Goal: Task Accomplishment & Management: Manage account settings

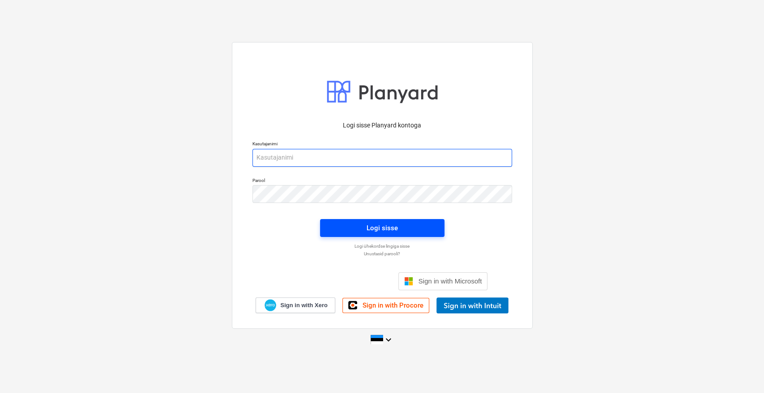
type input "[EMAIL_ADDRESS][DOMAIN_NAME]"
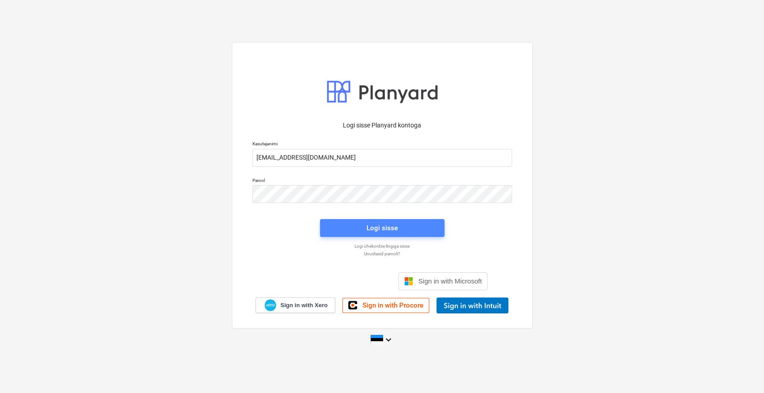
click at [397, 230] on span "Logi sisse" at bounding box center [382, 228] width 103 height 12
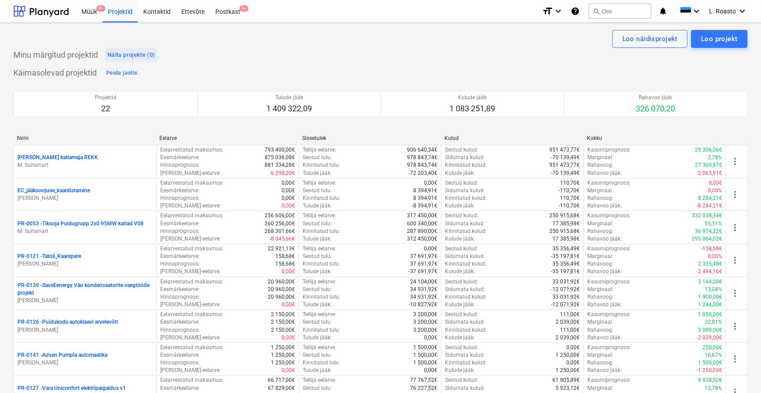
click at [133, 53] on div "Näita projekte (0)" at bounding box center [131, 55] width 48 height 10
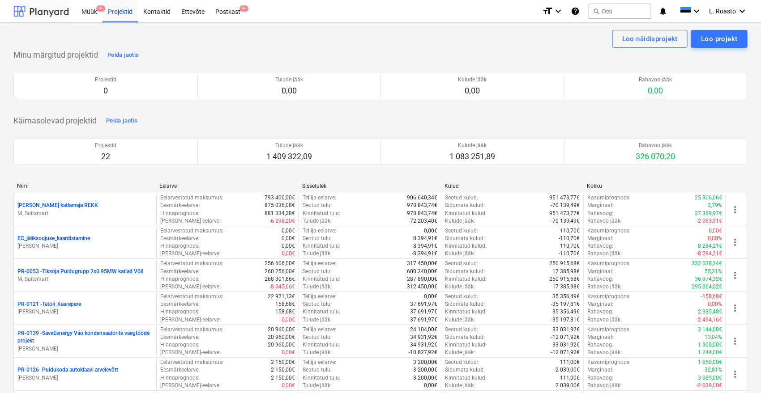
click at [54, 10] on div at bounding box center [40, 11] width 55 height 22
drag, startPoint x: 104, startPoint y: 11, endPoint x: 96, endPoint y: 13, distance: 8.8
click at [104, 11] on div "Projektid" at bounding box center [119, 11] width 35 height 23
click at [94, 14] on div "Müük 9+" at bounding box center [89, 11] width 26 height 23
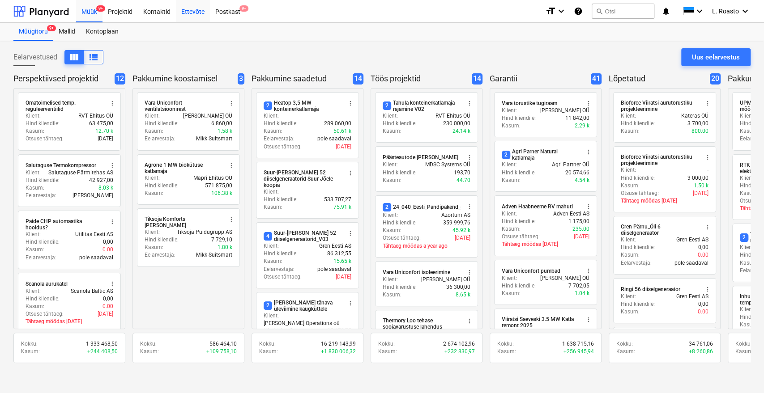
click at [188, 13] on div "Ettevõte" at bounding box center [193, 11] width 34 height 23
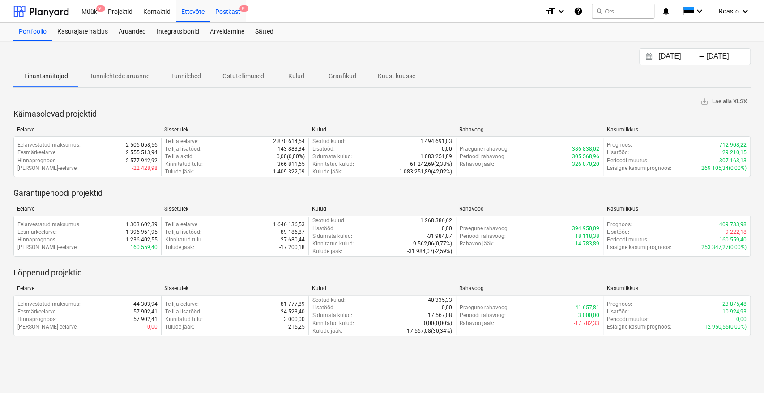
click at [222, 12] on div "Postkast 9+" at bounding box center [228, 11] width 36 height 23
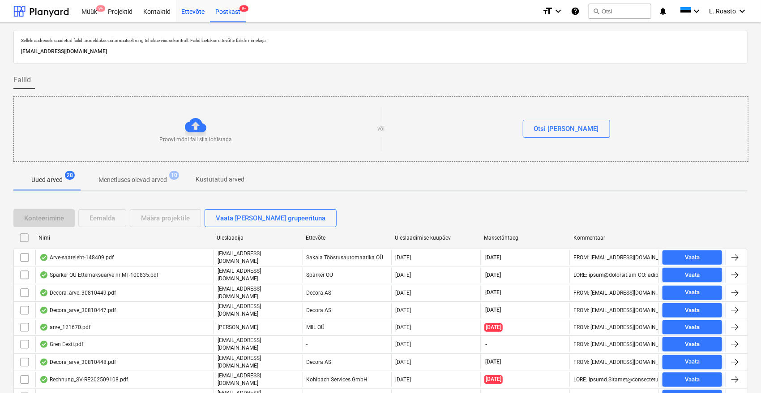
click at [193, 14] on div "Ettevõte" at bounding box center [193, 11] width 34 height 23
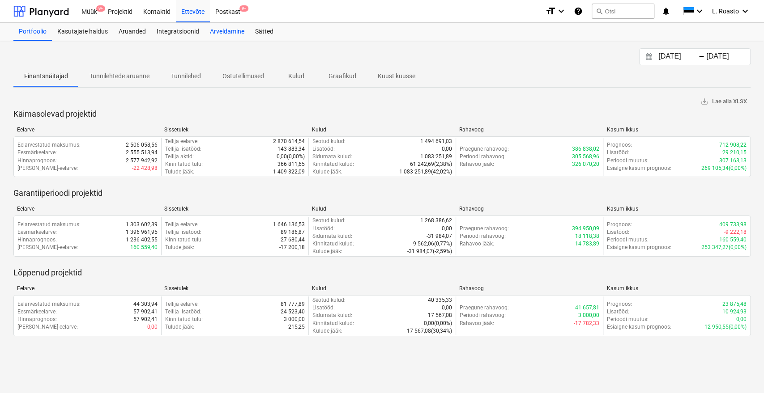
click at [214, 29] on div "Arveldamine" at bounding box center [227, 32] width 45 height 18
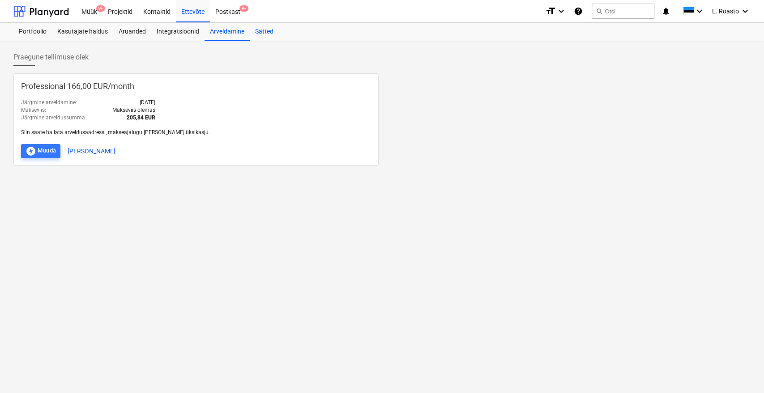
click at [277, 29] on div "Sätted" at bounding box center [264, 32] width 29 height 18
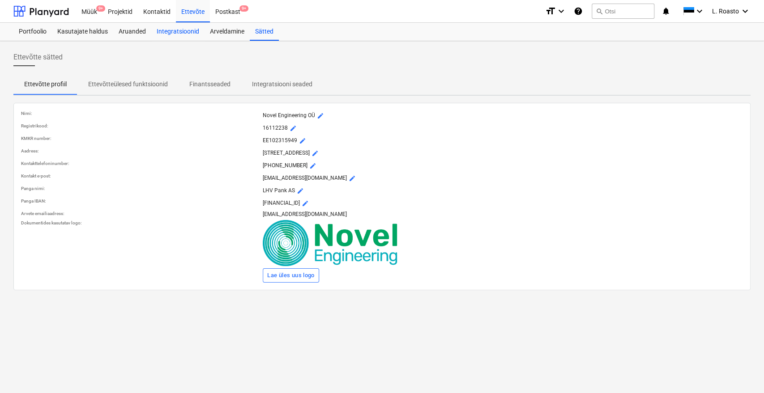
click at [179, 29] on div "Integratsioonid" at bounding box center [177, 32] width 53 height 18
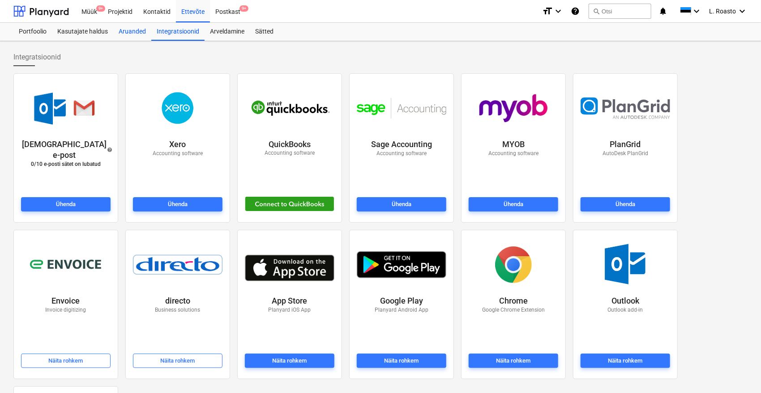
click at [132, 30] on div "Aruanded" at bounding box center [132, 32] width 38 height 18
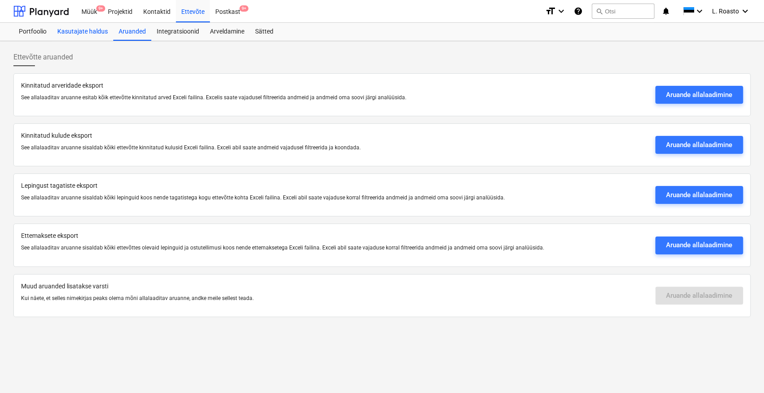
click at [97, 30] on div "Kasutajate haldus" at bounding box center [82, 32] width 61 height 18
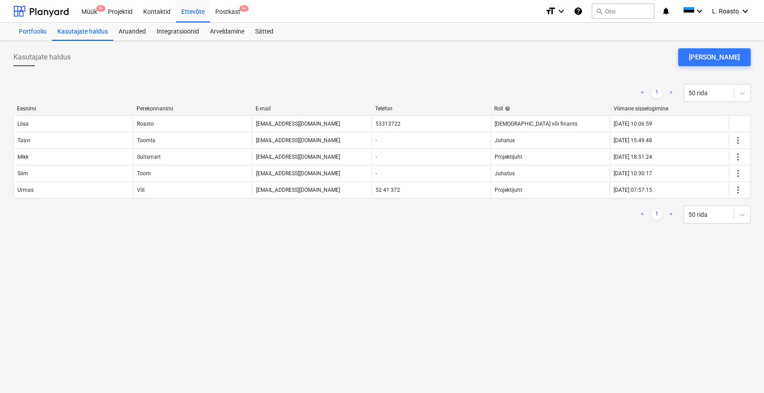
click at [30, 26] on div "Portfoolio" at bounding box center [32, 32] width 38 height 18
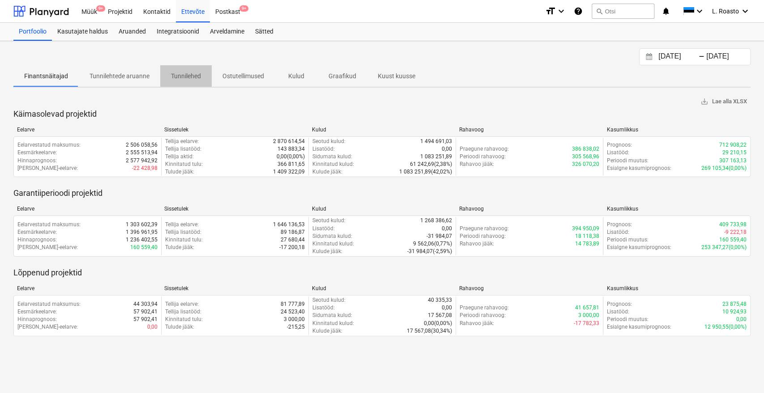
click at [199, 82] on span "Tunnilehed" at bounding box center [185, 76] width 51 height 15
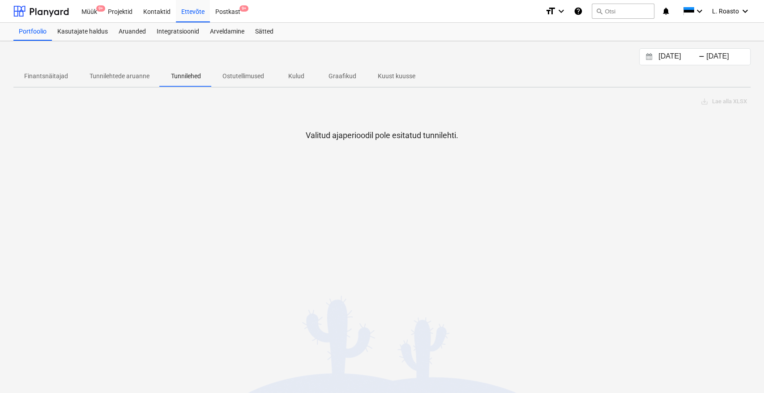
click at [121, 70] on span "Tunnilehtede aruanne" at bounding box center [119, 76] width 81 height 15
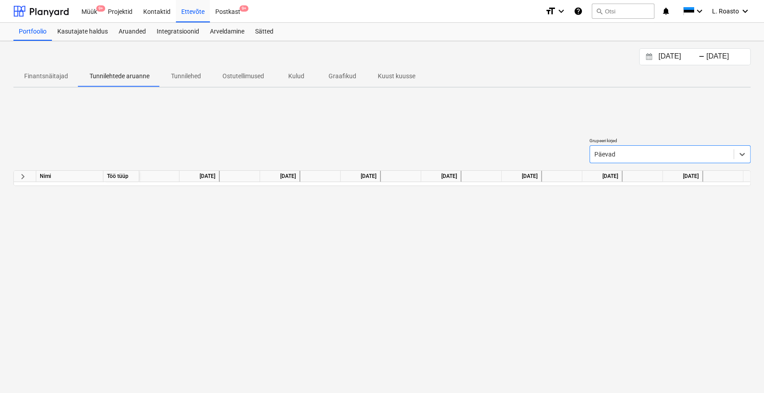
click at [295, 72] on p "Kulud" at bounding box center [296, 76] width 21 height 9
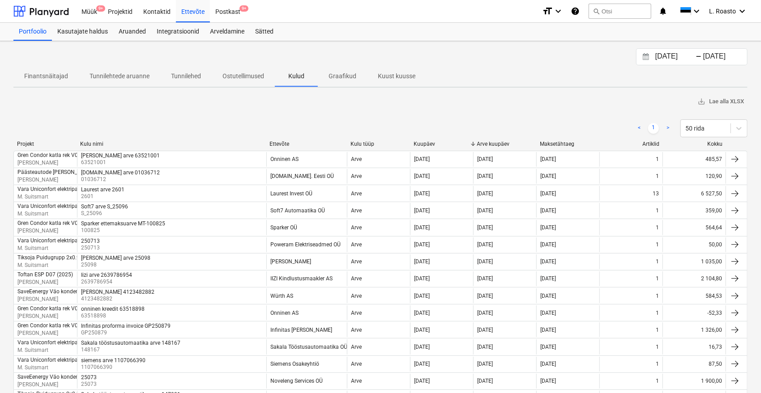
click at [337, 86] on div "Finantsnäitajad Tunnilehtede aruanne Tunnilehed Ostutellimused Kulud Graafikud …" at bounding box center [380, 76] width 734 height 22
click at [338, 84] on button "Graafikud" at bounding box center [342, 75] width 49 height 21
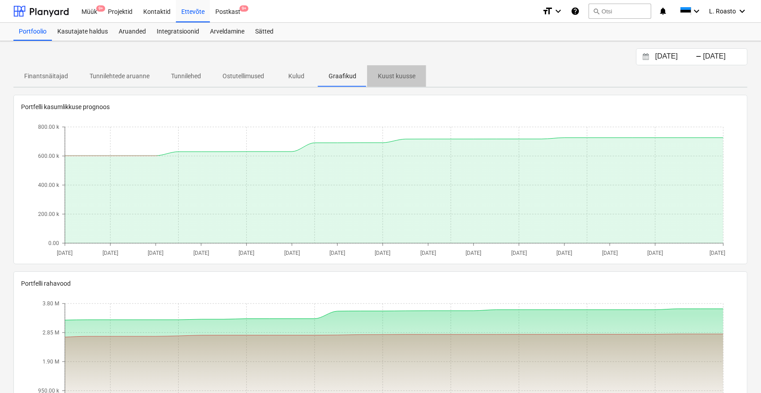
click at [397, 77] on p "Kuust kuusse" at bounding box center [397, 76] width 38 height 9
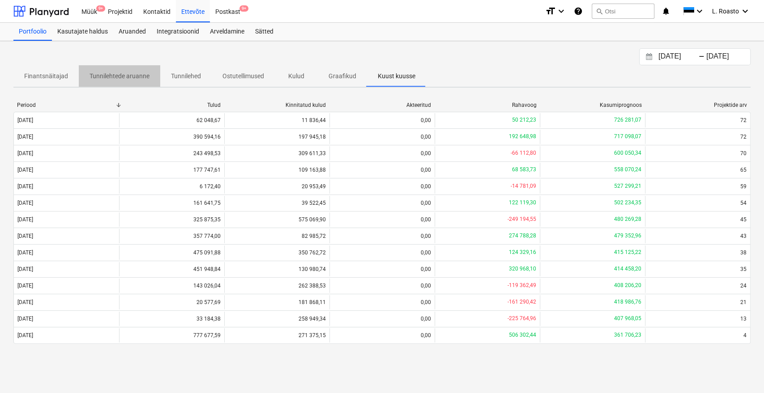
click at [110, 80] on p "Tunnilehtede aruanne" at bounding box center [120, 76] width 60 height 9
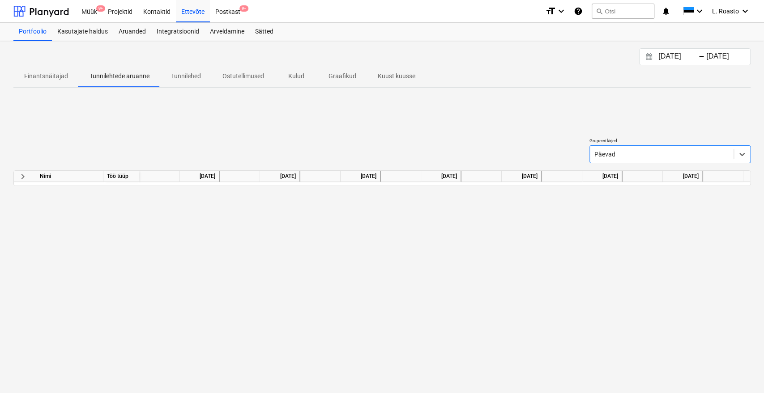
click at [38, 73] on p "Finantsnäitajad" at bounding box center [46, 76] width 44 height 9
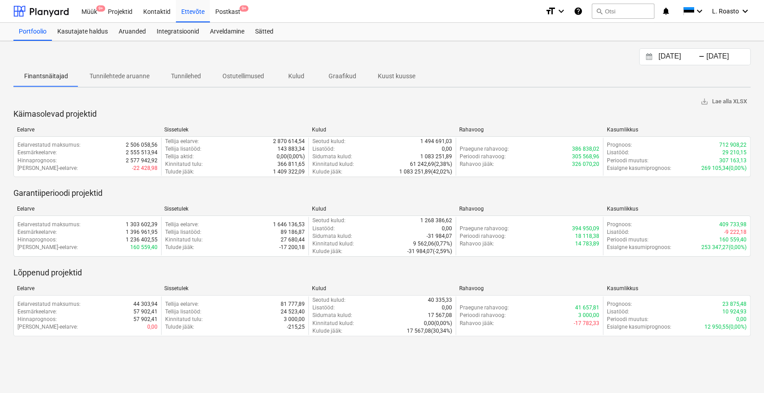
click at [141, 70] on span "Tunnilehtede aruanne" at bounding box center [119, 76] width 81 height 15
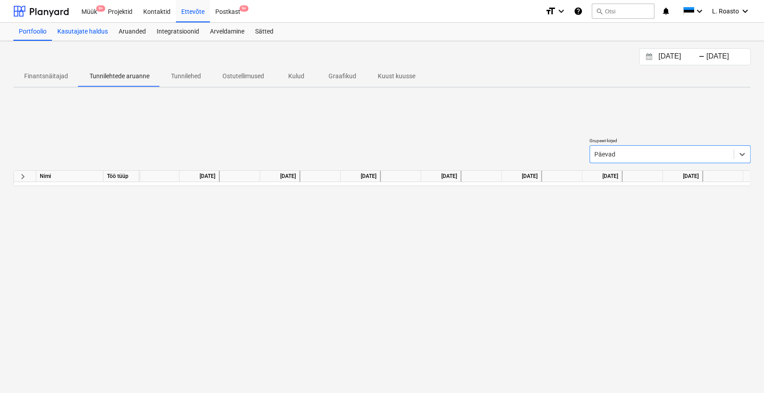
click at [83, 34] on div "Kasutajate haldus" at bounding box center [82, 32] width 61 height 18
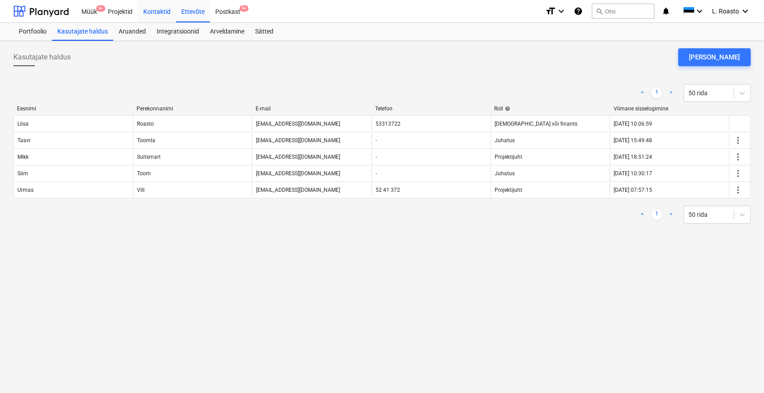
click at [146, 12] on div "Kontaktid" at bounding box center [157, 11] width 38 height 23
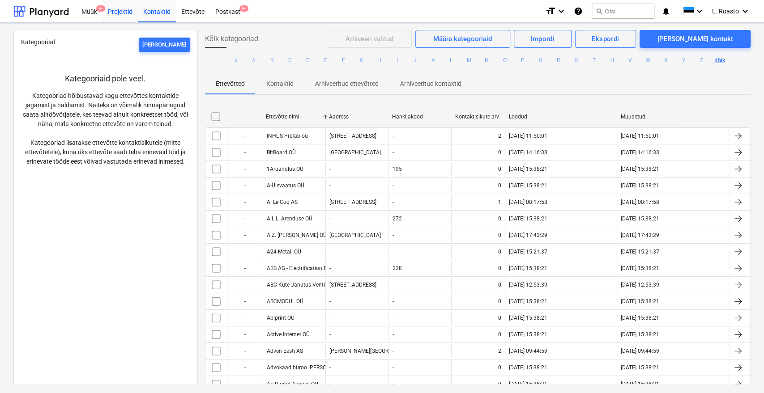
click at [107, 9] on div "Projektid" at bounding box center [119, 11] width 35 height 23
click at [132, 9] on div "Projektid" at bounding box center [119, 11] width 35 height 23
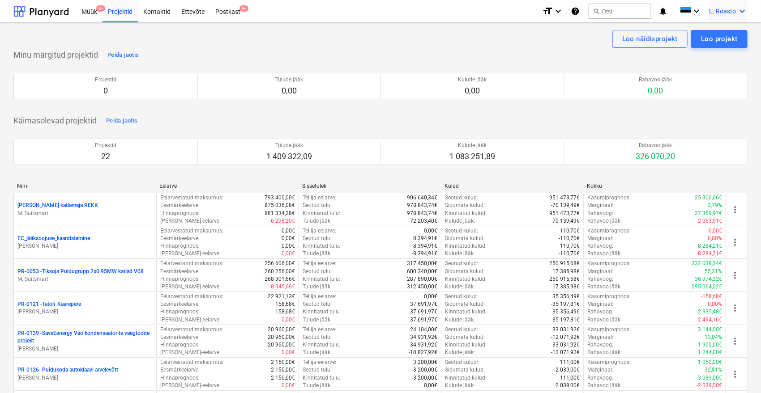
click at [726, 15] on div "L. Roasto keyboard_arrow_down" at bounding box center [728, 11] width 38 height 22
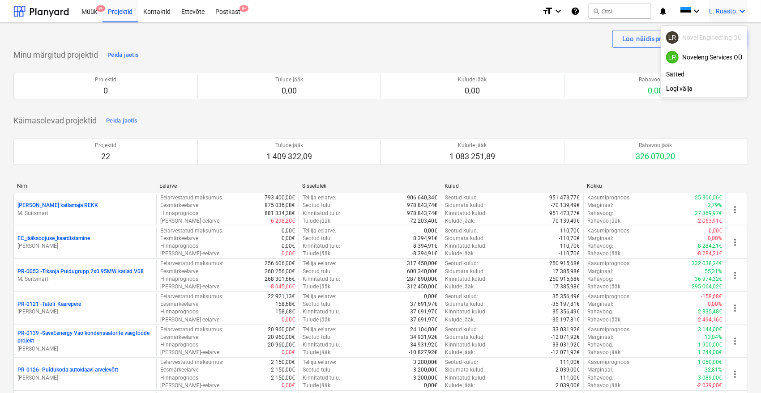
click at [192, 50] on div at bounding box center [380, 196] width 761 height 393
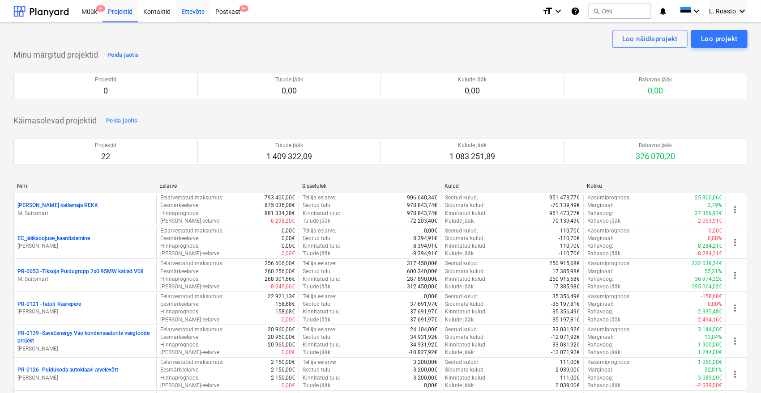
click at [193, 10] on div "Ettevõte" at bounding box center [193, 11] width 34 height 23
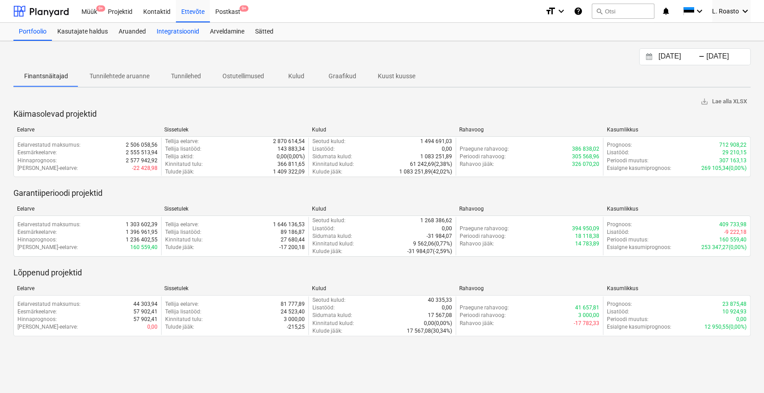
click at [193, 33] on div "Integratsioonid" at bounding box center [177, 32] width 53 height 18
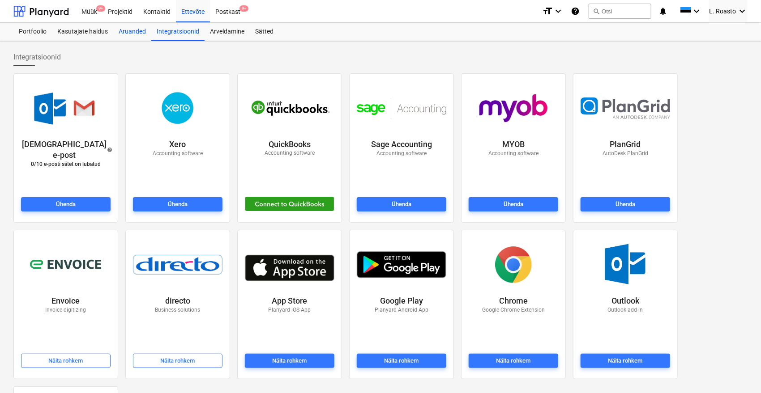
click at [141, 30] on div "Aruanded" at bounding box center [132, 32] width 38 height 18
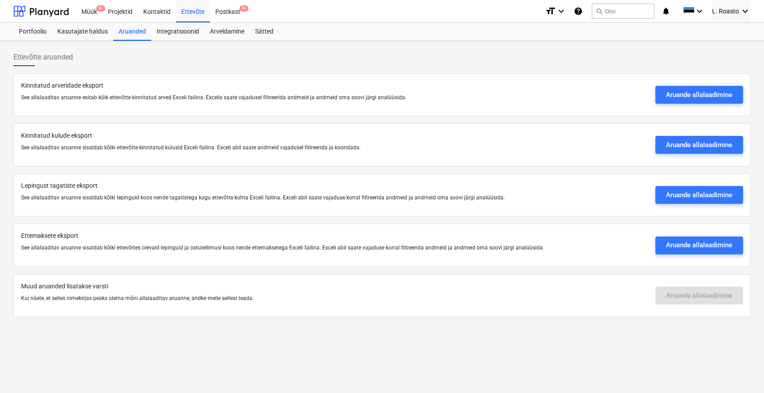
click at [700, 292] on div "Aruande allalaadimine" at bounding box center [699, 296] width 88 height 28
drag, startPoint x: 209, startPoint y: 292, endPoint x: 280, endPoint y: 303, distance: 71.5
click at [280, 303] on div "Muud aruanded lisatakse varsti Kui näete, et selles nimekirjas peaks olema mõni…" at bounding box center [334, 296] width 627 height 28
click at [280, 303] on div at bounding box center [334, 306] width 627 height 7
click at [114, 10] on div "Projektid" at bounding box center [119, 11] width 35 height 23
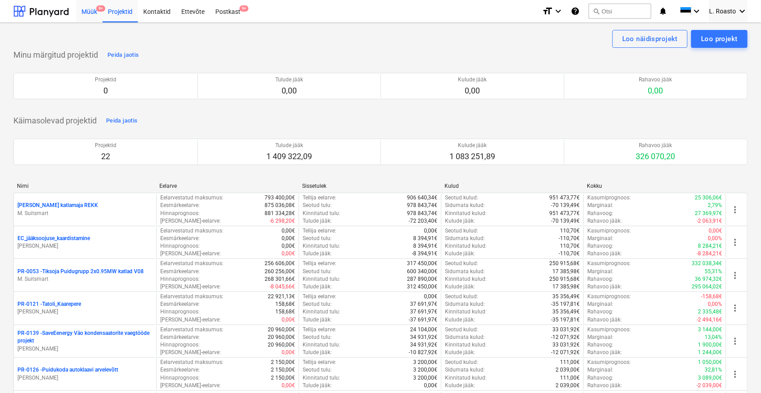
click at [94, 13] on div "Müük 9+" at bounding box center [89, 11] width 26 height 23
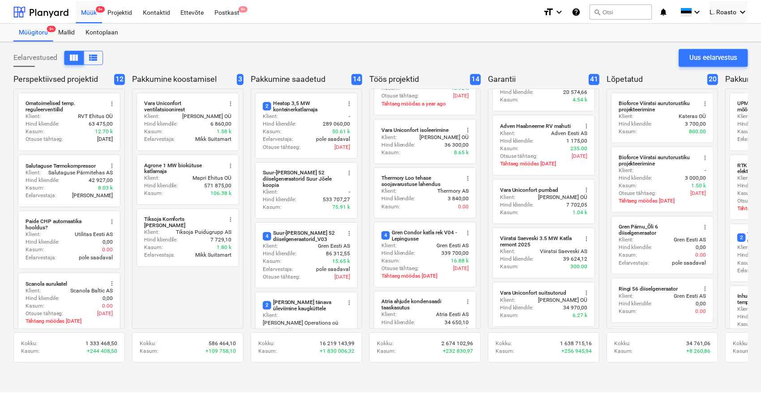
scroll to position [248, 0]
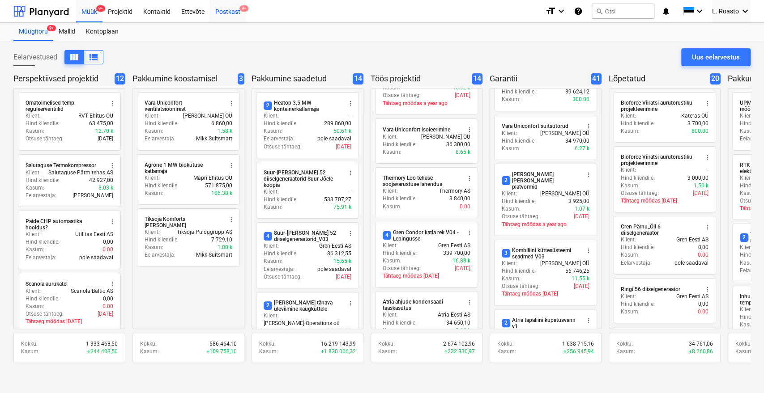
click at [227, 4] on div "Postkast 9+" at bounding box center [228, 11] width 36 height 23
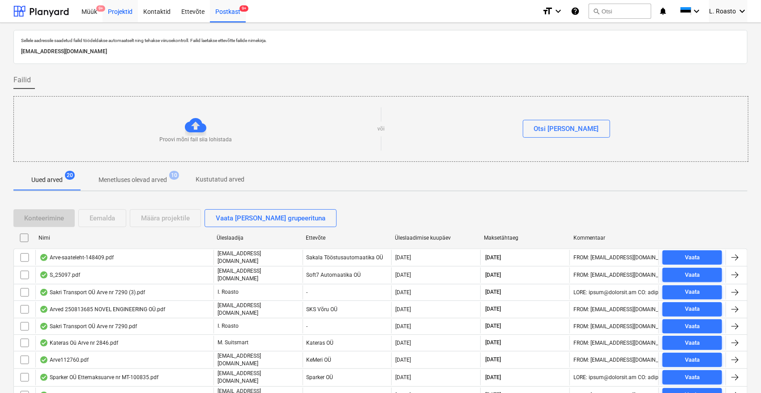
click at [119, 3] on div "Projektid" at bounding box center [119, 11] width 35 height 23
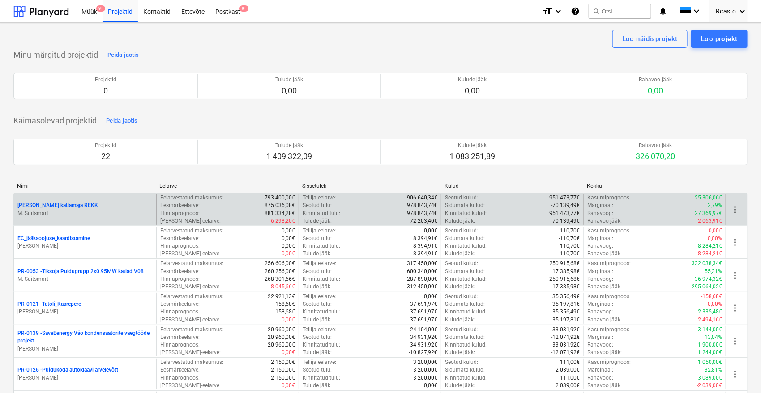
click at [739, 210] on span "more_vert" at bounding box center [734, 210] width 11 height 11
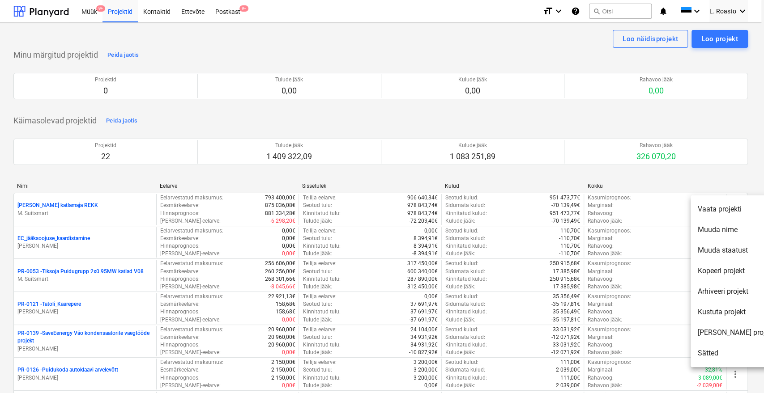
click at [397, 175] on div at bounding box center [382, 196] width 764 height 393
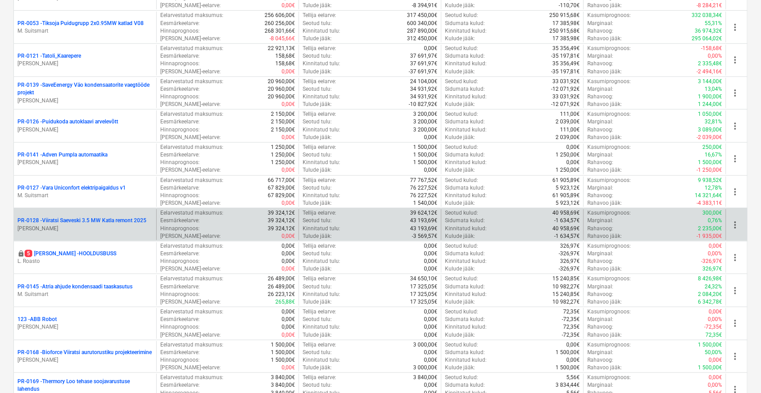
scroll to position [469, 0]
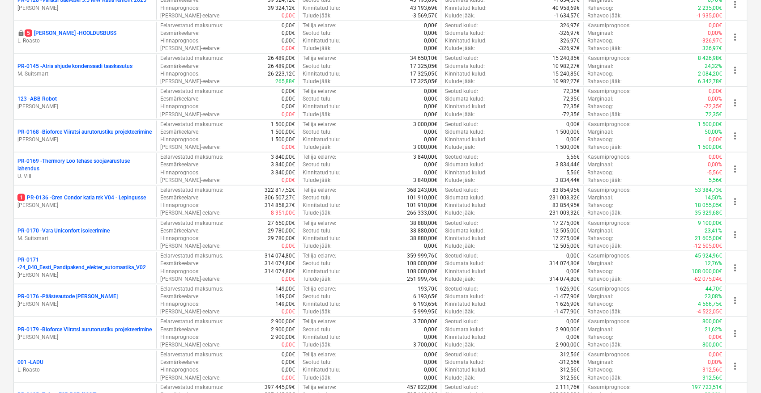
click at [119, 196] on p "1 PR-0136 - Gren Condor katla rek V04 - Lepingusse" at bounding box center [81, 198] width 128 height 8
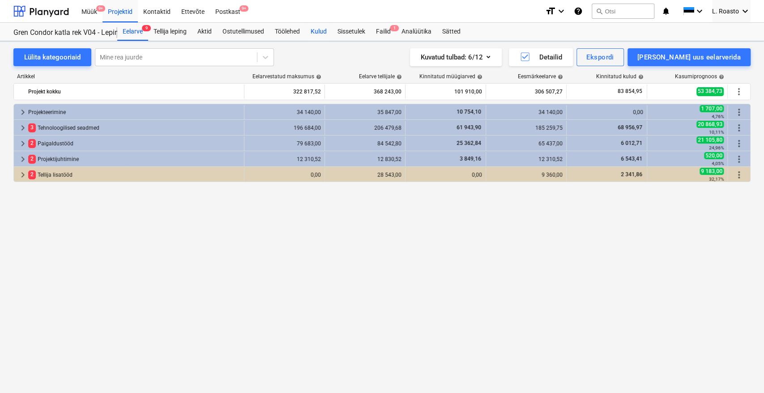
click at [328, 30] on div "Kulud" at bounding box center [318, 32] width 27 height 18
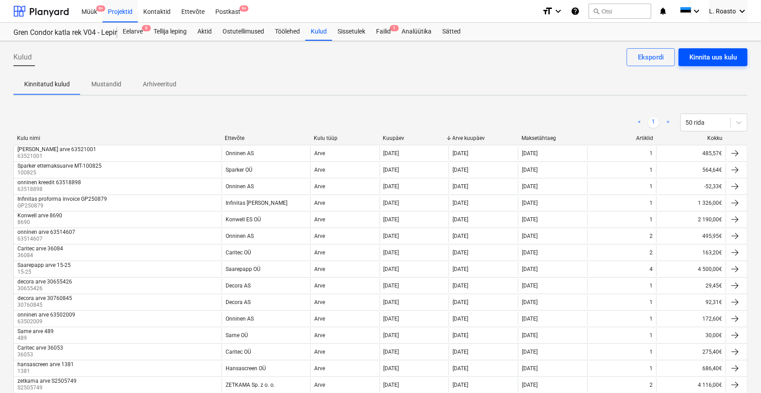
click at [729, 53] on div "Kinnita uus kulu" at bounding box center [712, 57] width 47 height 12
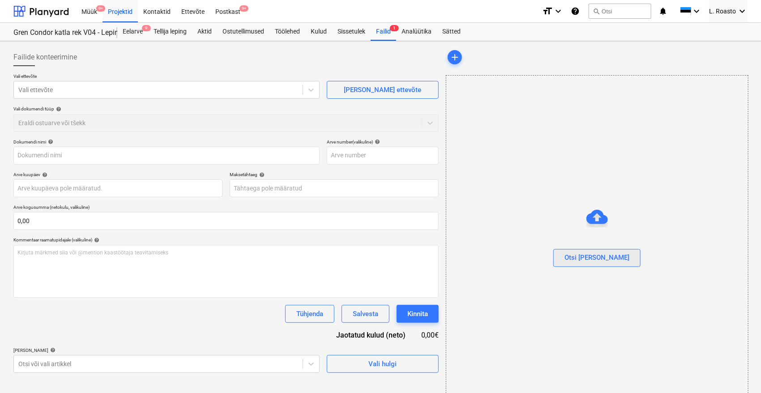
click at [594, 260] on div "Otsi [PERSON_NAME]" at bounding box center [596, 258] width 65 height 12
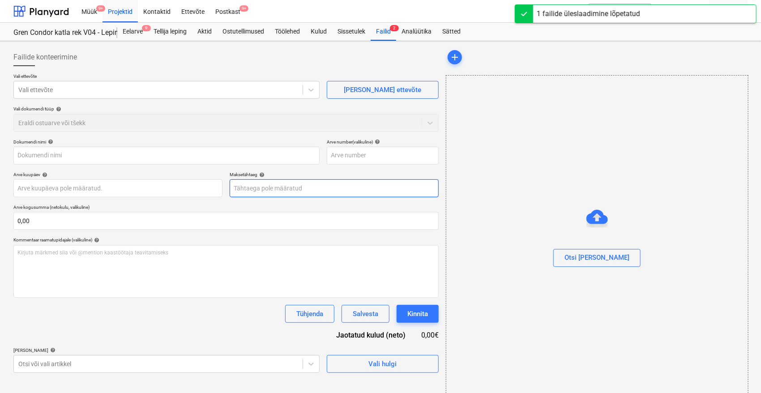
type input "pxl_20250929_133915920.raw-01.cover.jpeg"
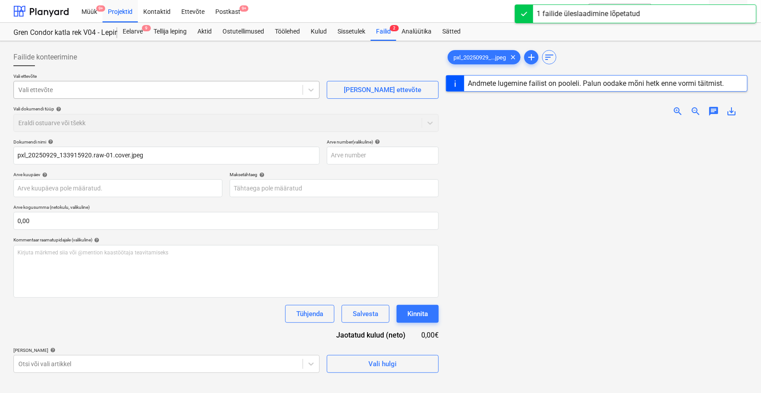
click at [125, 81] on div "Vali ettevõte" at bounding box center [166, 90] width 306 height 18
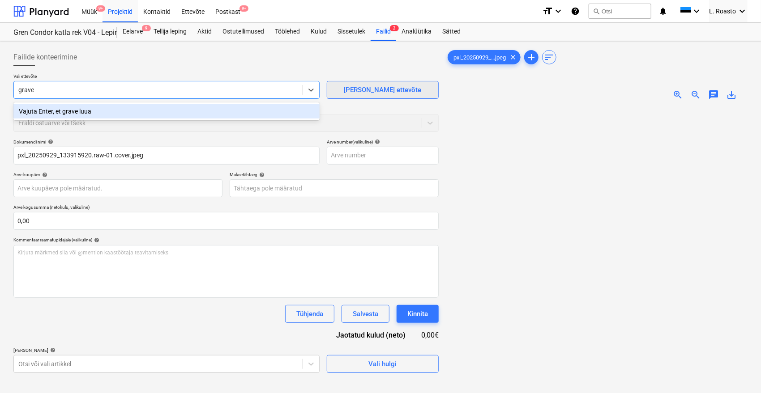
type input "grave"
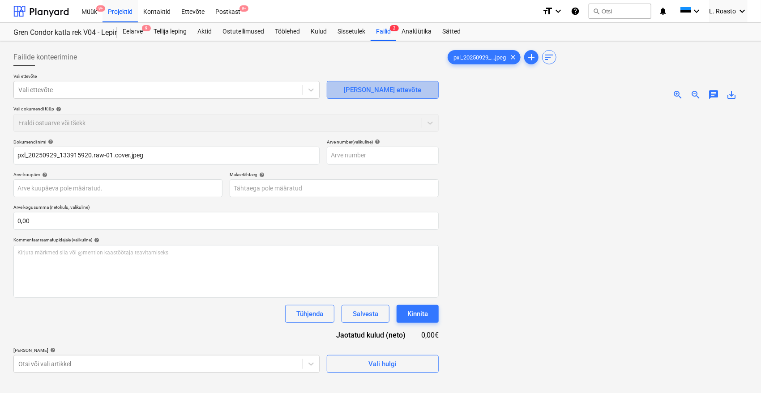
click at [389, 86] on div "[PERSON_NAME] ettevõte" at bounding box center [382, 90] width 77 height 12
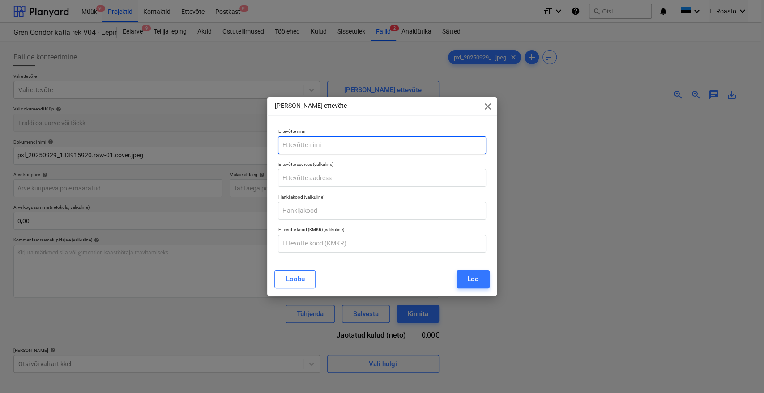
click at [330, 145] on input "text" at bounding box center [382, 145] width 208 height 18
type input "Gravex Balti OÜ"
click at [310, 243] on input "text" at bounding box center [382, 244] width 208 height 18
paste input "EE100365904"
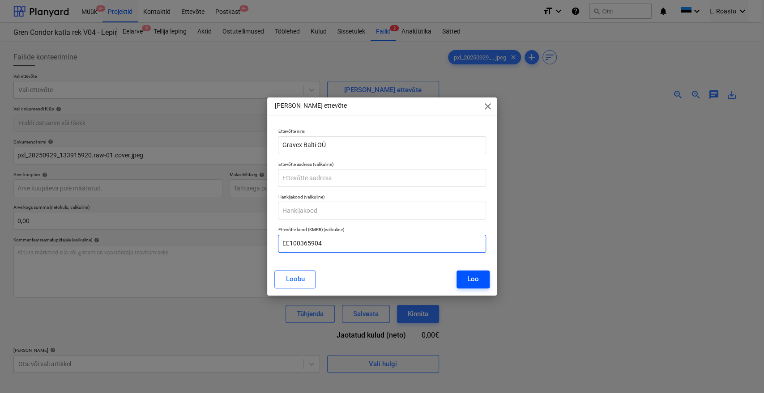
type input "EE100365904"
click at [483, 281] on button "Loo" at bounding box center [472, 280] width 33 height 18
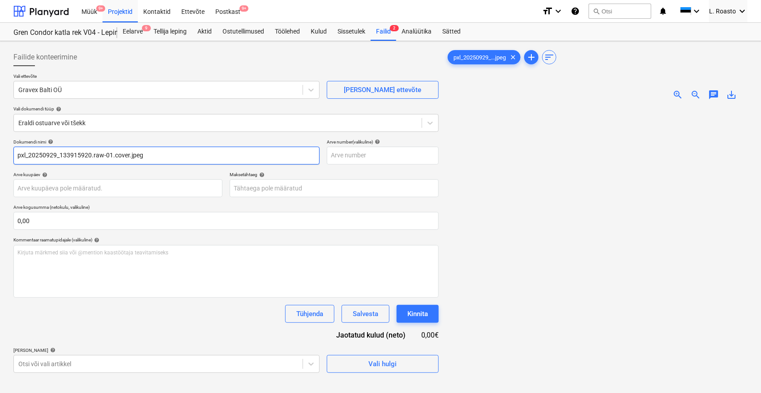
drag, startPoint x: 158, startPoint y: 157, endPoint x: 0, endPoint y: 148, distance: 158.7
click at [0, 148] on div "Failide konteerimine Vali ettevõte Gravex Balti OÜ [PERSON_NAME] uus ettevõte V…" at bounding box center [380, 262] width 761 height 442
drag, startPoint x: 64, startPoint y: 156, endPoint x: 14, endPoint y: 166, distance: 51.5
click at [1, 162] on div "Failide konteerimine Vali ettevõte Gravex Balti OÜ [PERSON_NAME] uus ettevõte V…" at bounding box center [380, 262] width 761 height 442
type input "T251668"
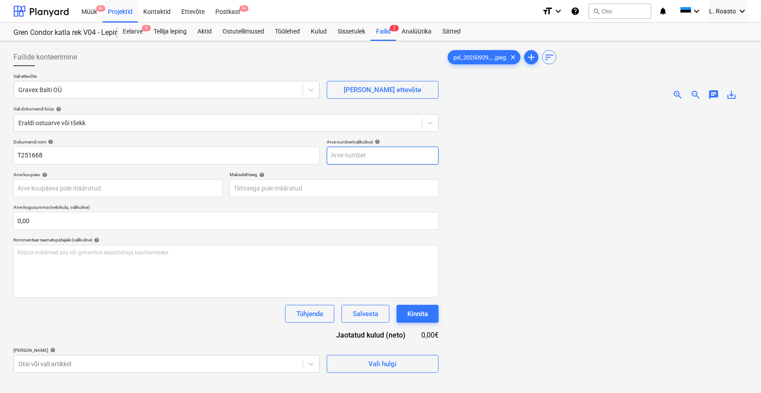
click at [359, 161] on input "text" at bounding box center [383, 156] width 112 height 18
paste input "T251668"
type input "T251668"
click at [17, 157] on input "T251668" at bounding box center [166, 156] width 306 height 18
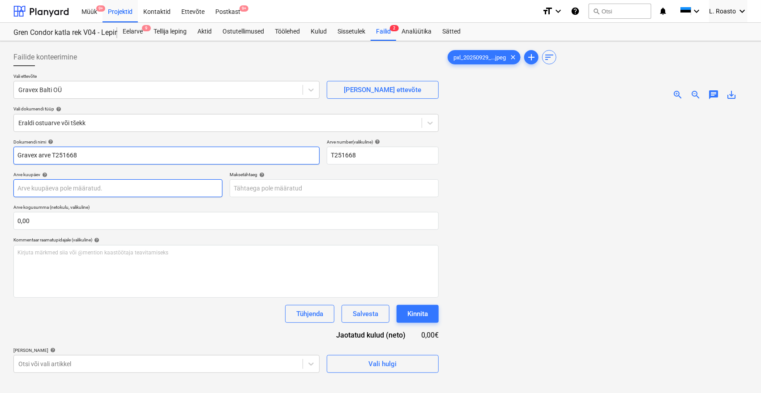
type input "Gravex arve T251668"
click at [66, 183] on body "Müük 9+ Projektid Kontaktid Ettevõte Postkast 9+ format_size keyboard_arrow_dow…" at bounding box center [380, 196] width 761 height 393
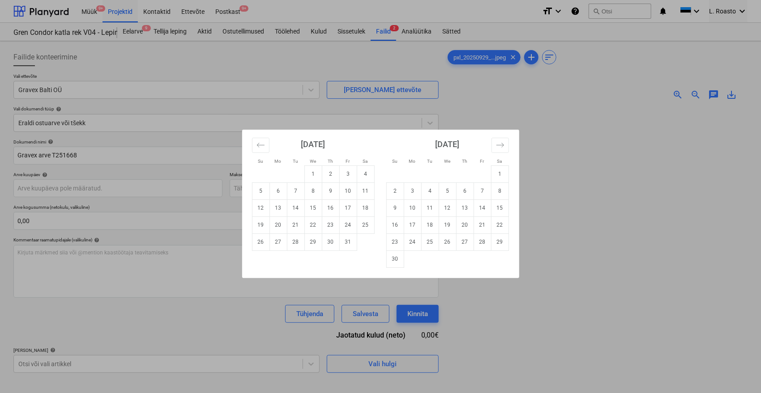
click at [257, 134] on div "[DATE]" at bounding box center [313, 148] width 123 height 36
click at [257, 141] on icon "Move backward to switch to the previous month." at bounding box center [260, 145] width 9 height 9
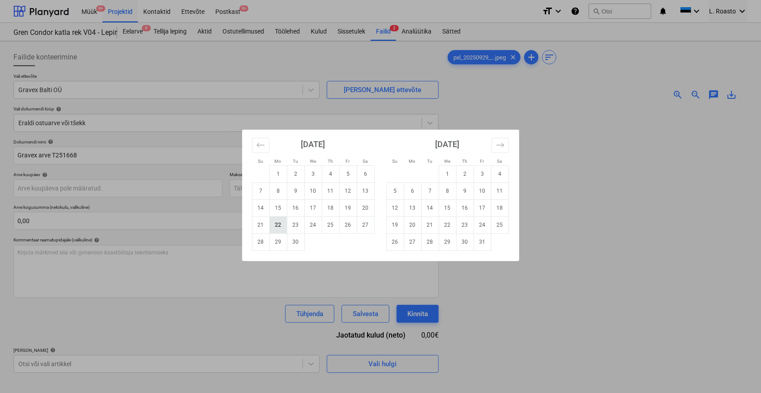
click at [281, 228] on td "22" at bounding box center [277, 225] width 17 height 17
type input "[DATE]"
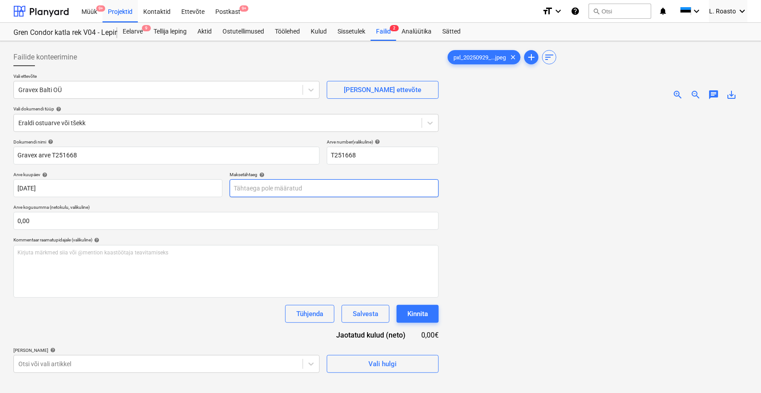
click at [301, 189] on body "Müük 9+ Projektid Kontaktid Ettevõte Postkast 9+ format_size keyboard_arrow_dow…" at bounding box center [380, 196] width 761 height 393
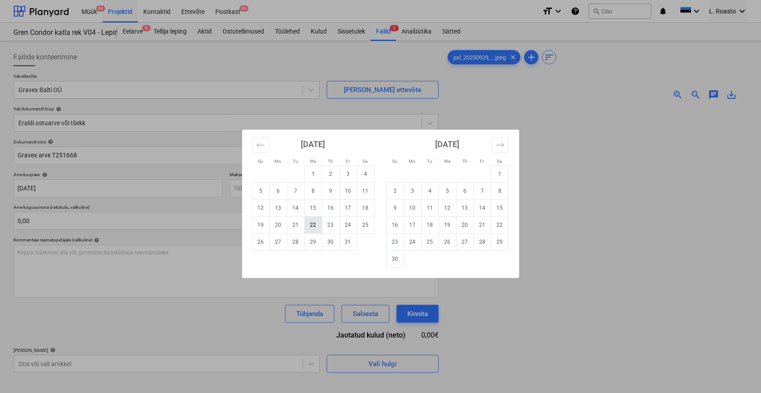
click at [311, 230] on td "22" at bounding box center [312, 225] width 17 height 17
type input "[DATE]"
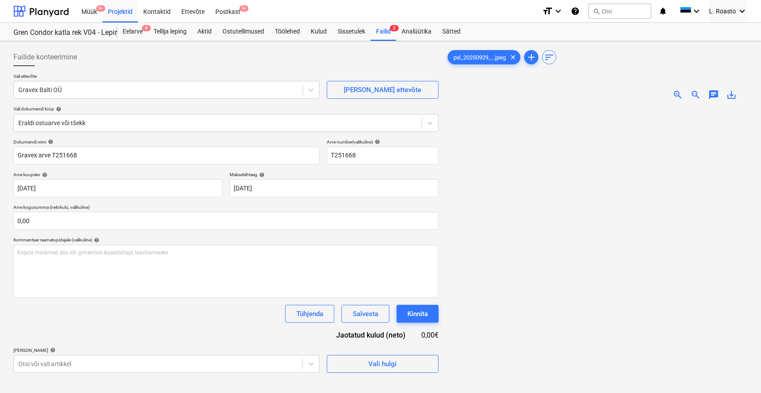
click at [142, 327] on div "Dokumendi nimi help Gravex arve T251668 Arve number (valikuline) help T251668 A…" at bounding box center [225, 256] width 425 height 234
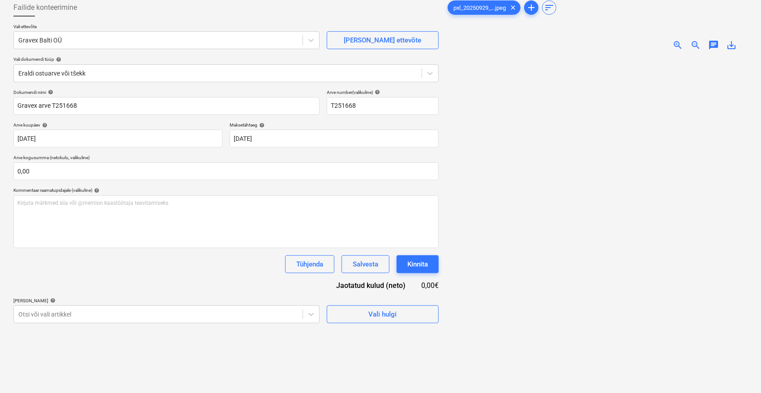
scroll to position [90, 0]
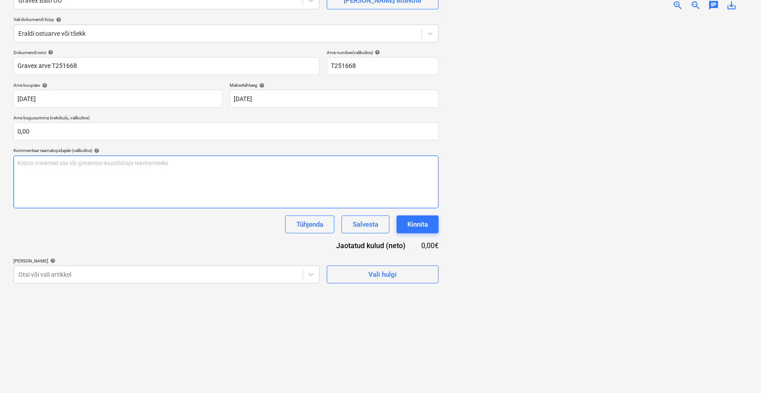
click at [115, 179] on div "Kirjuta märkmed siia või @mention kaastöötaja teavitamiseks ﻿" at bounding box center [225, 182] width 425 height 53
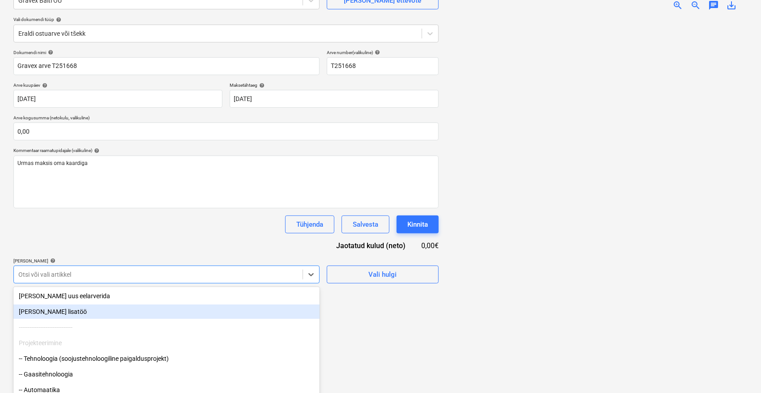
scroll to position [119, 0]
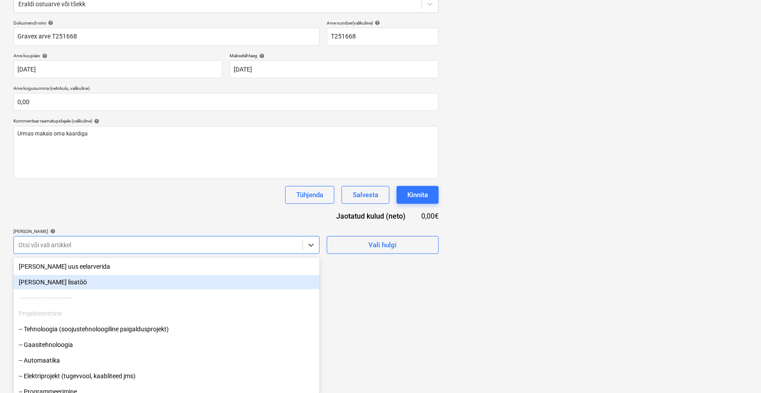
click at [104, 274] on body "Müük 9+ Projektid Kontaktid Ettevõte Postkast 9+ format_size keyboard_arrow_dow…" at bounding box center [380, 77] width 761 height 393
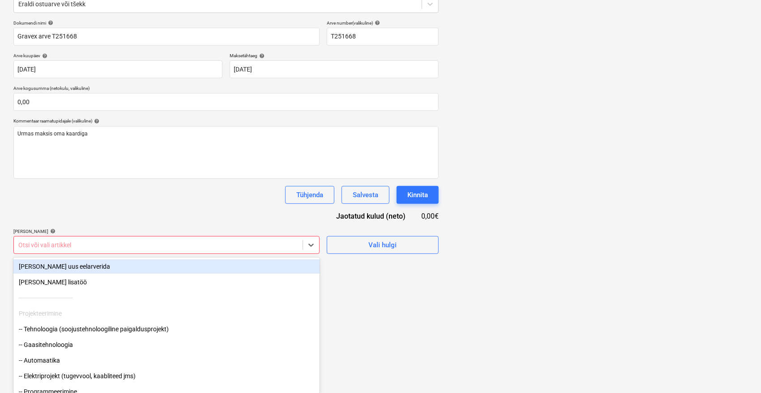
click at [70, 268] on body "Müük 9+ Projektid Kontaktid Ettevõte Postkast 9+ format_size keyboard_arrow_dow…" at bounding box center [380, 77] width 761 height 393
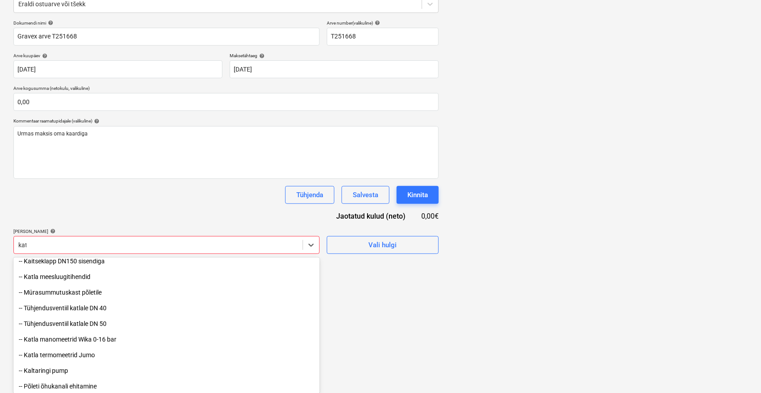
scroll to position [118, 0]
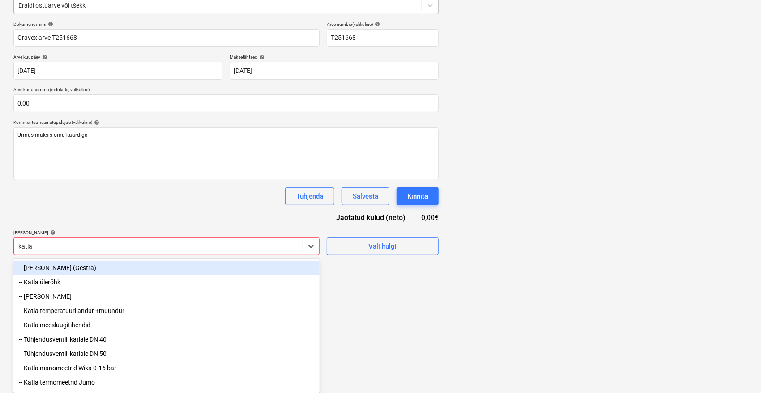
type input "katla"
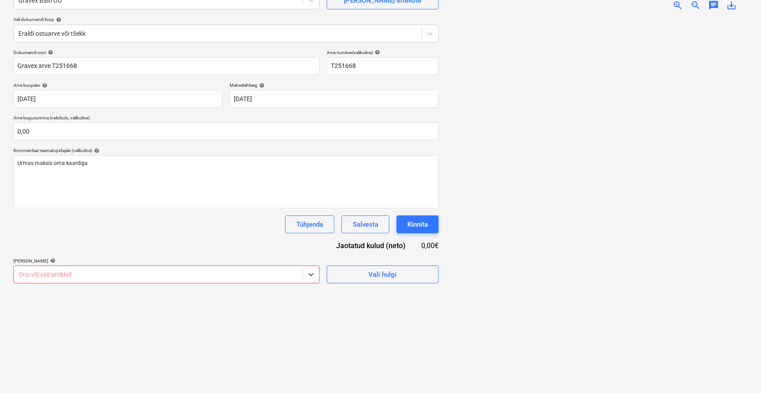
scroll to position [119, 0]
click at [124, 269] on body "Müük 9+ Projektid Kontaktid Ettevõte Postkast 9+ format_size keyboard_arrow_dow…" at bounding box center [380, 106] width 761 height 393
click at [48, 275] on body "Müük 9+ Projektid Kontaktid Ettevõte Postkast 9+ format_size keyboard_arrow_dow…" at bounding box center [380, 106] width 761 height 393
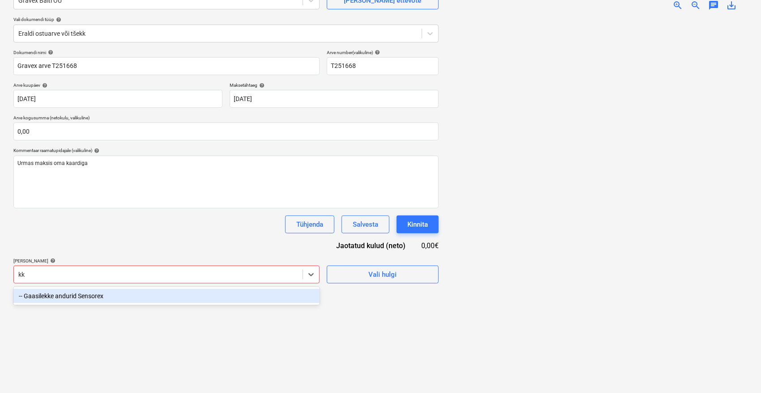
type input "k"
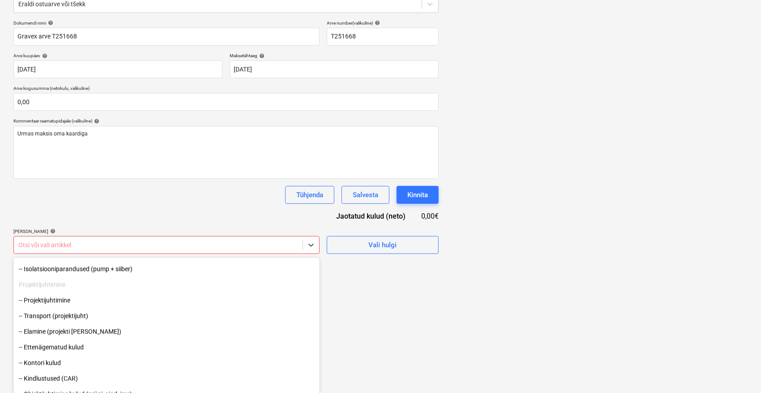
scroll to position [938, 0]
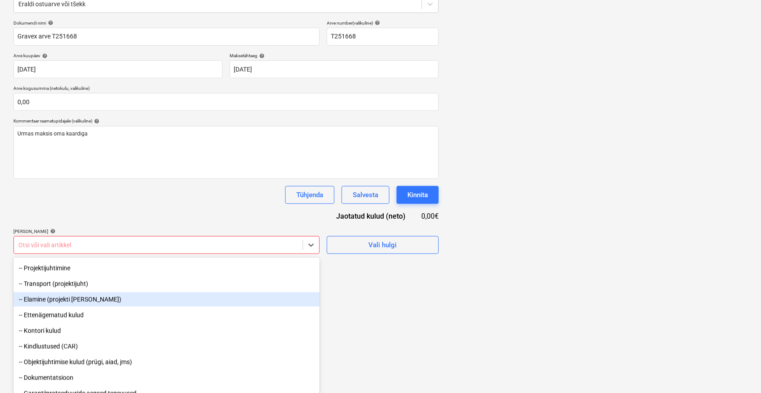
click at [562, 275] on div at bounding box center [597, 172] width 302 height 368
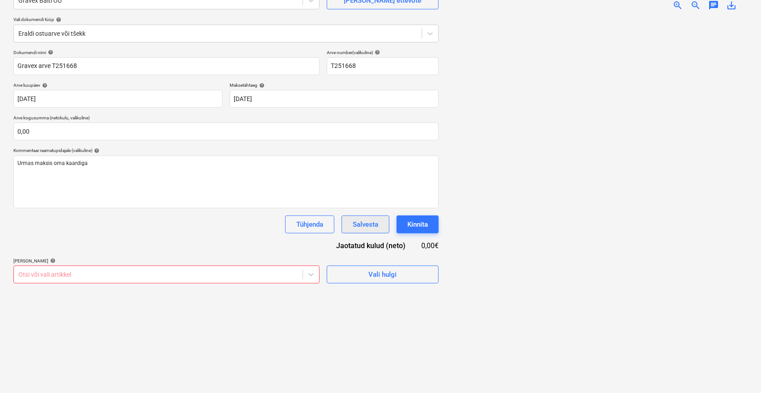
click at [363, 220] on div "Salvesta" at bounding box center [366, 225] width 26 height 12
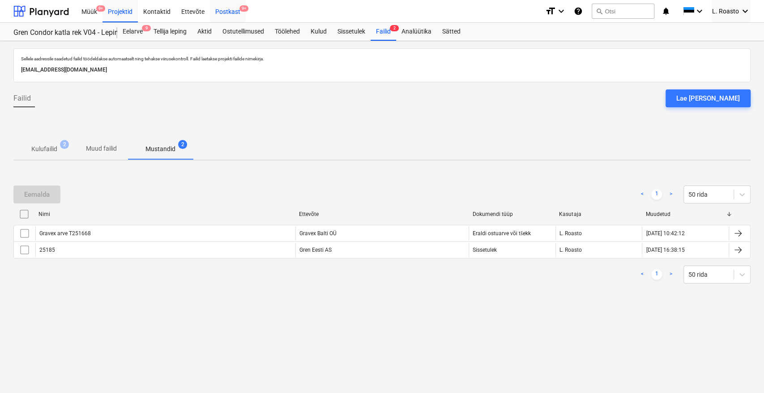
click at [220, 8] on div "Postkast 9+" at bounding box center [228, 11] width 36 height 23
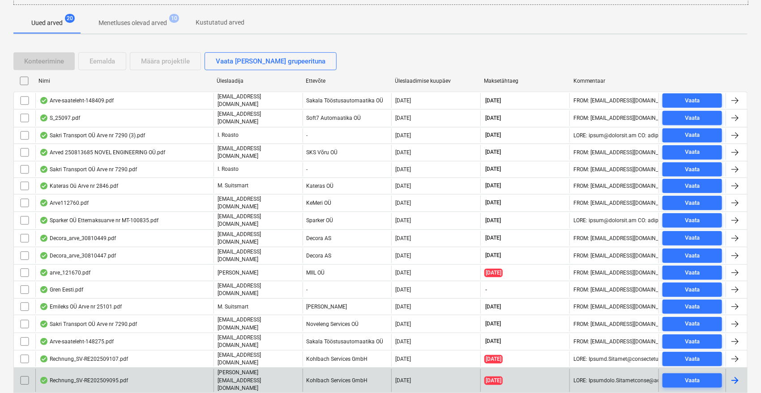
scroll to position [218, 0]
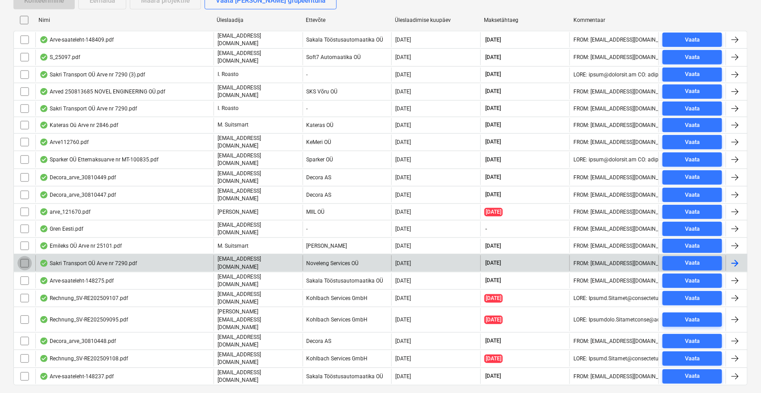
click at [21, 256] on input "checkbox" at bounding box center [24, 263] width 14 height 14
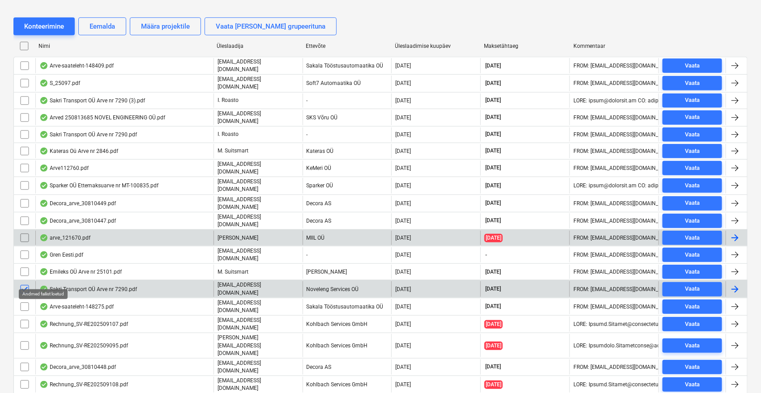
scroll to position [168, 0]
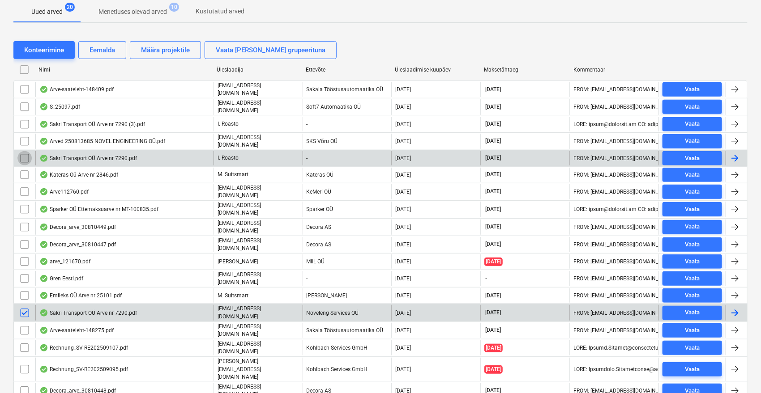
click at [21, 153] on input "checkbox" at bounding box center [24, 158] width 14 height 14
click at [102, 54] on div "Eemalda" at bounding box center [103, 50] width 26 height 12
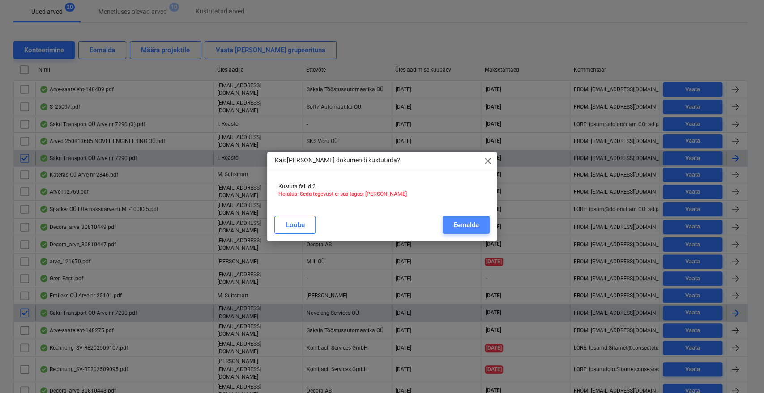
click at [457, 220] on div "Eemalda" at bounding box center [466, 225] width 26 height 12
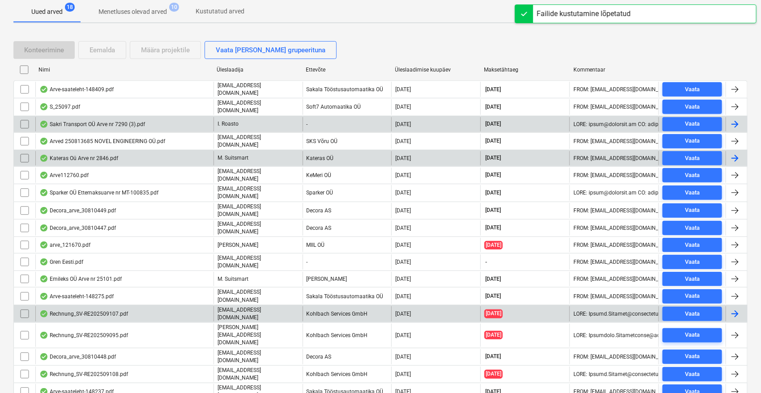
click at [131, 121] on div "Sakri Transport OÜ Arve nr 7290 (3).pdf" at bounding box center [92, 124] width 106 height 7
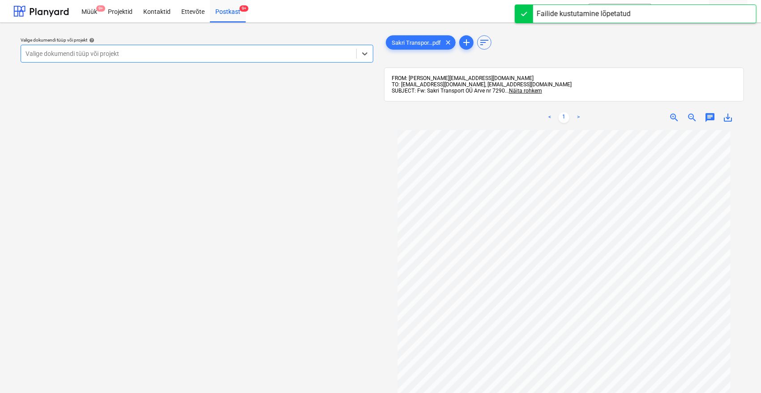
click at [232, 59] on div "Valige dokumendi tüüp või projekt" at bounding box center [188, 53] width 335 height 13
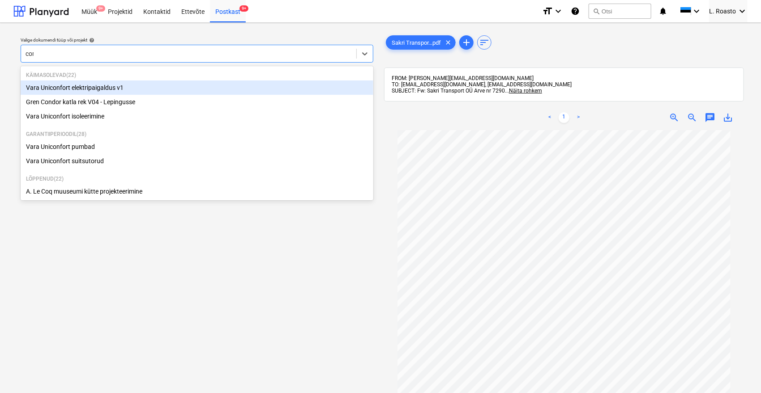
type input "cond"
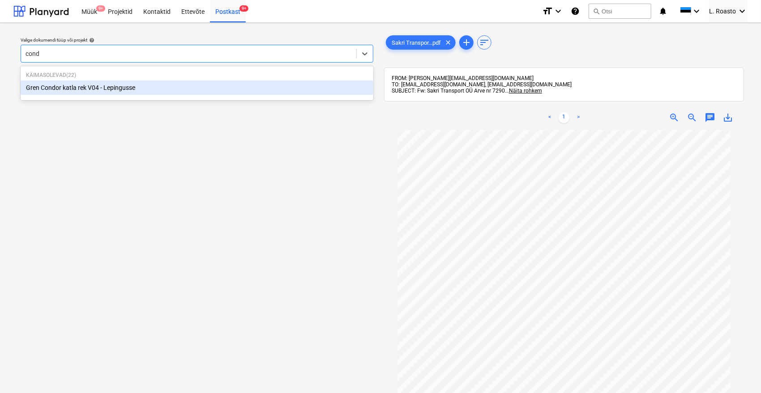
click at [162, 91] on div "Gren Condor katla rek V04 - Lepingusse" at bounding box center [197, 88] width 353 height 14
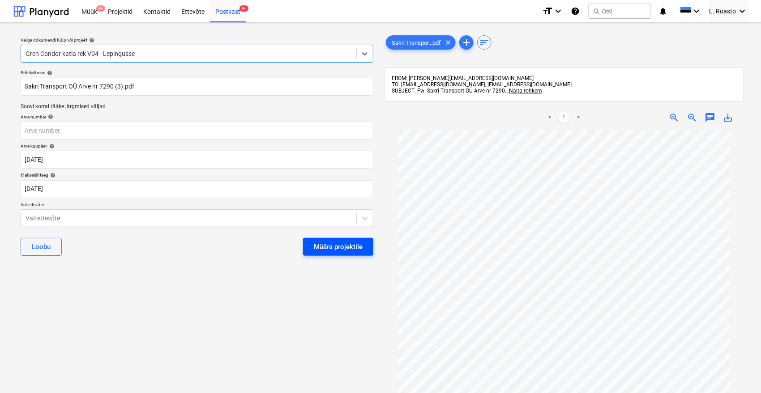
click at [333, 243] on div "Määra projektile" at bounding box center [338, 247] width 49 height 12
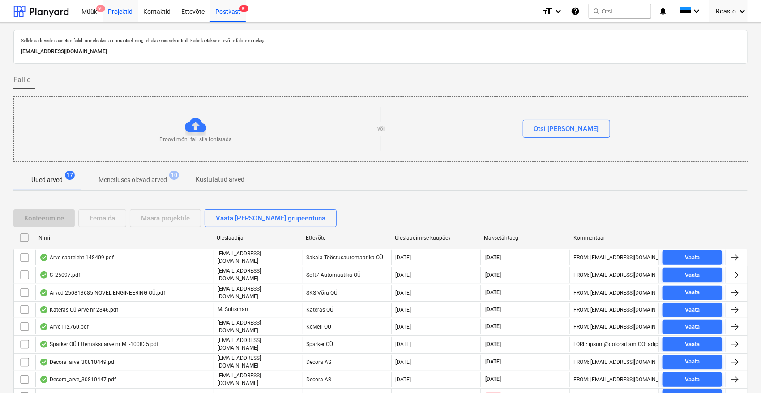
click at [119, 10] on div "Projektid" at bounding box center [119, 11] width 35 height 23
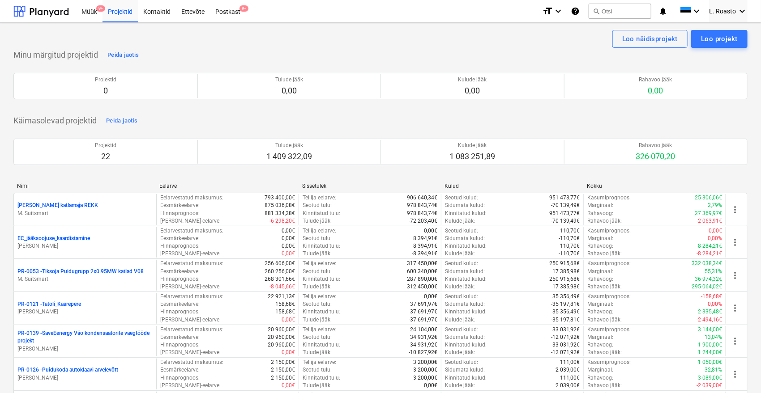
scroll to position [469, 0]
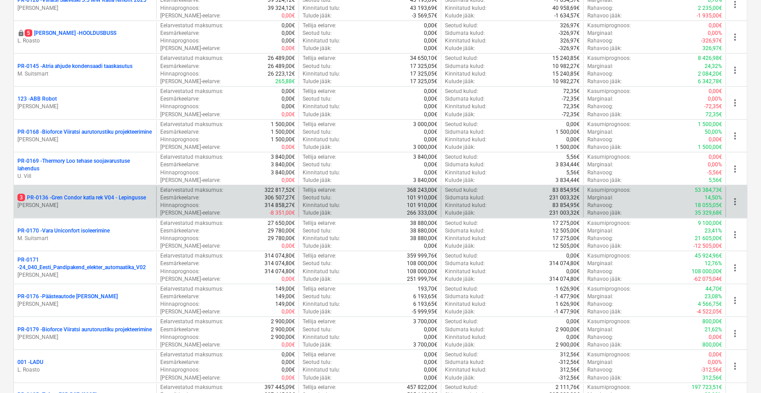
click at [122, 198] on p "3 PR-0136 - Gren Condor katla rek V04 - Lepingusse" at bounding box center [81, 198] width 128 height 8
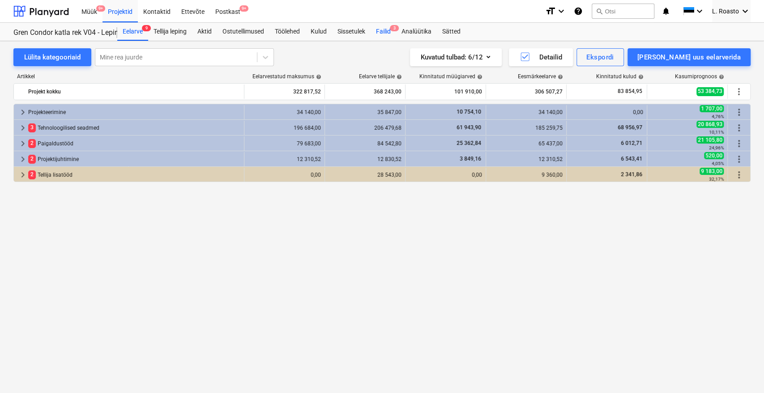
click at [392, 27] on div "Failid 3" at bounding box center [384, 32] width 26 height 18
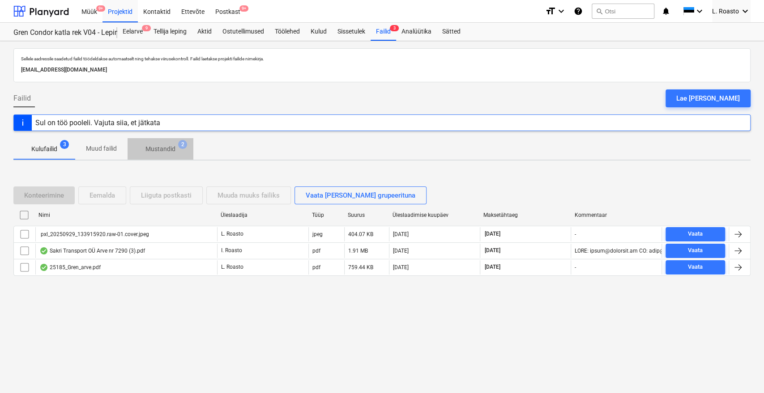
click at [166, 148] on p "Mustandid" at bounding box center [160, 149] width 30 height 9
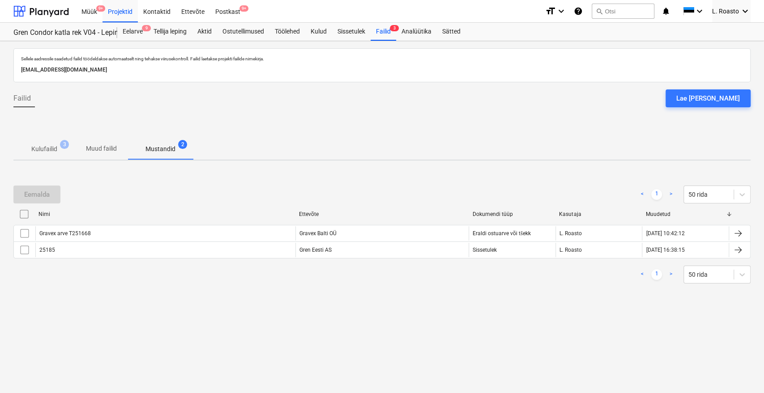
click at [37, 142] on span "Kulufailid 3" at bounding box center [44, 149] width 62 height 16
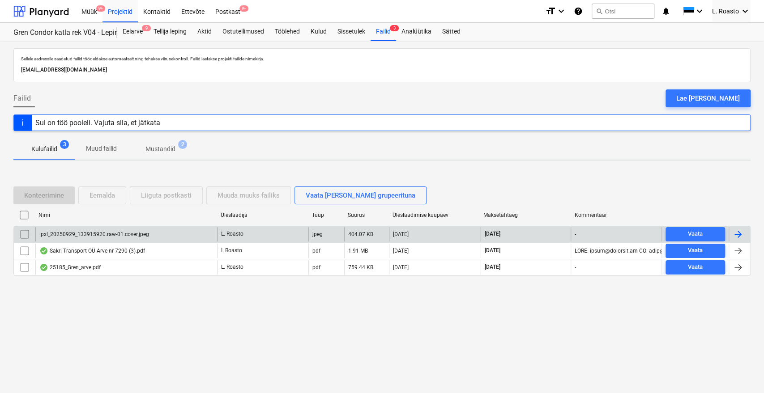
click at [22, 235] on input "checkbox" at bounding box center [24, 234] width 14 height 14
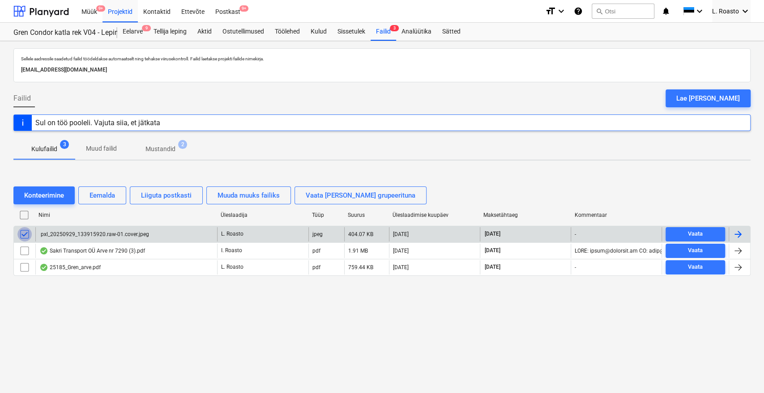
click at [22, 235] on input "checkbox" at bounding box center [24, 234] width 14 height 14
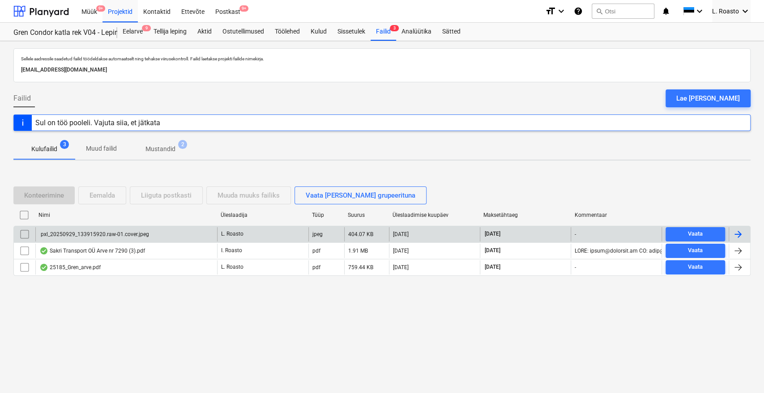
click at [164, 145] on p "Mustandid" at bounding box center [160, 149] width 30 height 9
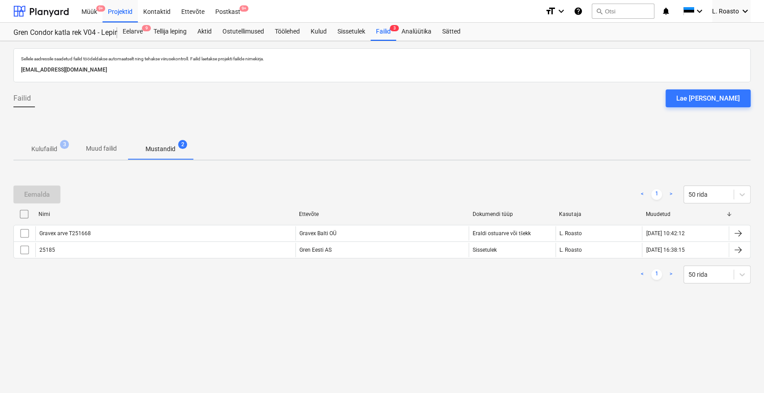
click at [50, 147] on p "Kulufailid" at bounding box center [44, 149] width 26 height 9
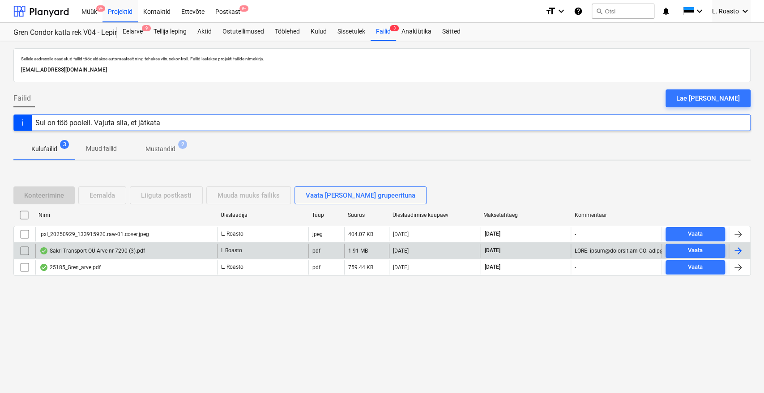
click at [97, 256] on div "Sakri Transport OÜ Arve nr 7290 (3).pdf" at bounding box center [126, 251] width 182 height 14
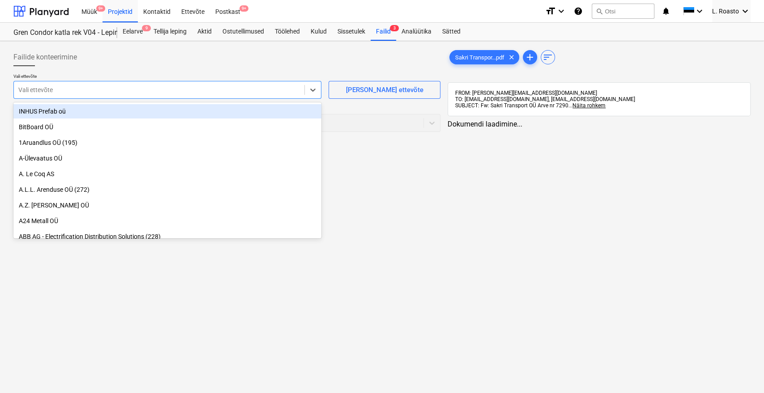
click at [215, 91] on div at bounding box center [158, 89] width 281 height 9
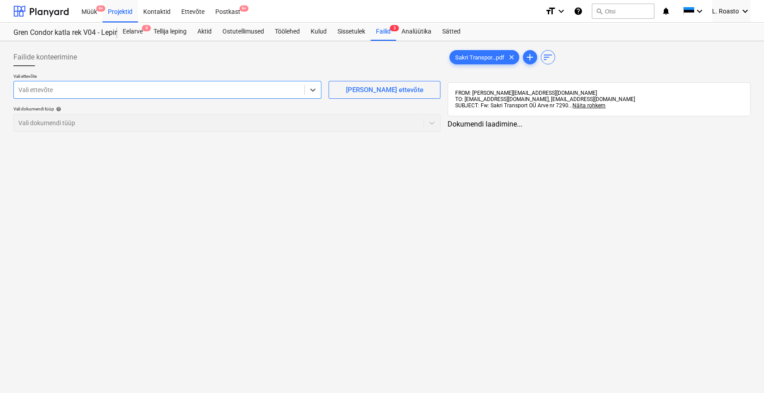
click at [215, 91] on div at bounding box center [158, 89] width 281 height 9
click at [463, 56] on span "Sakri Transpor...pdf" at bounding box center [480, 57] width 60 height 7
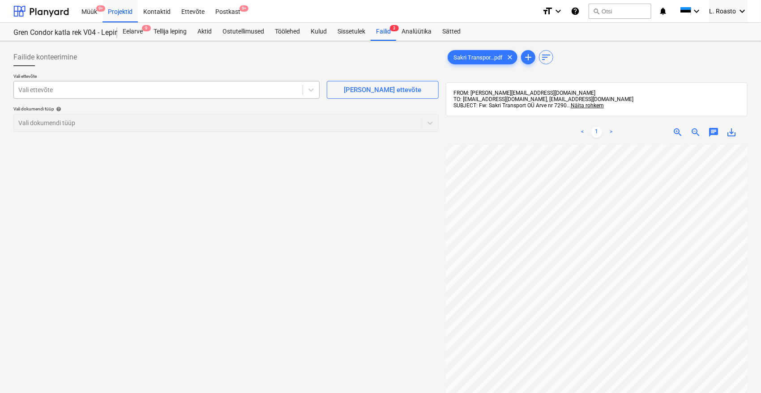
click at [139, 90] on div at bounding box center [158, 89] width 280 height 9
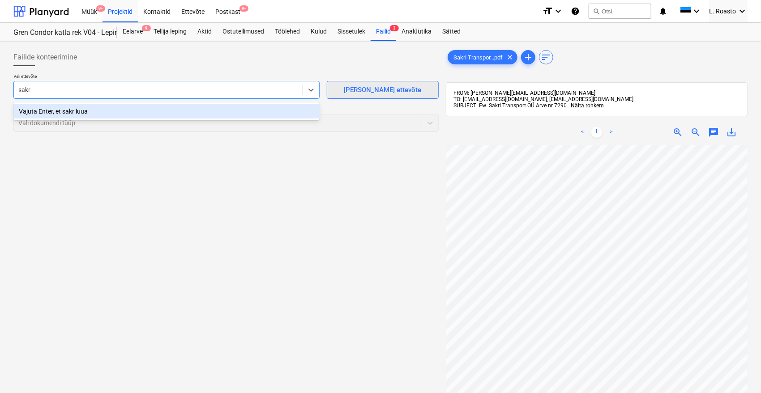
type input "sakr"
click at [395, 83] on button "[PERSON_NAME] ettevõte" at bounding box center [383, 90] width 112 height 18
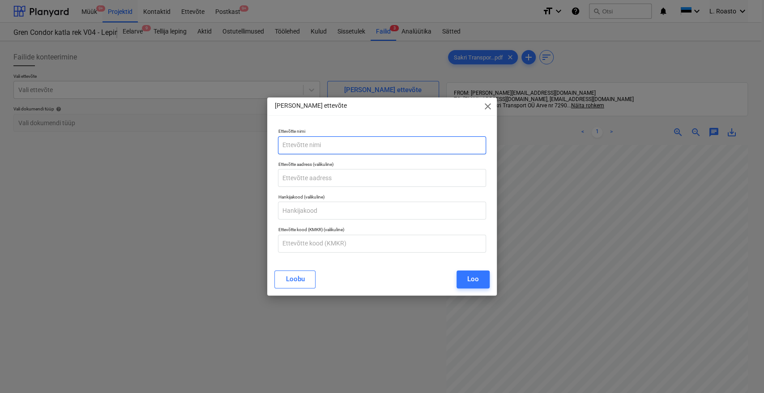
click at [316, 146] on input "text" at bounding box center [382, 145] width 208 height 18
type input "Sakri Transport OÜ"
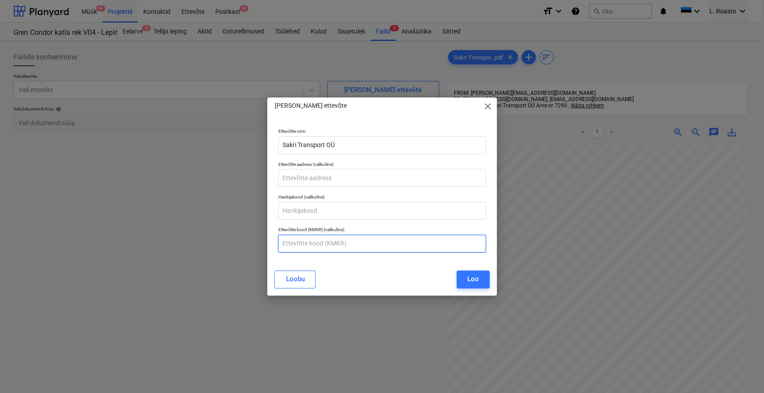
click at [311, 235] on input "text" at bounding box center [382, 244] width 208 height 18
paste input "EE102095081"
type input "EE102095081"
click at [466, 278] on button "Loo" at bounding box center [472, 280] width 33 height 18
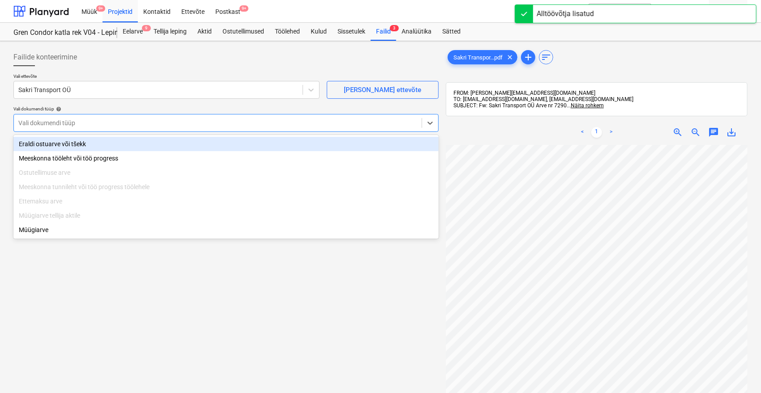
click at [115, 115] on div "Vali dokumendi tüüp" at bounding box center [225, 123] width 425 height 18
click at [73, 142] on div "Eraldi ostuarve või tšekk" at bounding box center [225, 144] width 425 height 14
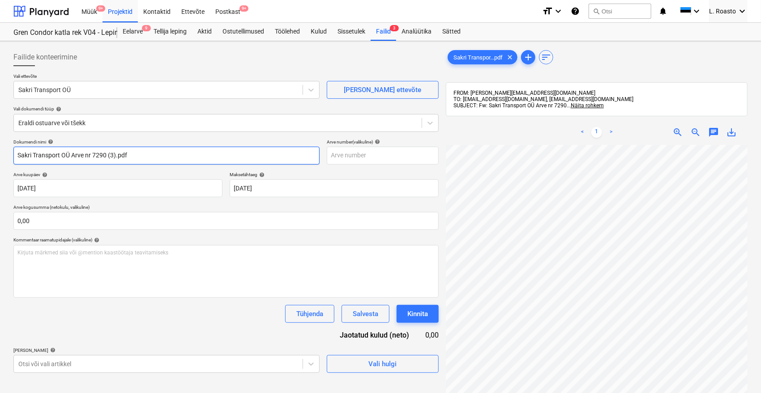
drag, startPoint x: 93, startPoint y: 154, endPoint x: 62, endPoint y: 157, distance: 31.0
click at [62, 157] on input "Sakri Transport OÜ Arve nr 7290 (3).pdf" at bounding box center [166, 156] width 306 height 18
drag, startPoint x: 92, startPoint y: 153, endPoint x: 288, endPoint y: 186, distance: 198.7
click at [288, 186] on div "Dokumendi nimi help Sakri Transport arve 7290 (3).pdf Arve number (valikuline) …" at bounding box center [225, 256] width 425 height 234
type input "Sakri Transport arve 7290"
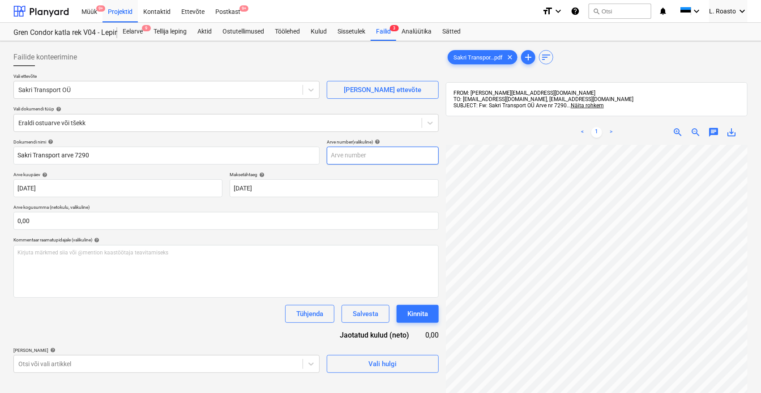
click at [365, 159] on input "text" at bounding box center [383, 156] width 112 height 18
type input "7290"
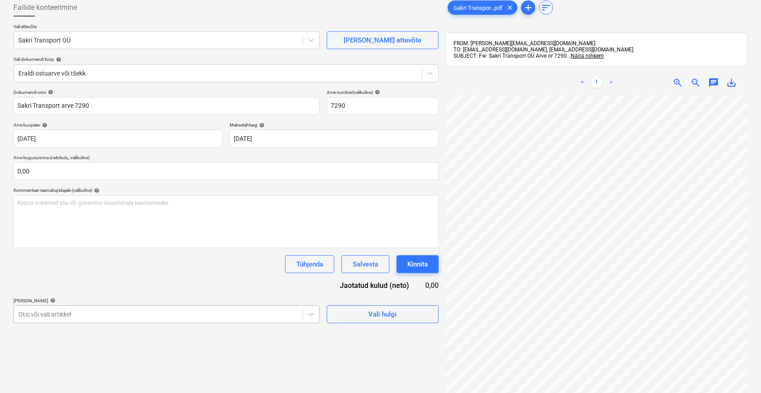
click at [90, 323] on body "Müük 9+ Projektid Kontaktid Ettevõte Postkast 9+ format_size keyboard_arrow_dow…" at bounding box center [380, 146] width 761 height 393
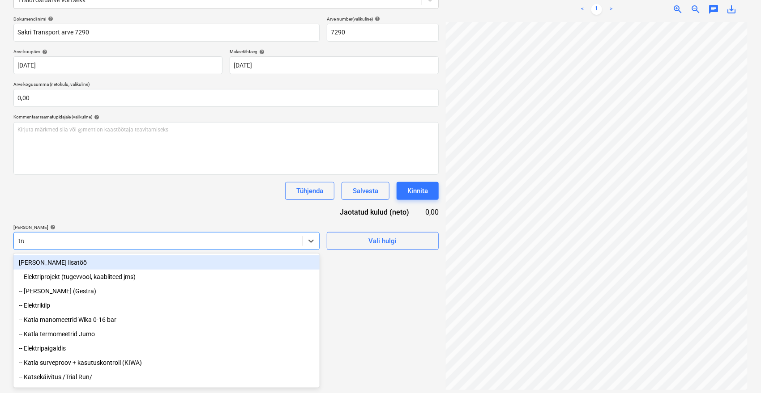
type input "trans"
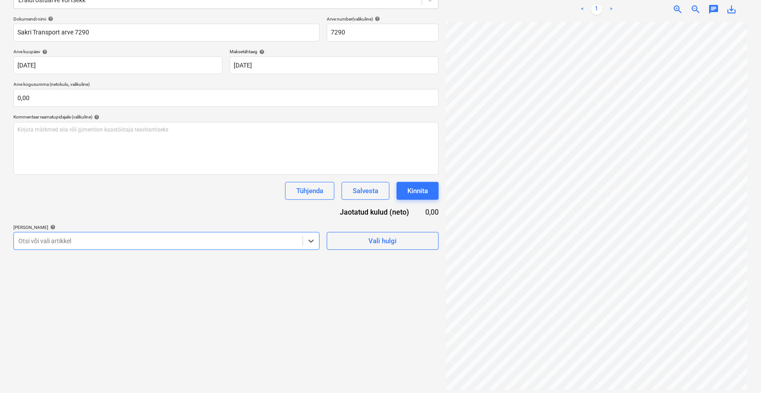
drag, startPoint x: 54, startPoint y: 243, endPoint x: 0, endPoint y: 239, distance: 53.8
click at [0, 239] on div "Failide konteerimine Vali ettevõte Sakri Transport OÜ [PERSON_NAME] uus ettevõt…" at bounding box center [380, 157] width 761 height 479
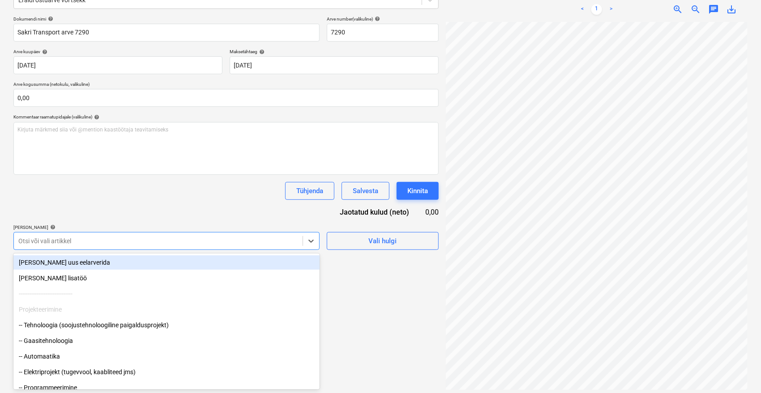
click at [108, 247] on div "Otsi või vali artikkel" at bounding box center [158, 241] width 289 height 13
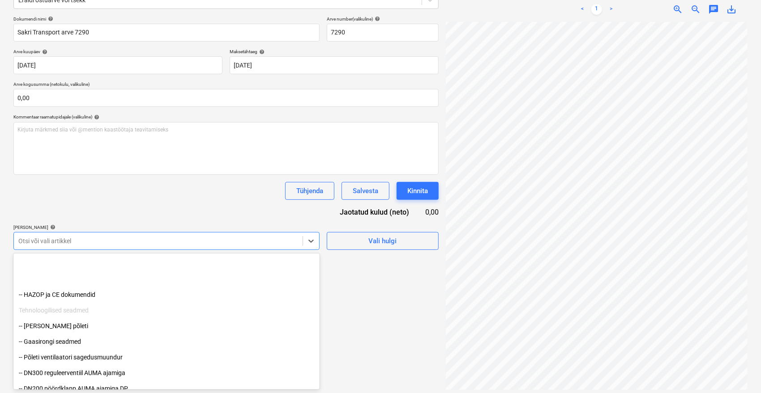
scroll to position [199, 0]
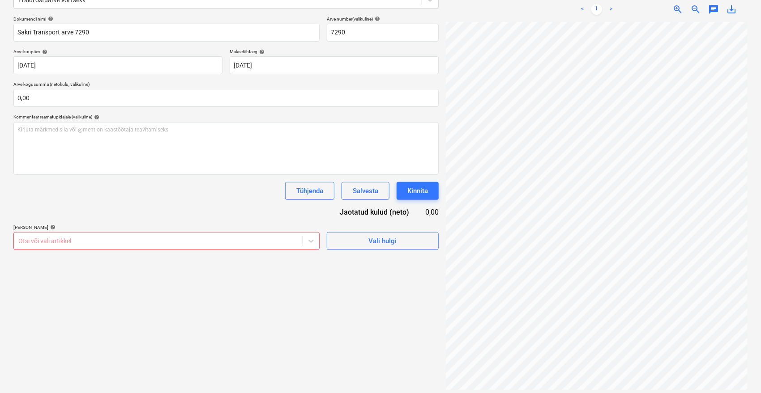
click at [7, 207] on div "Failide konteerimine Vali ettevõte Sakri Transport OÜ [PERSON_NAME] uus ettevõt…" at bounding box center [380, 157] width 761 height 479
click at [362, 188] on div "Salvesta" at bounding box center [366, 191] width 26 height 12
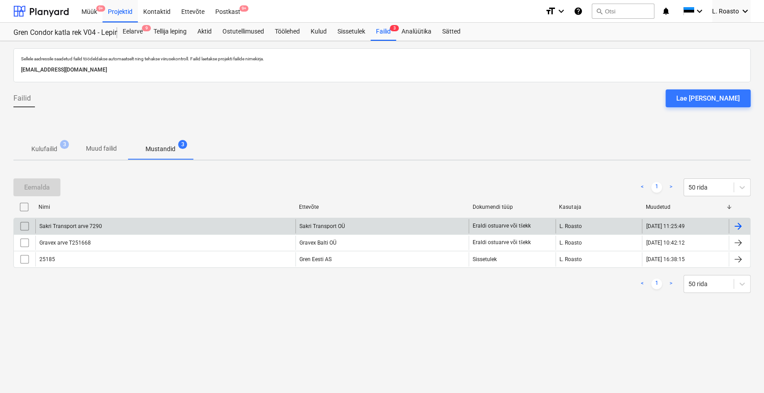
click at [737, 221] on div at bounding box center [738, 226] width 11 height 11
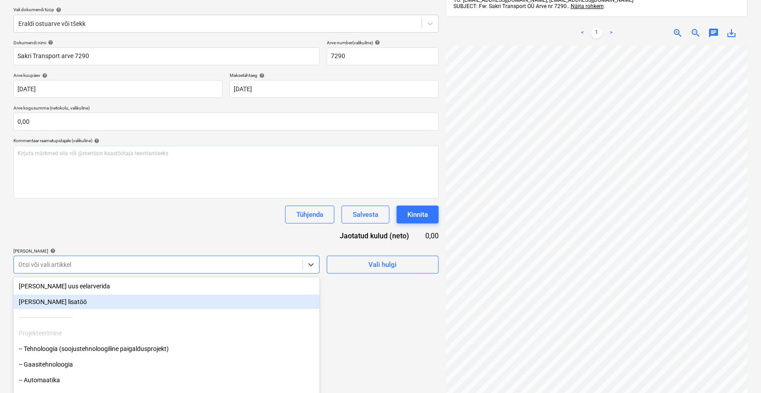
scroll to position [123, 0]
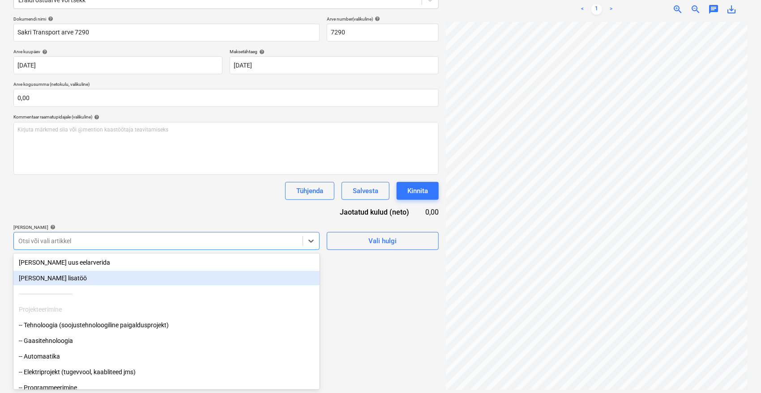
click at [74, 270] on body "Müük 9+ Projektid Kontaktid Ettevõte Postkast 9+ format_size keyboard_arrow_dow…" at bounding box center [380, 73] width 761 height 393
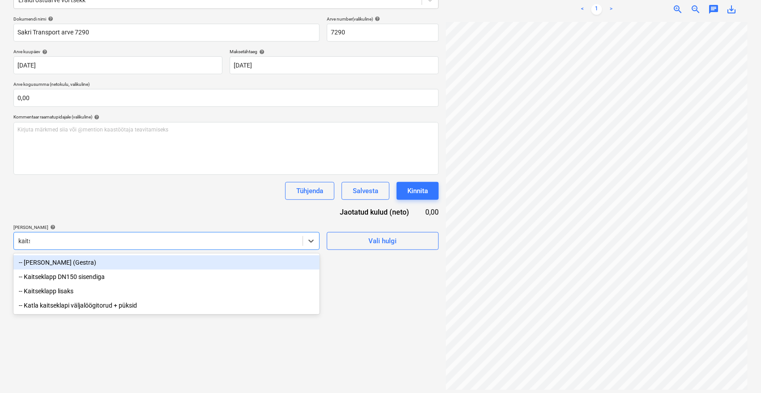
type input "kaitse"
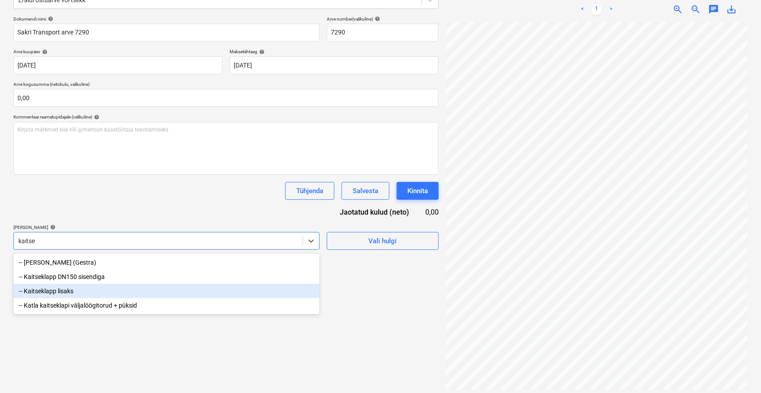
click at [75, 294] on div "-- Kaitseklapp lisaks" at bounding box center [166, 291] width 306 height 14
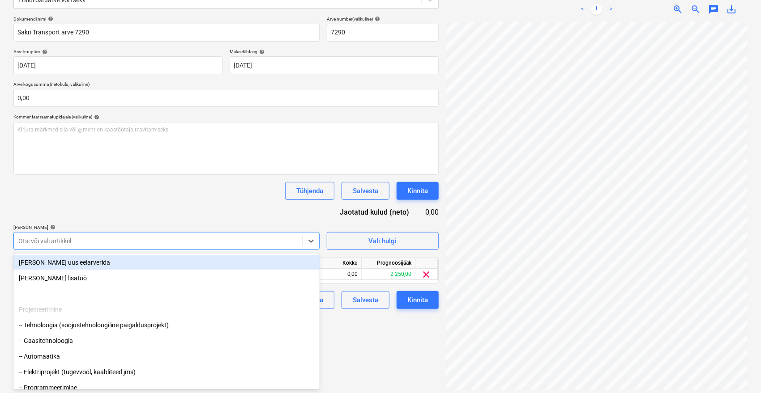
click at [99, 208] on div "Dokumendi nimi help Sakri Transport arve 7290 Arve number (valikuline) help 729…" at bounding box center [225, 162] width 425 height 293
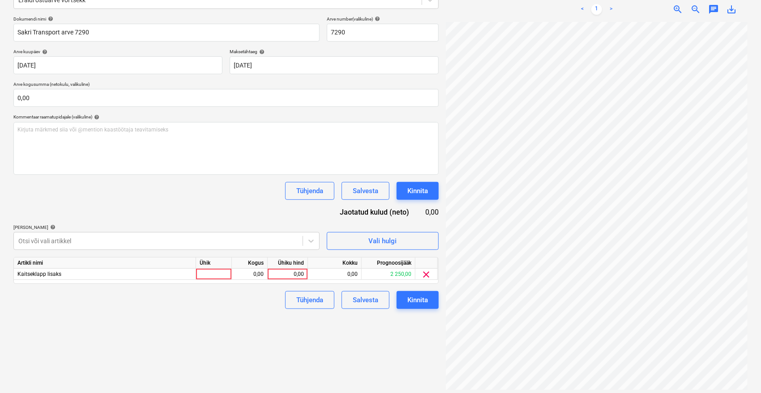
scroll to position [7, 36]
click at [292, 271] on div "0,00" at bounding box center [287, 274] width 33 height 11
type input "180"
click at [260, 314] on div "Failide konteerimine Vali ettevõte Sakri Transport OÜ [PERSON_NAME] uus ettevõt…" at bounding box center [226, 158] width 432 height 472
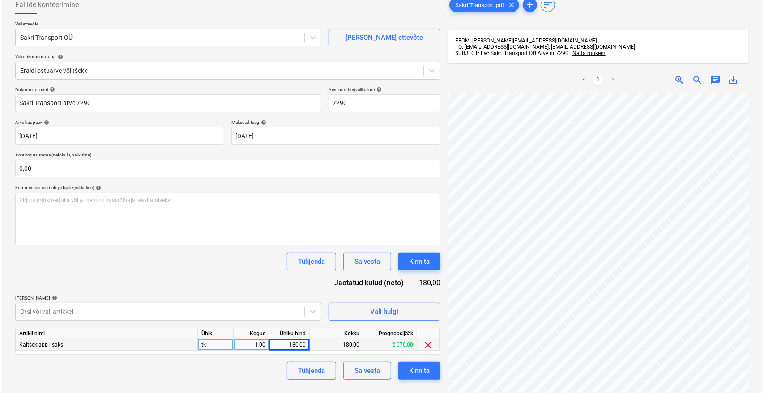
scroll to position [73, 0]
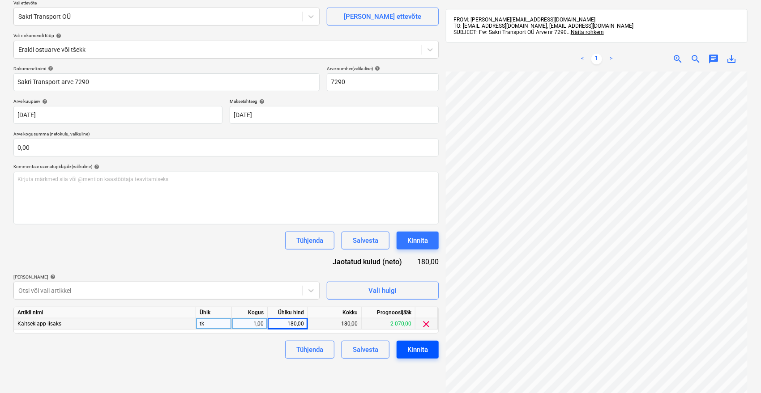
click at [428, 350] on button "Kinnita" at bounding box center [417, 350] width 42 height 18
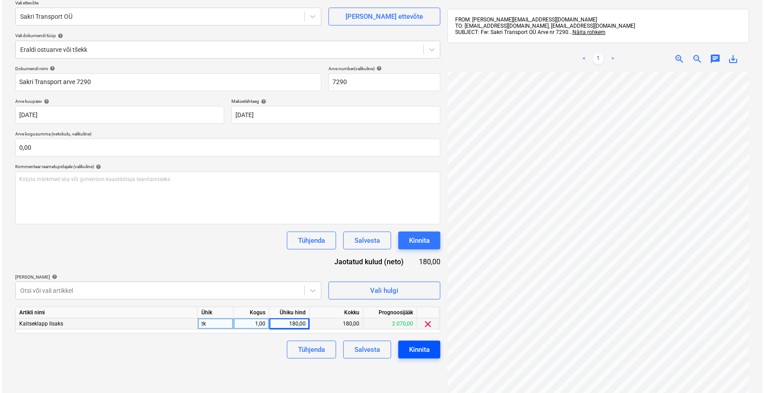
scroll to position [7, 36]
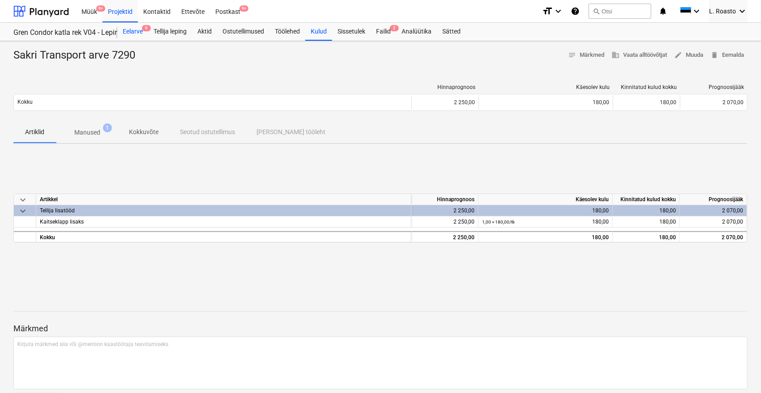
click at [119, 33] on div "Eelarve 9" at bounding box center [132, 32] width 31 height 18
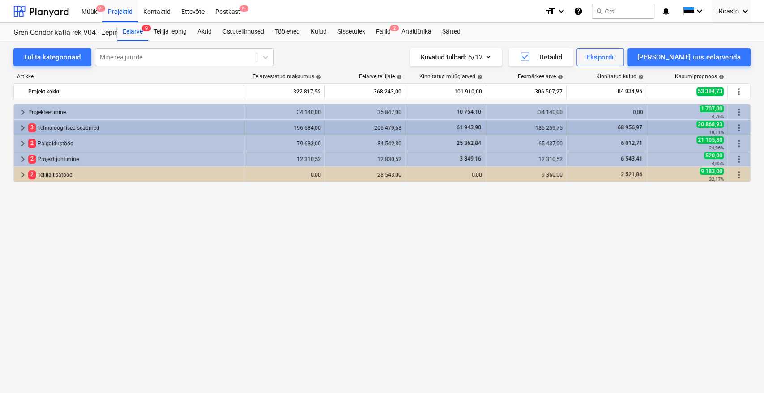
click at [70, 127] on div "3 Tehnoloogilised seadmed" at bounding box center [134, 128] width 212 height 14
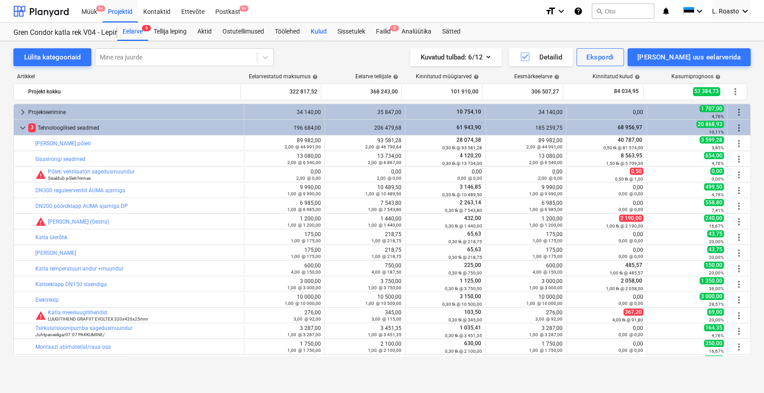
click at [328, 31] on div "Kulud" at bounding box center [318, 32] width 27 height 18
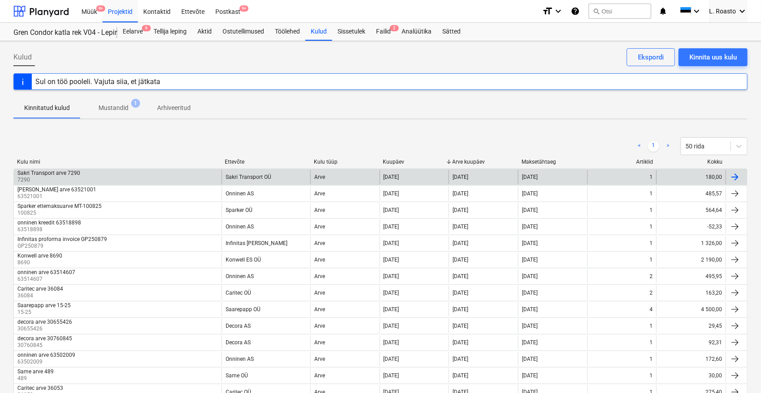
click at [731, 172] on div at bounding box center [734, 177] width 11 height 11
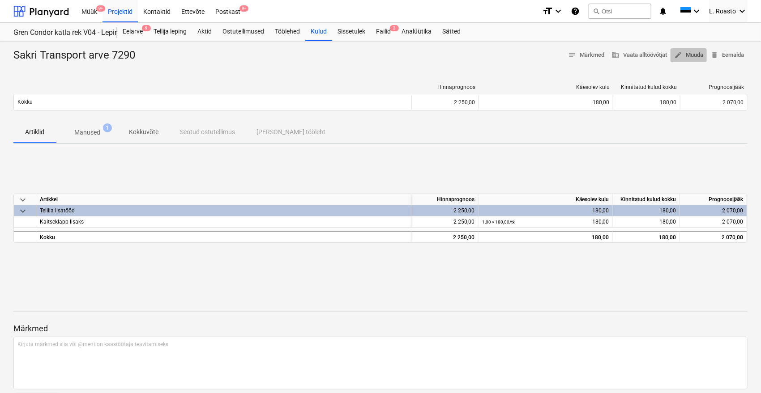
click at [694, 54] on span "edit Muuda" at bounding box center [688, 55] width 29 height 10
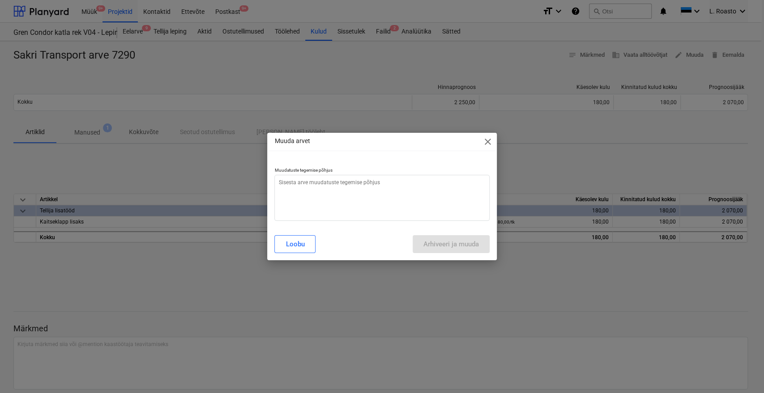
type textarea "x"
click at [436, 186] on textarea at bounding box center [381, 198] width 215 height 46
type textarea "c"
type textarea "x"
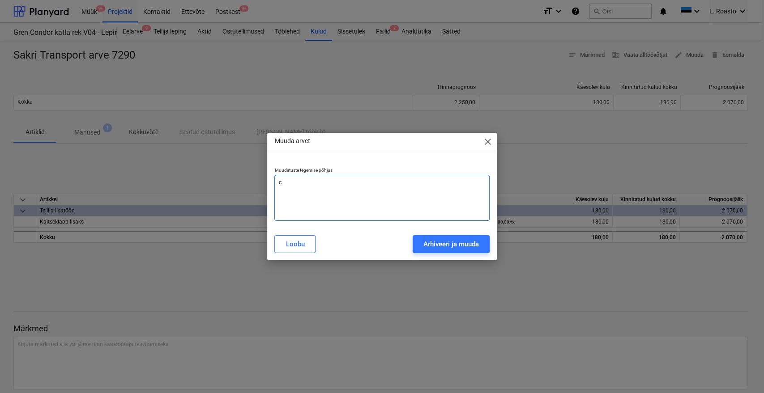
type textarea "x"
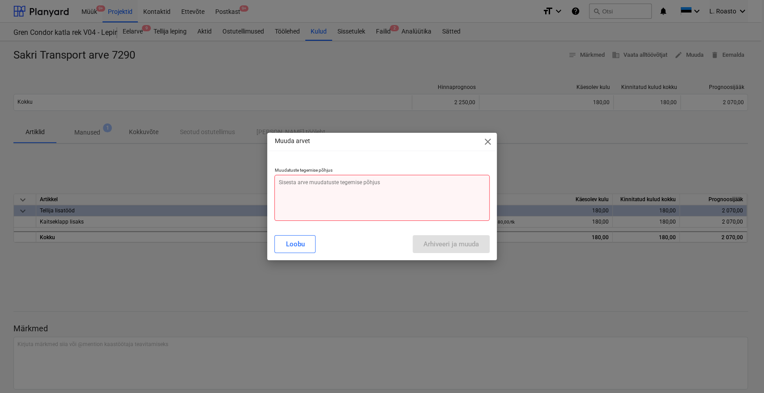
type textarea "v"
type textarea "x"
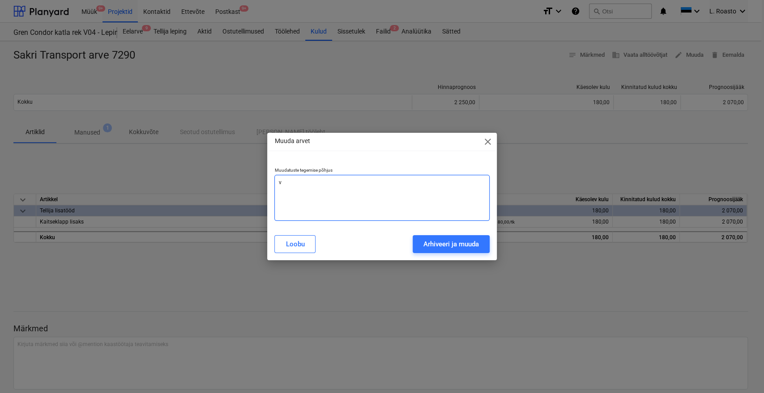
type textarea "va"
type textarea "x"
type textarea "val"
type textarea "x"
type textarea "vale"
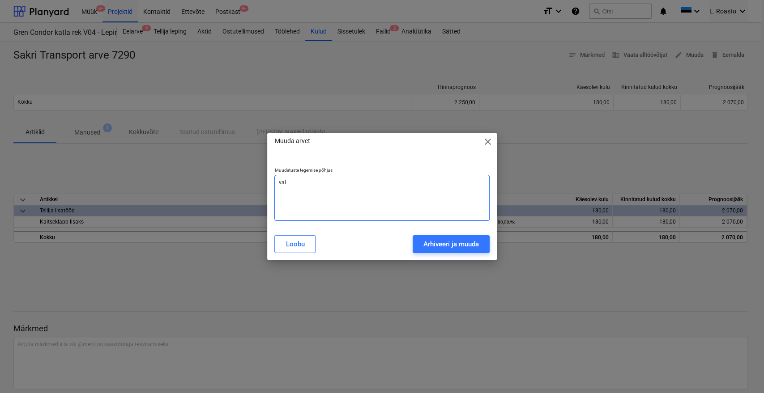
type textarea "x"
type textarea "vale"
type textarea "x"
type textarea "vale r"
type textarea "x"
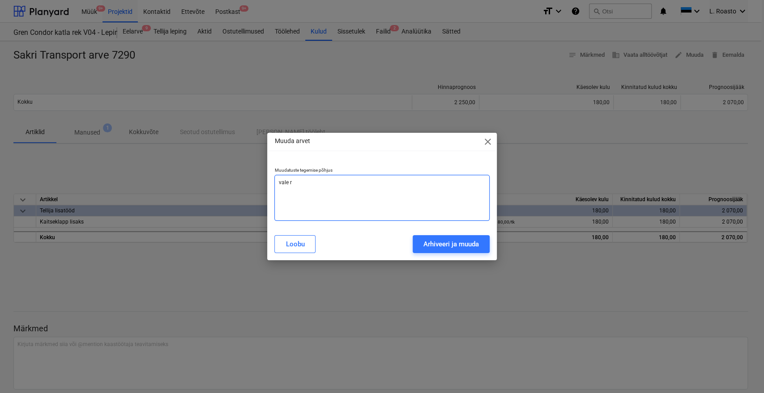
type textarea "vale ri"
type textarea "x"
type textarea "vale rid"
type textarea "x"
type textarea "vale rida"
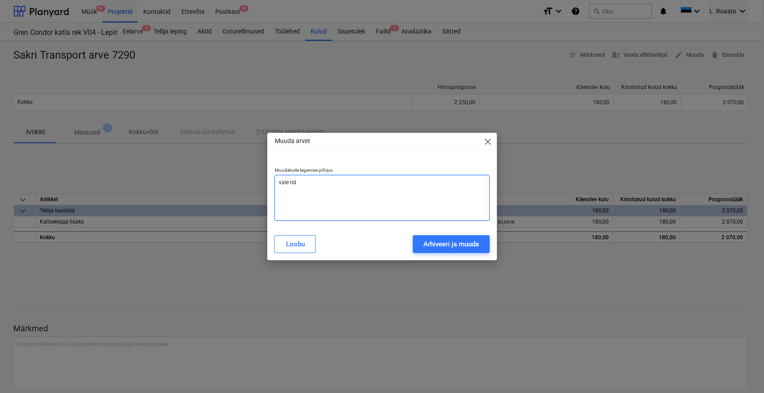
type textarea "x"
type textarea "vale rida"
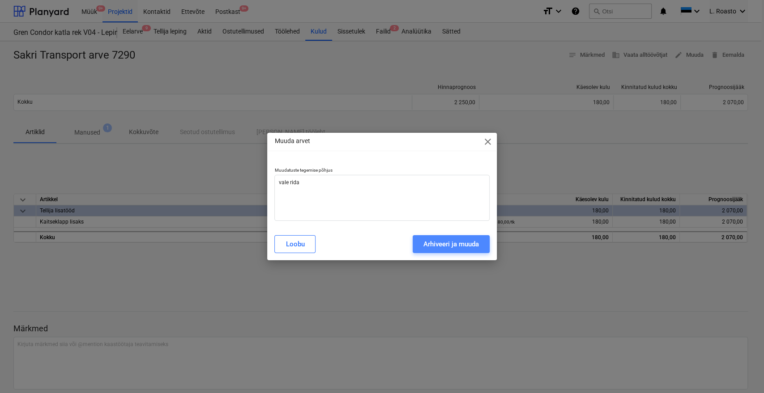
click at [455, 240] on div "Arhiveeri ja muuda" at bounding box center [450, 245] width 55 height 12
type textarea "x"
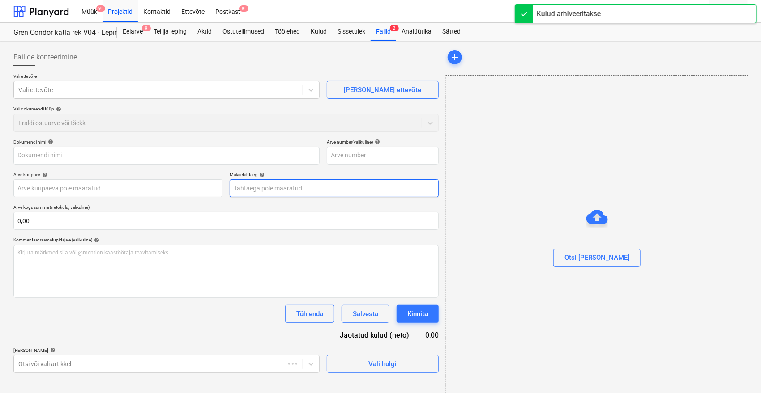
type input "Sakri Transport arve 7290"
type input "7290"
type input "[DATE]"
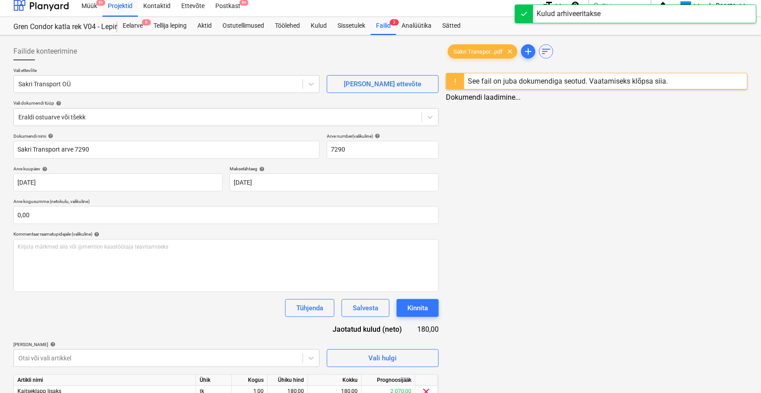
scroll to position [46, 0]
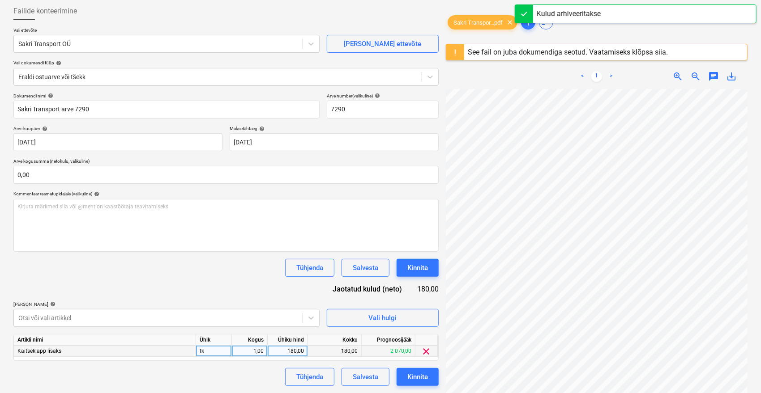
click at [432, 351] on div "clear" at bounding box center [426, 351] width 22 height 11
click at [420, 354] on div "clear" at bounding box center [426, 351] width 22 height 11
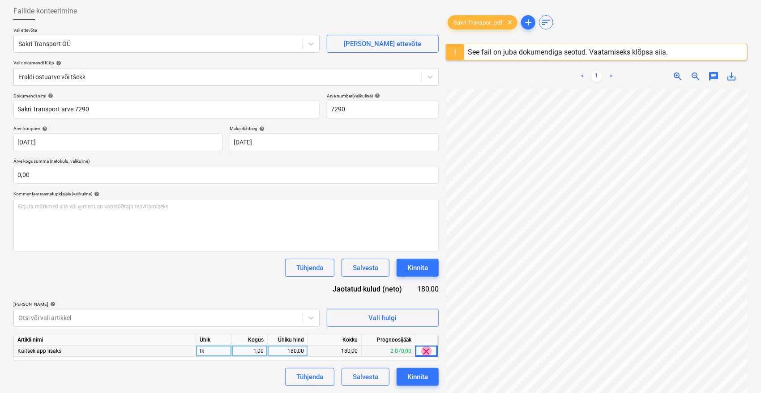
click at [423, 351] on span "clear" at bounding box center [426, 351] width 11 height 11
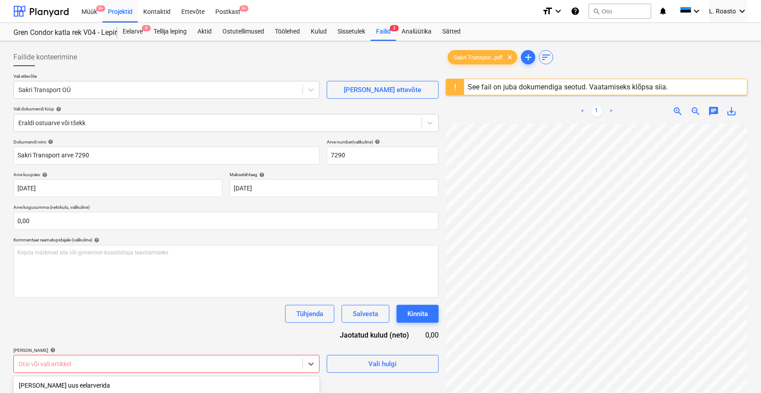
click at [156, 359] on body "Müük 9+ Projektid Kontaktid Ettevõte Postkast 9+ format_size keyboard_arrow_dow…" at bounding box center [380, 196] width 761 height 393
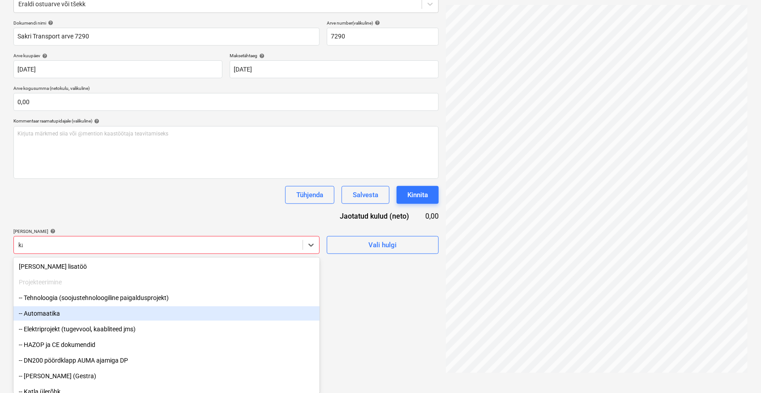
scroll to position [106, 0]
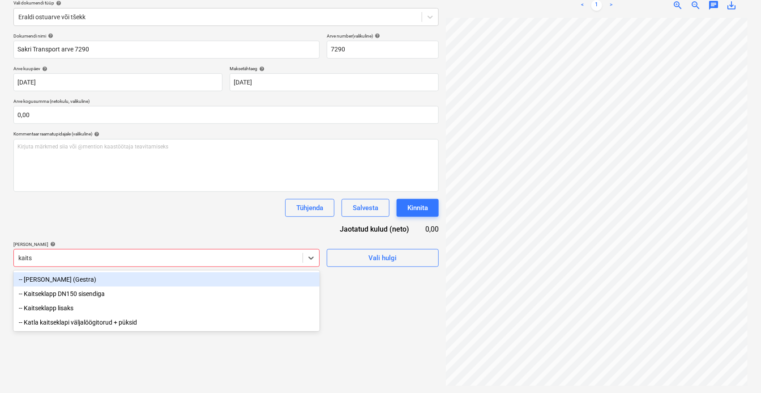
type input "kaitse"
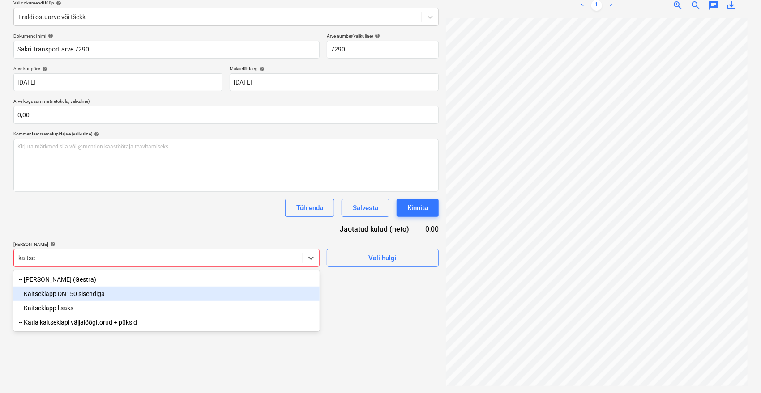
click at [130, 295] on div "-- Kaitseklapp DN150 sisendiga" at bounding box center [166, 294] width 306 height 14
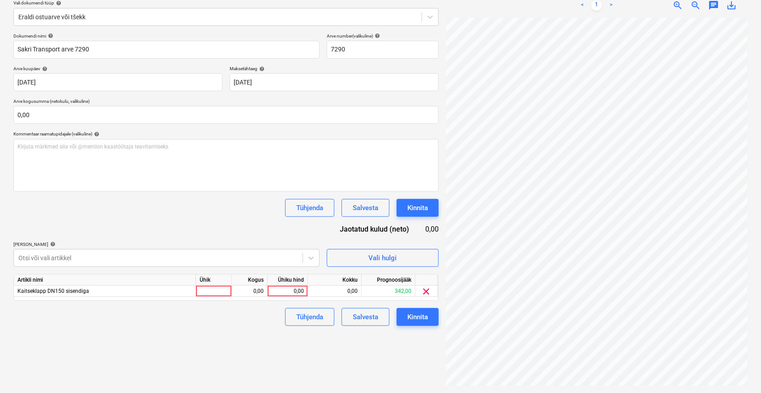
click at [150, 225] on div "Dokumendi nimi help Sakri Transport arve 7290 Arve number (valikuline) help 729…" at bounding box center [225, 179] width 425 height 293
click at [286, 289] on div "0,00" at bounding box center [287, 291] width 33 height 11
type input "180"
click at [401, 371] on div "Failide konteerimine Vali ettevõte Sakri Transport OÜ [PERSON_NAME] uus ettevõt…" at bounding box center [226, 164] width 432 height 451
click at [25, 221] on div "Dokumendi nimi help Sakri Transport arve 7290 Arve number (valikuline) help 729…" at bounding box center [225, 179] width 425 height 293
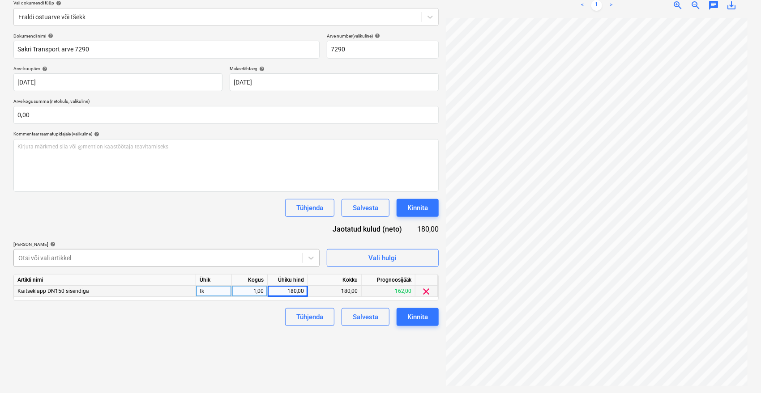
click at [85, 256] on div "Dokumendi nimi help Sakri Transport arve 7290 Arve number (valikuline) help 729…" at bounding box center [225, 179] width 425 height 293
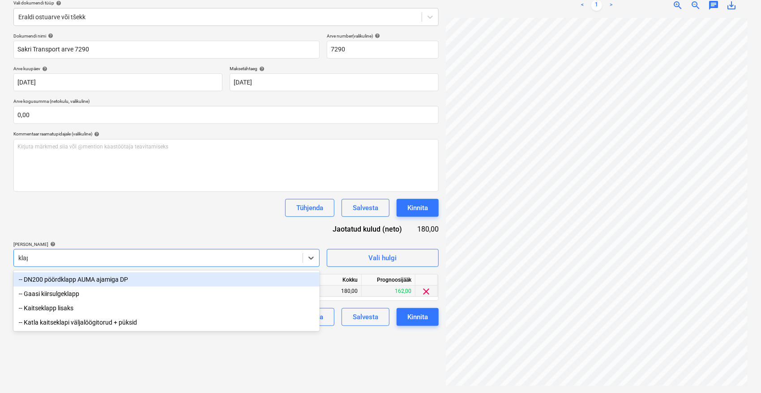
type input "[PERSON_NAME]"
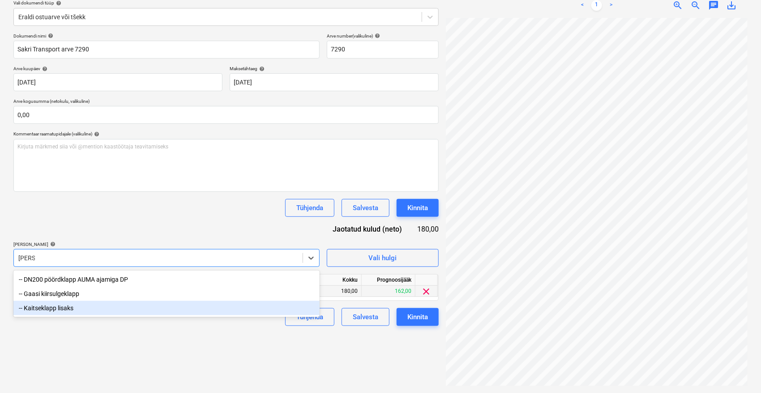
click at [68, 309] on div "-- Kaitseklapp lisaks" at bounding box center [166, 308] width 306 height 14
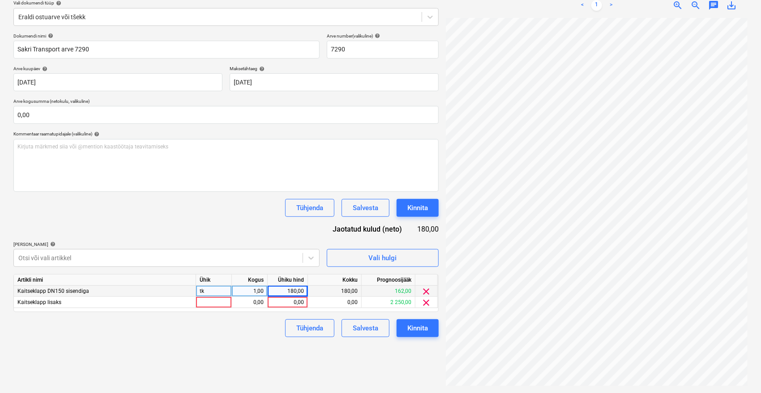
click at [140, 211] on div "Dokumendi nimi help Sakri Transport arve 7290 Arve number (valikuline) help 729…" at bounding box center [225, 185] width 425 height 304
click at [286, 289] on div "180,00" at bounding box center [287, 291] width 33 height 11
type input "60"
click at [293, 304] on div "0,00" at bounding box center [287, 302] width 33 height 11
type input "60"
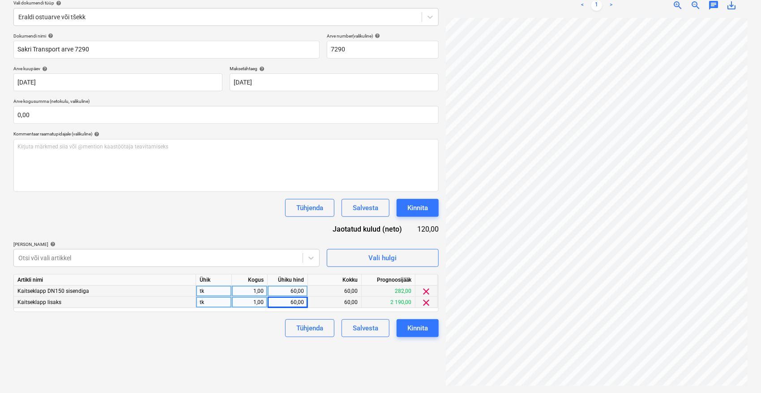
click at [234, 217] on div "Dokumendi nimi help Sakri Transport arve 7290 Arve number (valikuline) help 729…" at bounding box center [225, 185] width 425 height 304
click at [293, 293] on div "60,00" at bounding box center [287, 291] width 33 height 11
type input "90"
click at [291, 297] on div "60,00" at bounding box center [287, 302] width 33 height 11
type input "90"
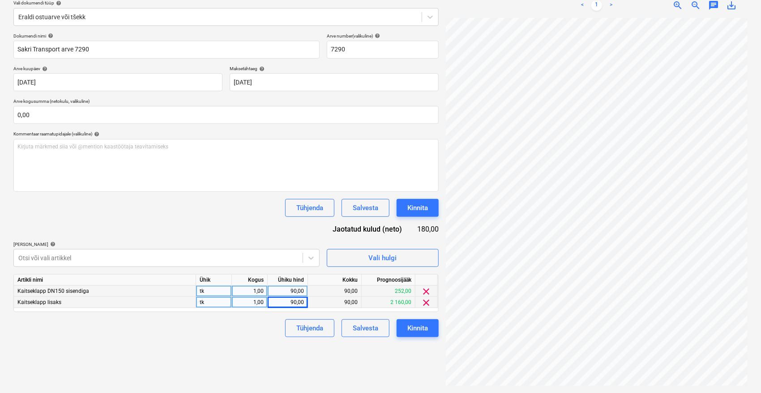
click at [268, 231] on div "Dokumendi nimi help Sakri Transport arve 7290 Arve number (valikuline) help 729…" at bounding box center [225, 185] width 425 height 304
click at [415, 329] on div "Kinnita" at bounding box center [417, 329] width 21 height 12
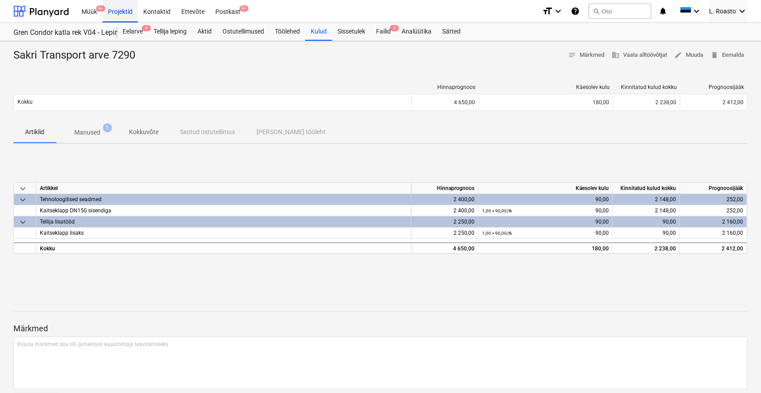
click at [119, 7] on div "Projektid" at bounding box center [119, 11] width 35 height 23
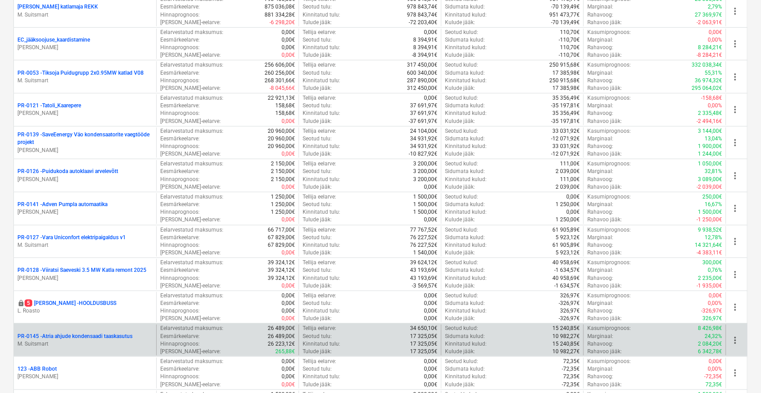
scroll to position [298, 0]
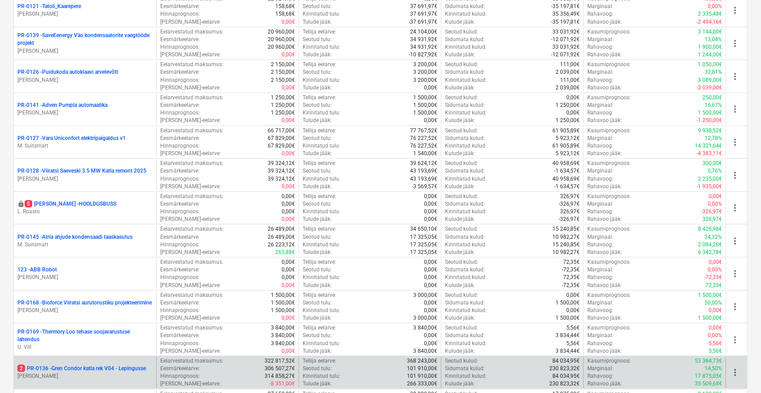
click at [109, 367] on p "2 PR-0136 - Gren Condor katla rek V04 - Lepingusse" at bounding box center [81, 369] width 128 height 8
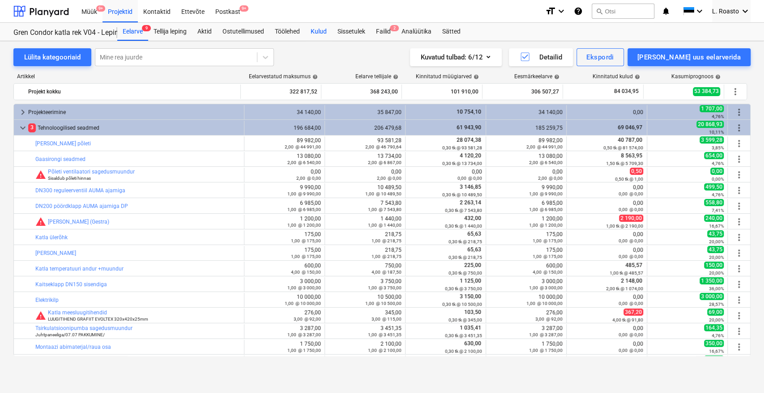
click at [317, 31] on div "Kulud" at bounding box center [318, 32] width 27 height 18
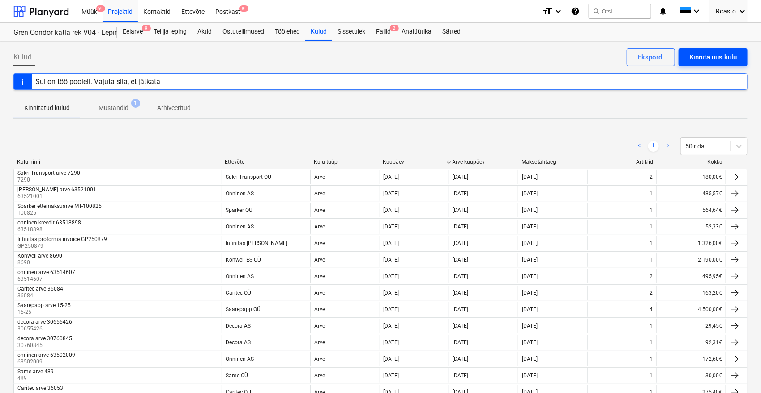
click at [723, 59] on div "Kinnita uus kulu" at bounding box center [712, 57] width 47 height 12
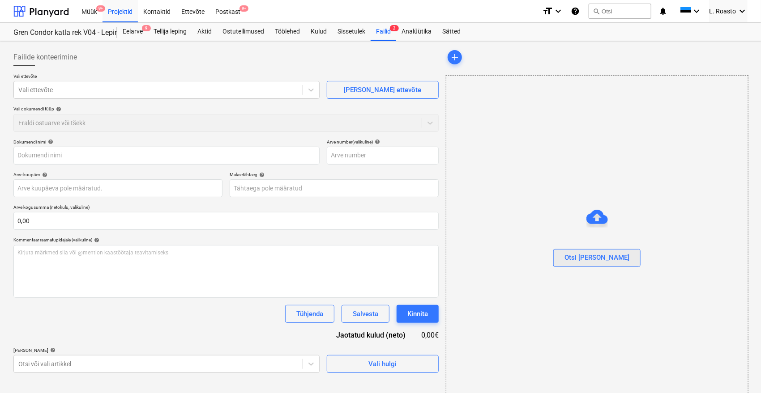
click at [609, 252] on div "Otsi [PERSON_NAME]" at bounding box center [596, 258] width 65 height 12
type input "63525368.pdf"
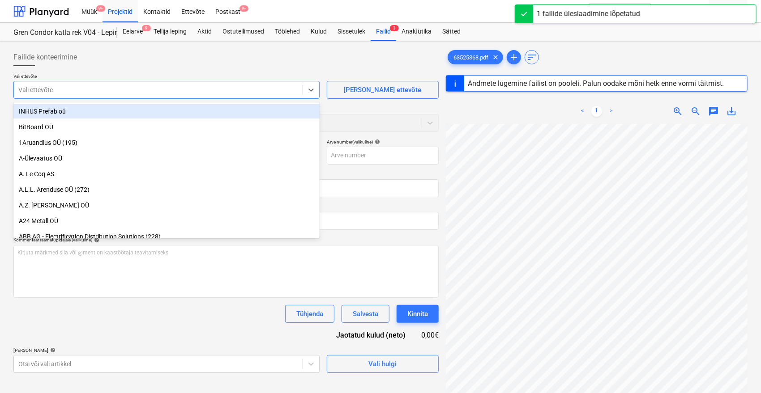
click at [90, 89] on div at bounding box center [158, 89] width 280 height 9
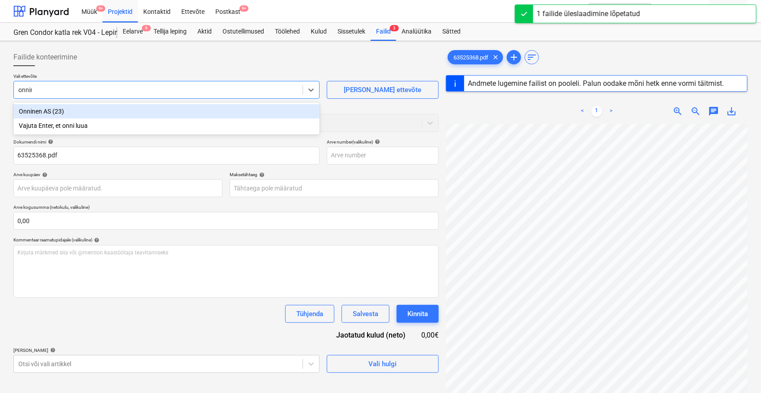
type input "onnine"
type input "63525368"
type input "[DATE]"
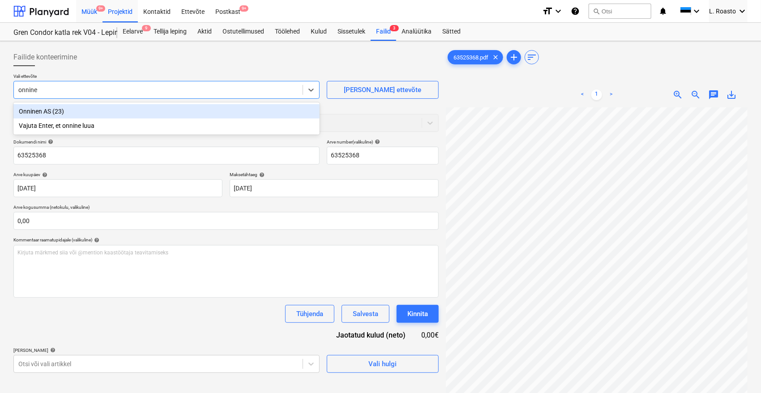
type input "onnine"
type input "onnin"
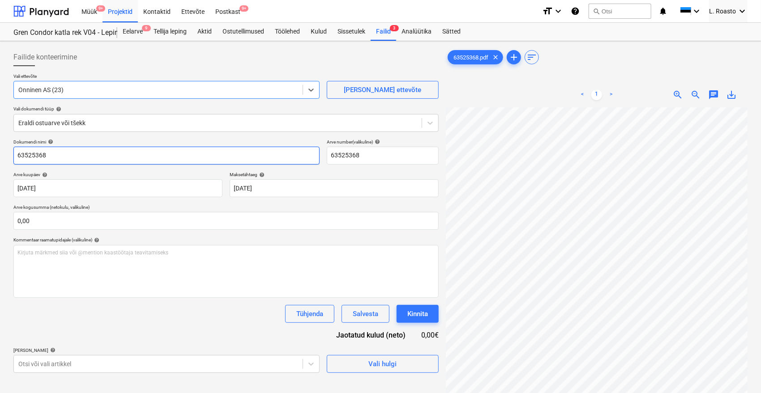
click at [18, 156] on input "63525368" at bounding box center [166, 156] width 306 height 18
type input "[PERSON_NAME] arve 63525368"
click at [72, 151] on input "[PERSON_NAME] arve 63525368" at bounding box center [166, 156] width 306 height 18
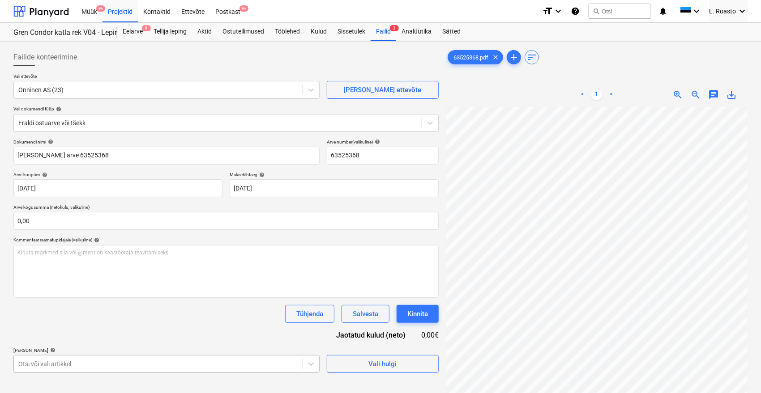
click at [123, 363] on body "Müük 9+ Projektid Kontaktid Ettevõte Postkast 9+ format_size keyboard_arrow_dow…" at bounding box center [380, 196] width 761 height 393
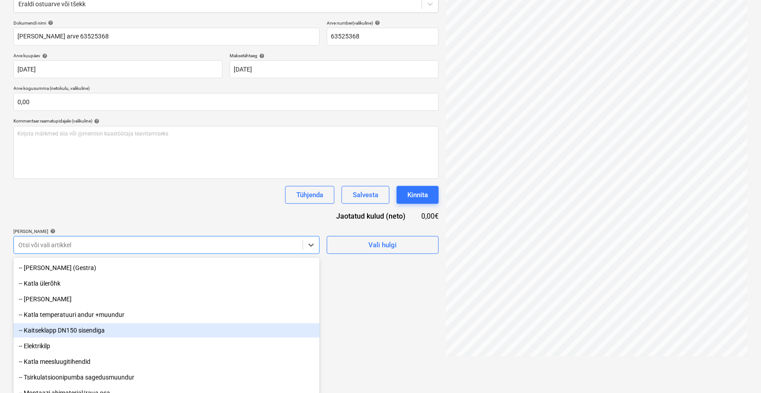
scroll to position [298, 0]
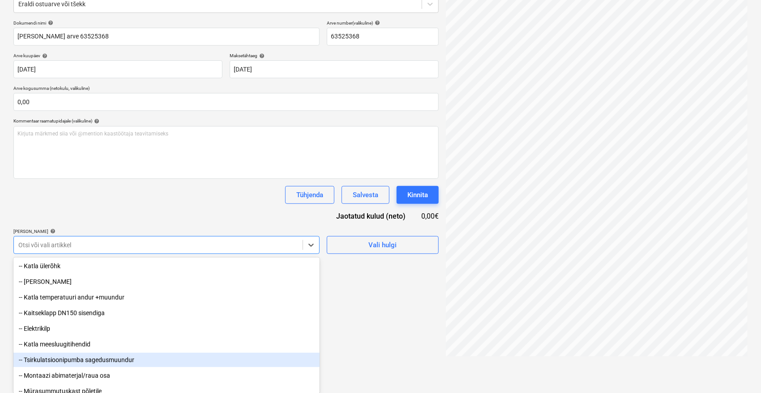
click at [51, 363] on div "-- Tsirkulatsioonipumba sagedusmuundur" at bounding box center [166, 360] width 306 height 14
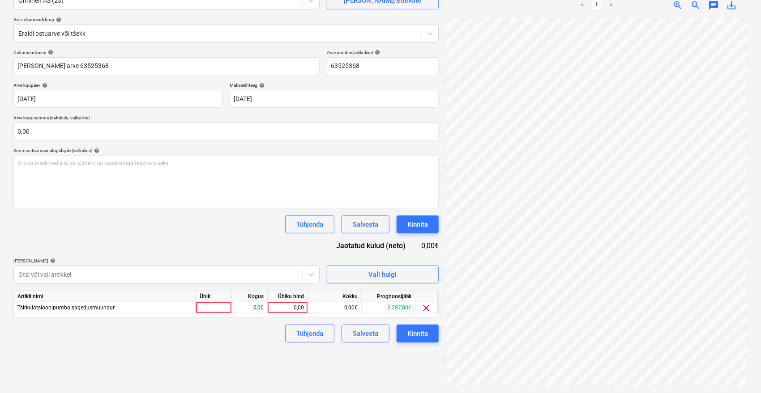
click at [122, 203] on div "Dokumendi nimi help [PERSON_NAME] arve 63525368 Arve number (valikuline) help 6…" at bounding box center [225, 196] width 425 height 293
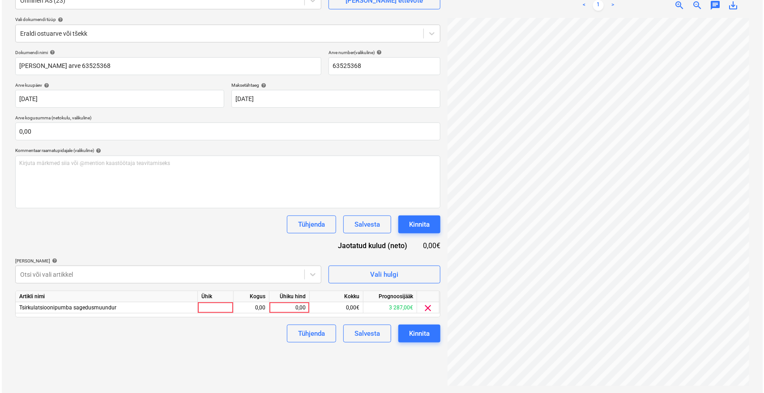
scroll to position [90, 0]
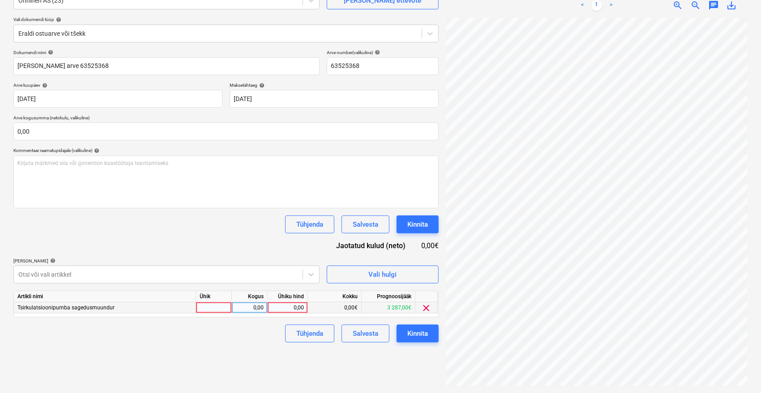
click at [293, 307] on div "0,00" at bounding box center [287, 308] width 33 height 11
type input "3209"
click at [244, 333] on div "Tühjenda Salvesta Kinnita" at bounding box center [225, 334] width 425 height 18
click at [429, 335] on button "Kinnita" at bounding box center [417, 334] width 42 height 18
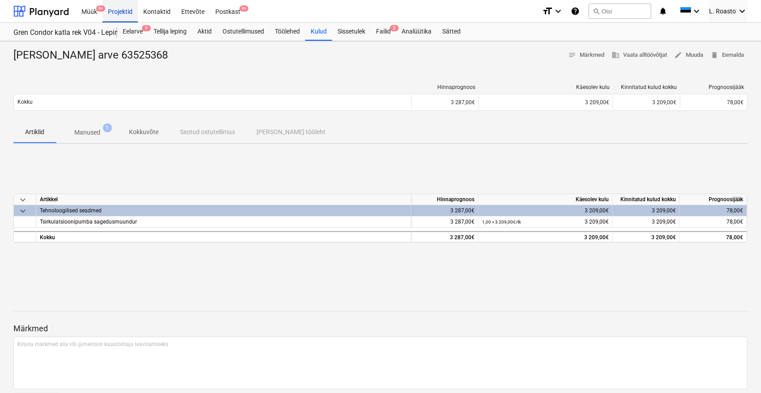
click at [122, 10] on div "Projektid" at bounding box center [119, 11] width 35 height 23
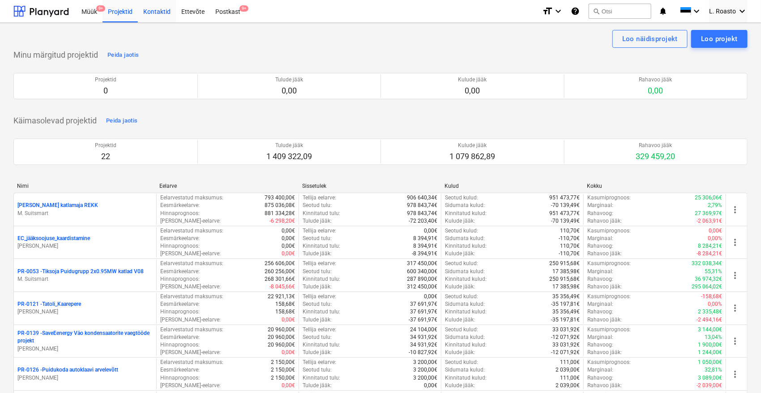
scroll to position [1451, 0]
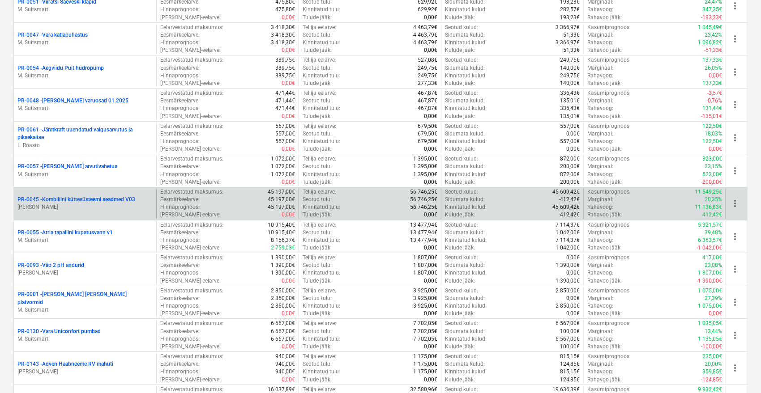
click at [106, 197] on p "PR-0045 - Kombiliini küttesüsteemi seadmed V03" at bounding box center [76, 200] width 118 height 8
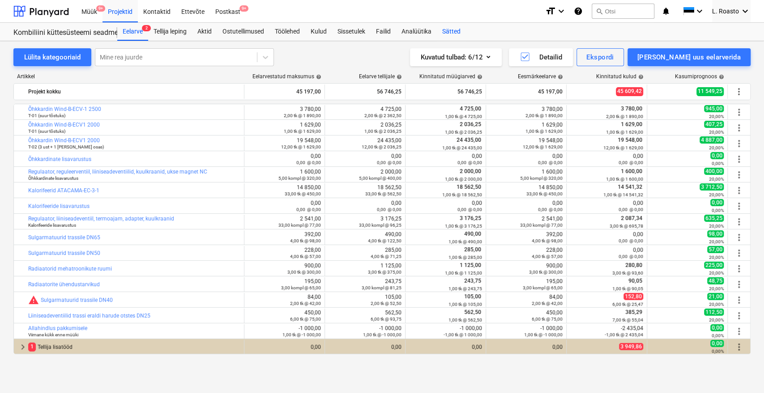
click at [443, 26] on div "Sätted" at bounding box center [451, 32] width 29 height 18
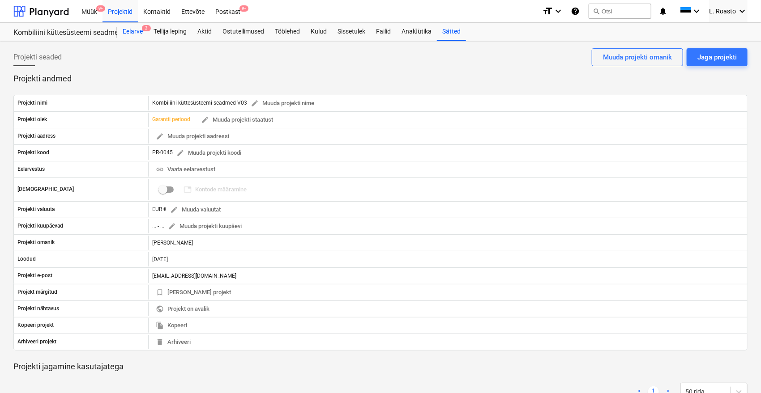
click at [131, 30] on div "Eelarve 2" at bounding box center [132, 32] width 31 height 18
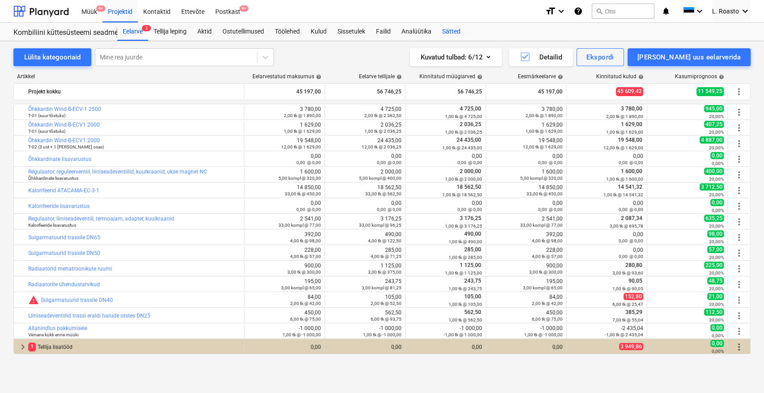
click at [451, 25] on div "Sätted" at bounding box center [451, 32] width 29 height 18
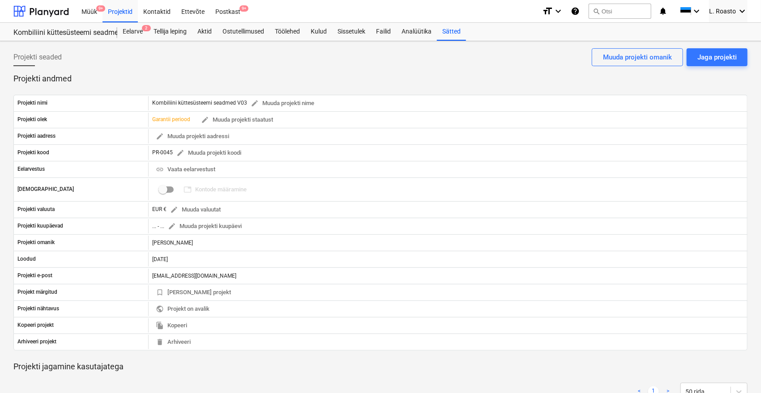
click at [166, 54] on div "Projekti seaded Jaga projekti Muuda projekti omanik" at bounding box center [380, 60] width 734 height 25
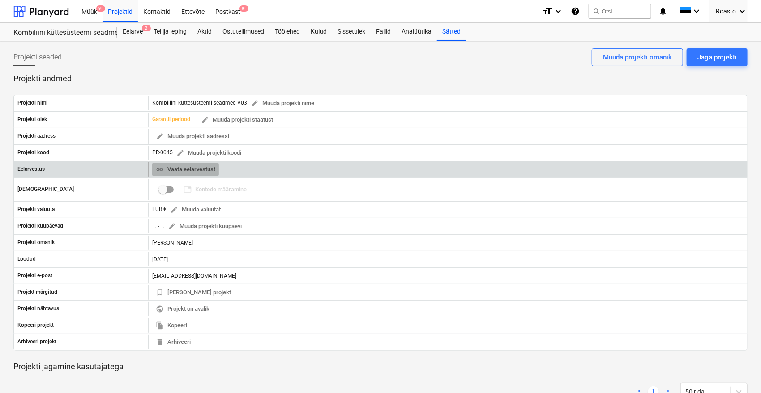
click at [204, 166] on span "link Vaata eelarvestust" at bounding box center [186, 170] width 60 height 10
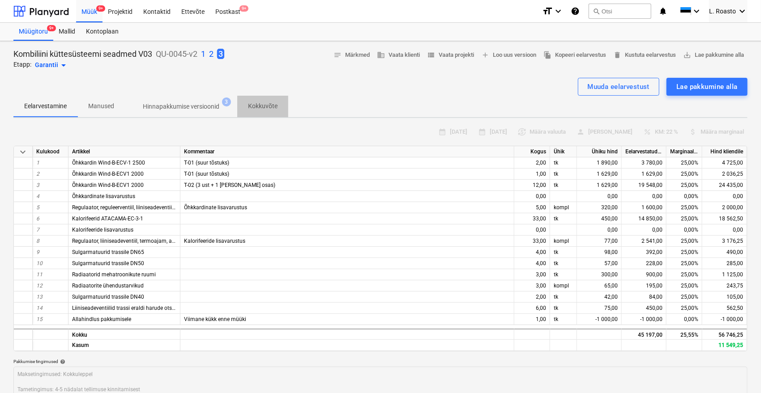
click at [261, 107] on p "Kokkuvõte" at bounding box center [263, 106] width 30 height 9
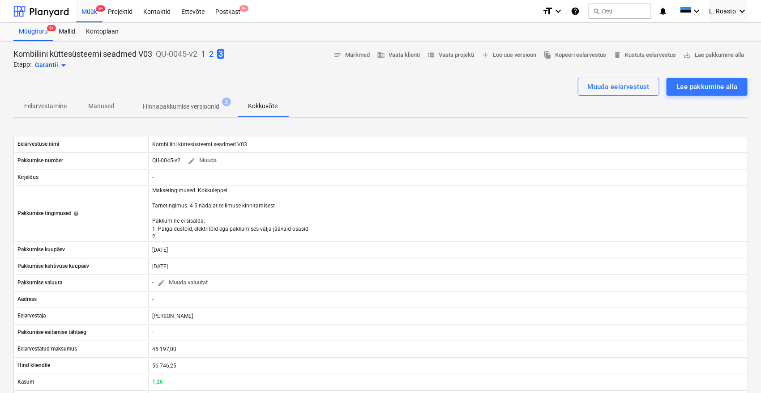
click at [57, 106] on p "Eelarvestamine" at bounding box center [45, 106] width 43 height 9
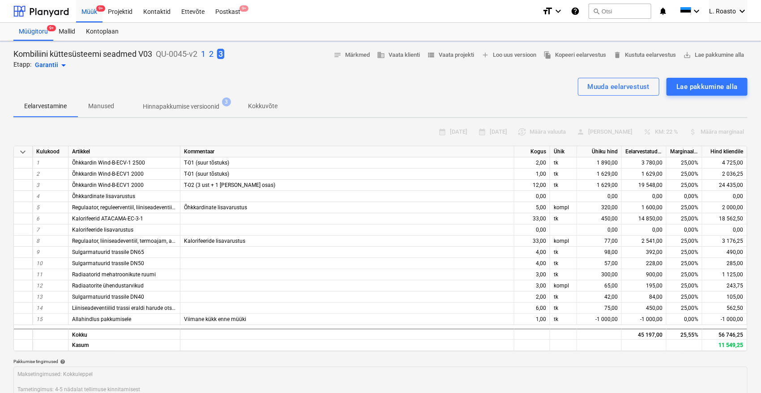
type textarea "x"
click at [459, 54] on span "view_list Vaata projekti" at bounding box center [450, 55] width 47 height 10
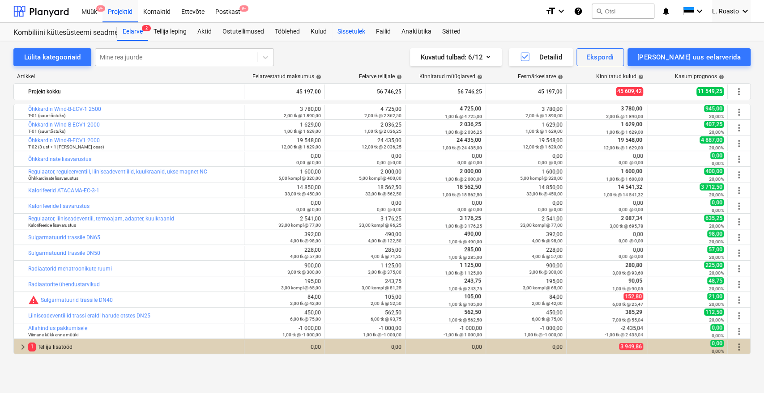
click at [359, 28] on div "Sissetulek" at bounding box center [351, 32] width 38 height 18
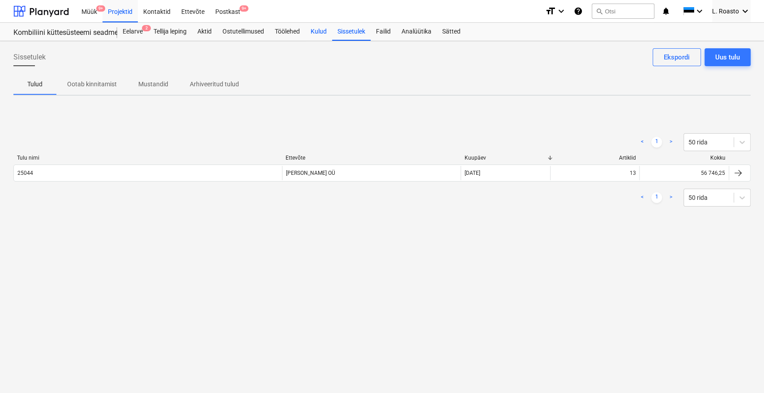
click at [322, 32] on div "Kulud" at bounding box center [318, 32] width 27 height 18
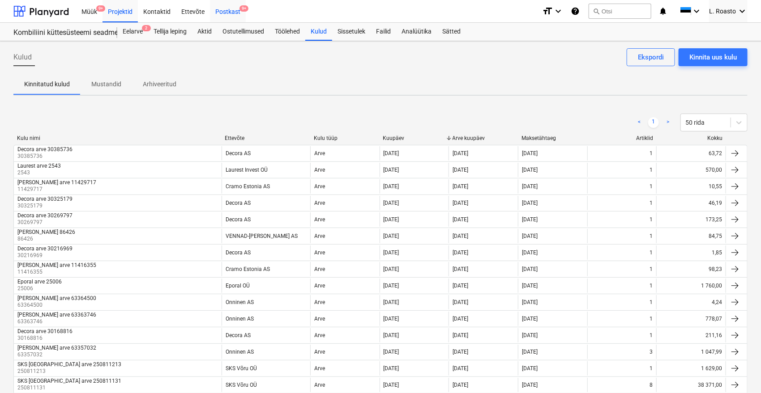
click at [234, 13] on div "Postkast 9+" at bounding box center [228, 11] width 36 height 23
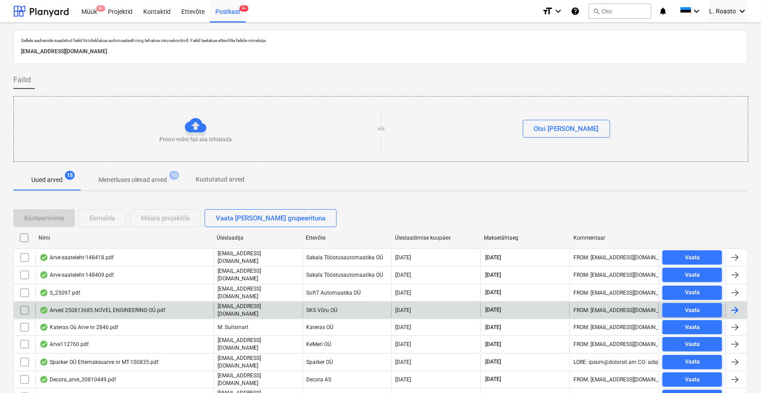
click at [144, 309] on div "Arved 250813685 NOVEL ENGINEERING OÜ.pdf" at bounding box center [102, 310] width 126 height 7
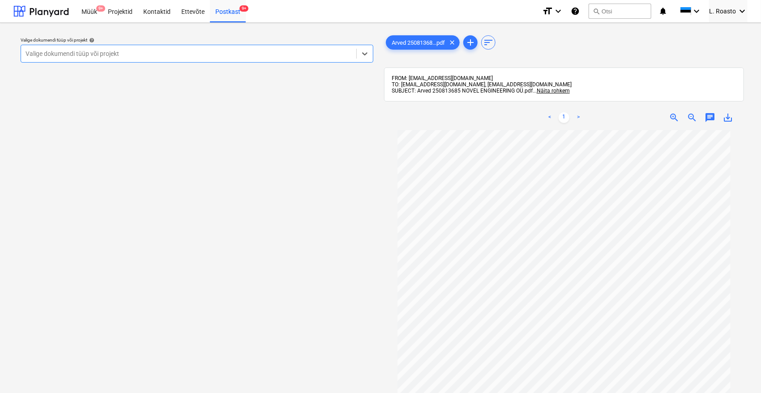
click at [258, 54] on div at bounding box center [189, 53] width 326 height 9
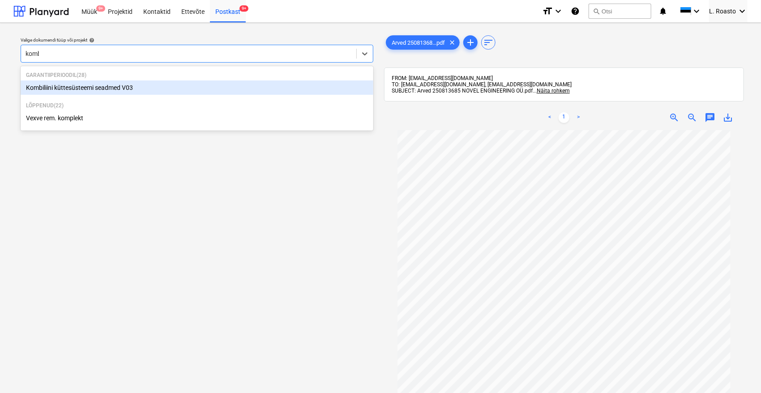
type input "kombi"
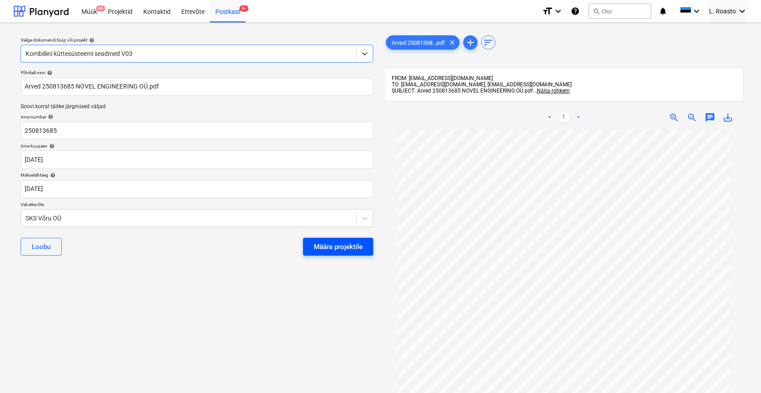
click at [325, 239] on button "Määra projektile" at bounding box center [338, 247] width 70 height 18
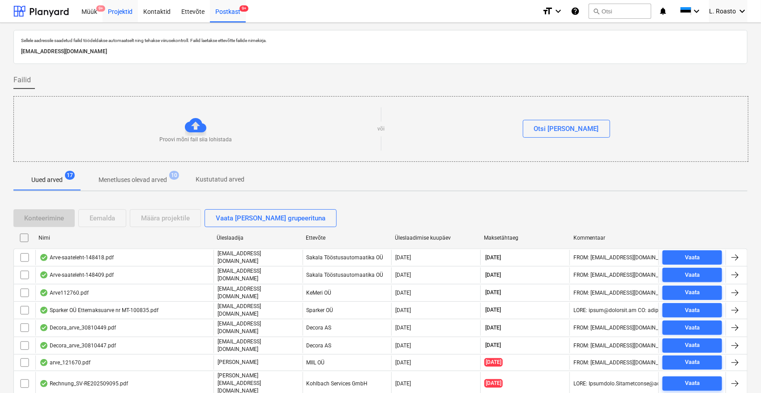
click at [128, 9] on div "Projektid" at bounding box center [119, 11] width 35 height 23
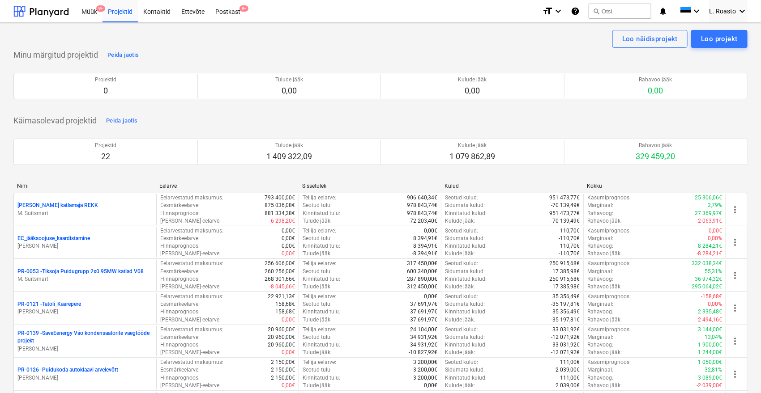
scroll to position [1451, 0]
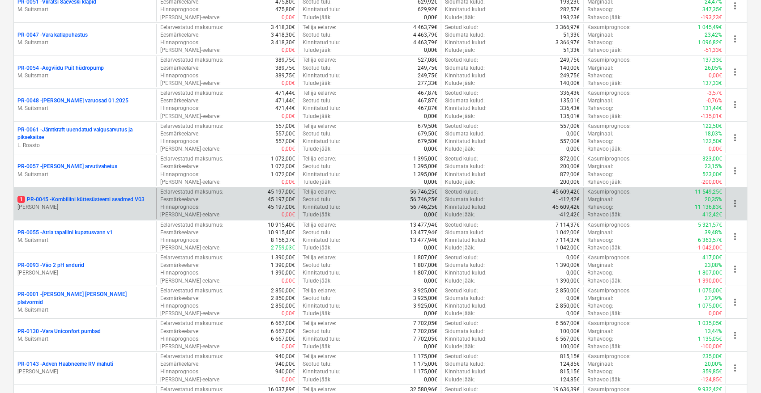
click at [144, 196] on p "1 PR-0045 - Kombiliini küttesüsteemi seadmed V03" at bounding box center [80, 200] width 127 height 8
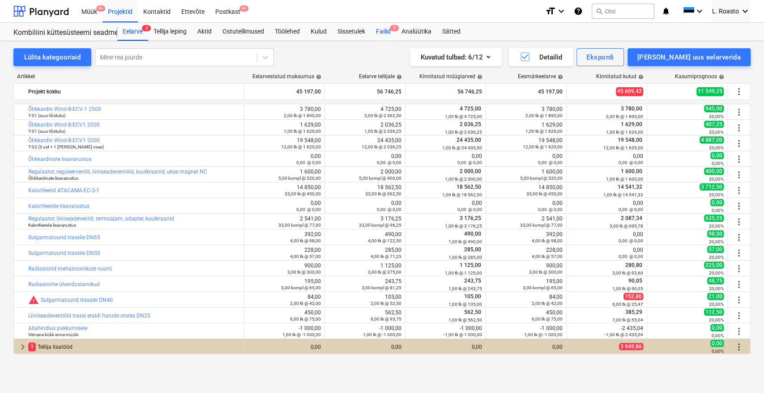
click at [392, 34] on div "Failid 1" at bounding box center [384, 32] width 26 height 18
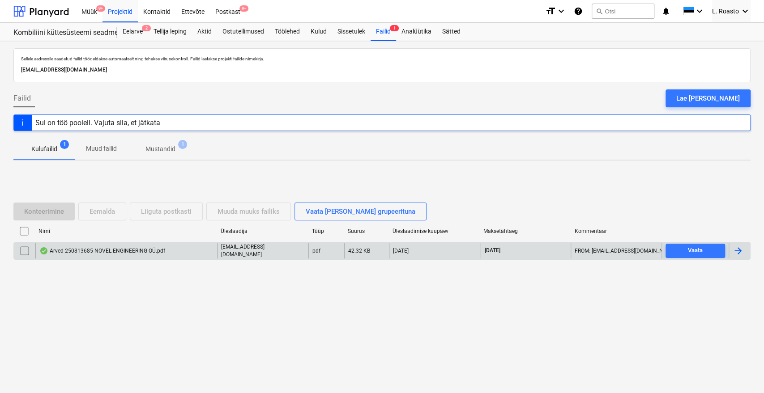
click at [744, 251] on div at bounding box center [739, 250] width 21 height 15
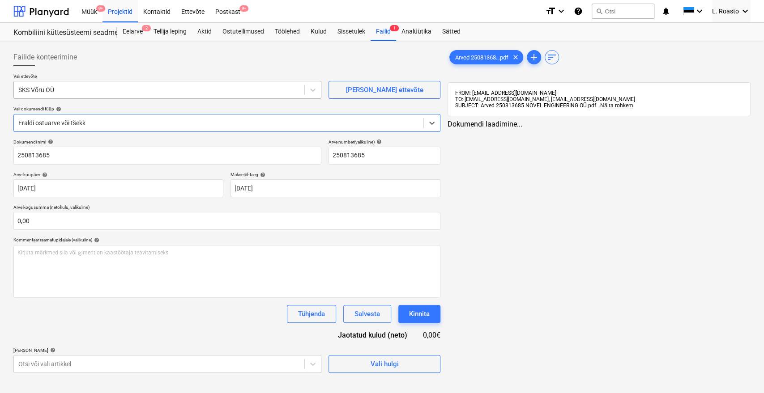
click at [251, 88] on div at bounding box center [158, 89] width 281 height 9
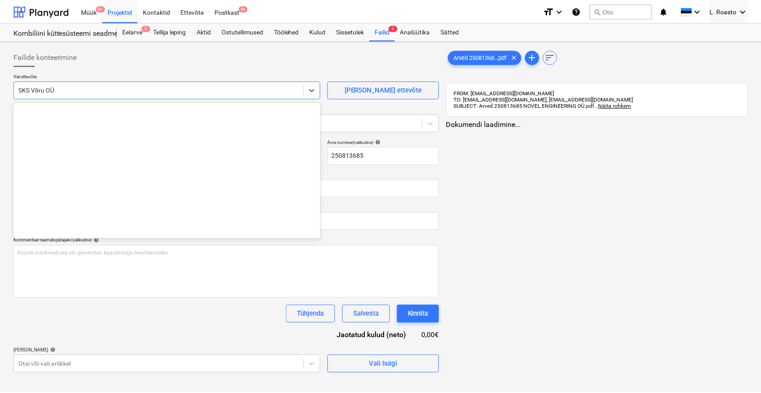
scroll to position [4949, 0]
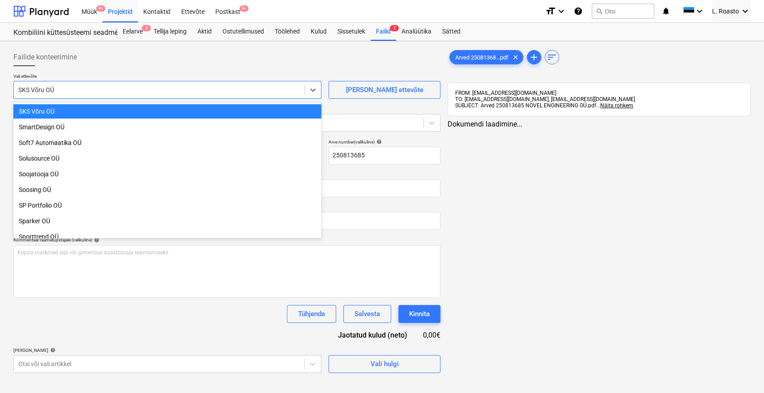
click at [251, 88] on div at bounding box center [158, 89] width 281 height 9
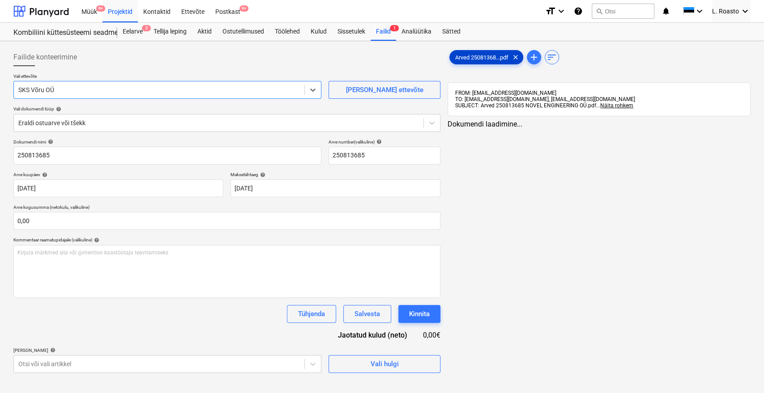
click at [474, 59] on span "Arved 25081368...pdf" at bounding box center [482, 57] width 64 height 7
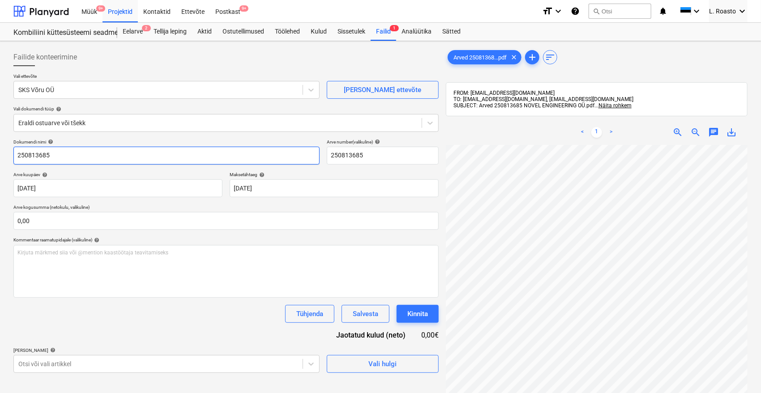
click at [16, 156] on input "250813685" at bounding box center [166, 156] width 306 height 18
type input "SKS [GEOGRAPHIC_DATA] arve 250813685"
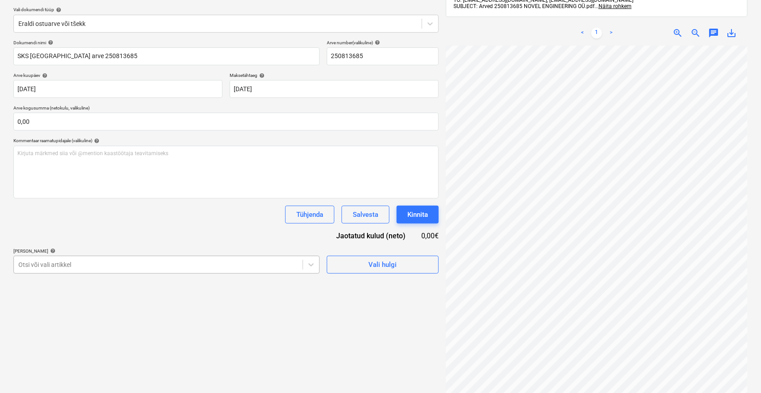
click at [158, 263] on body "Müük 9+ Projektid Kontaktid Ettevõte Postkast 9+ format_size keyboard_arrow_dow…" at bounding box center [380, 97] width 761 height 393
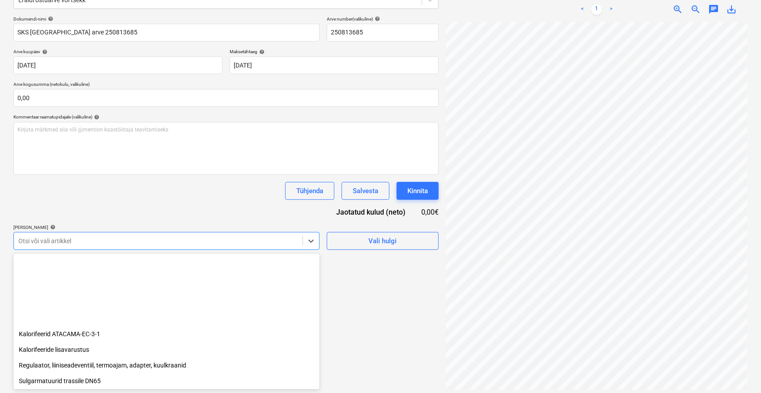
scroll to position [0, 0]
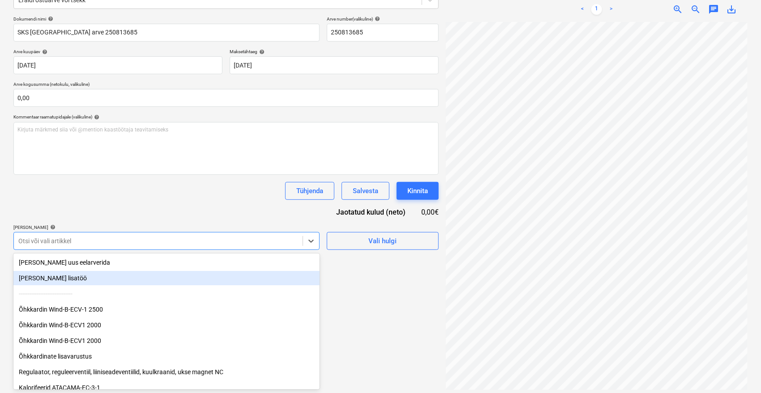
click at [57, 274] on div "[PERSON_NAME] lisatöö" at bounding box center [166, 278] width 306 height 14
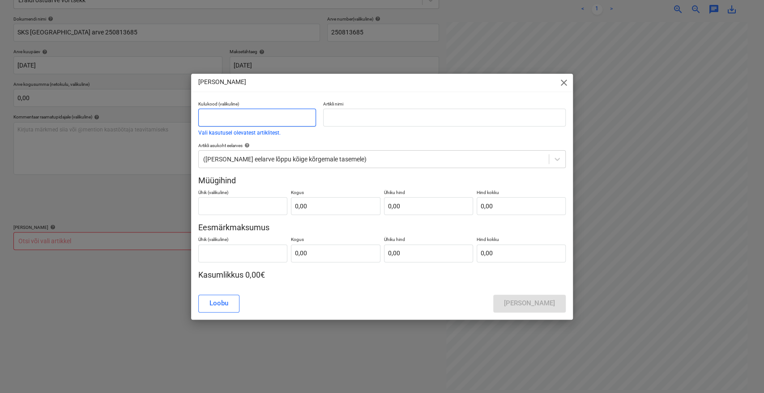
click at [236, 112] on input "text" at bounding box center [257, 118] width 118 height 18
type input "Lisamüük"
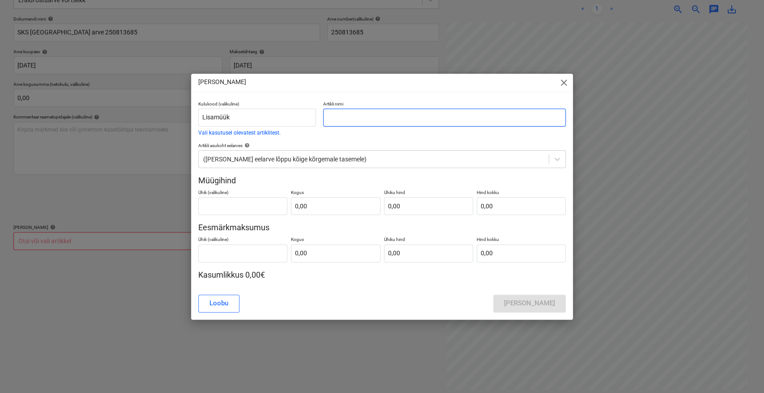
click at [353, 121] on input "text" at bounding box center [444, 118] width 243 height 18
drag, startPoint x: 462, startPoint y: 72, endPoint x: 453, endPoint y: 72, distance: 9.4
click at [453, 72] on div "[PERSON_NAME] lisatöö close Kulukood (valikuline) Lisamüük Vali kasutusel oleva…" at bounding box center [382, 196] width 764 height 393
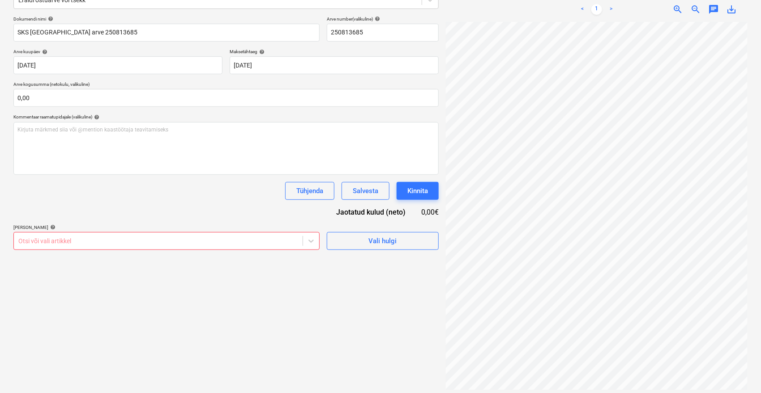
click at [246, 247] on div "Otsi või vali artikkel" at bounding box center [166, 241] width 306 height 18
click at [232, 243] on div at bounding box center [158, 241] width 280 height 9
click at [253, 302] on div "Failide konteerimine Vali ettevõte SKS Võru OÜ [PERSON_NAME] uus ettevõte Vali …" at bounding box center [226, 158] width 432 height 473
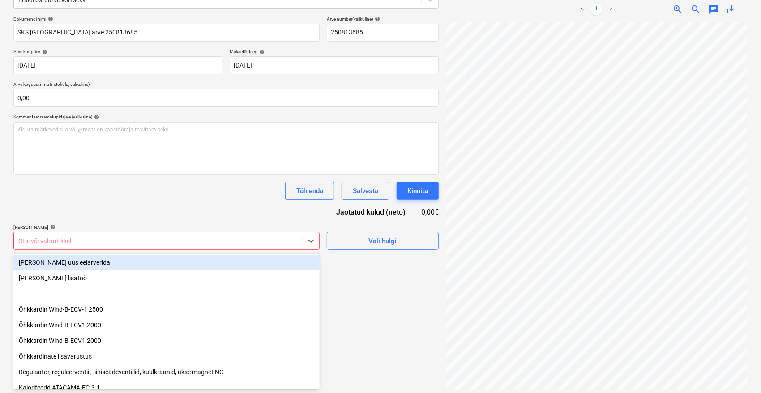
click at [240, 243] on div at bounding box center [158, 241] width 280 height 9
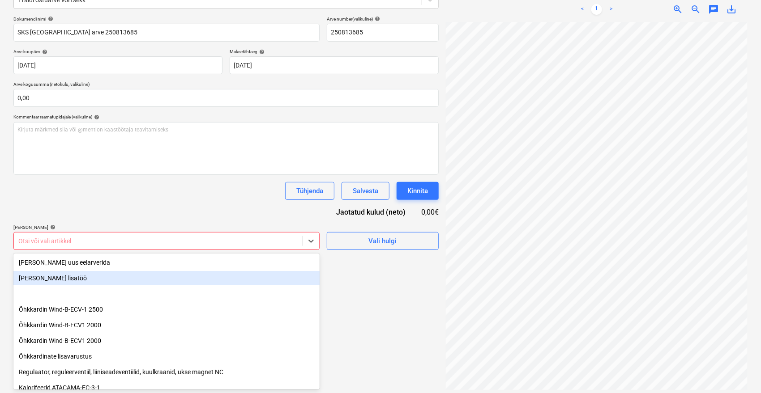
click at [91, 277] on div "[PERSON_NAME] lisatöö" at bounding box center [166, 278] width 306 height 14
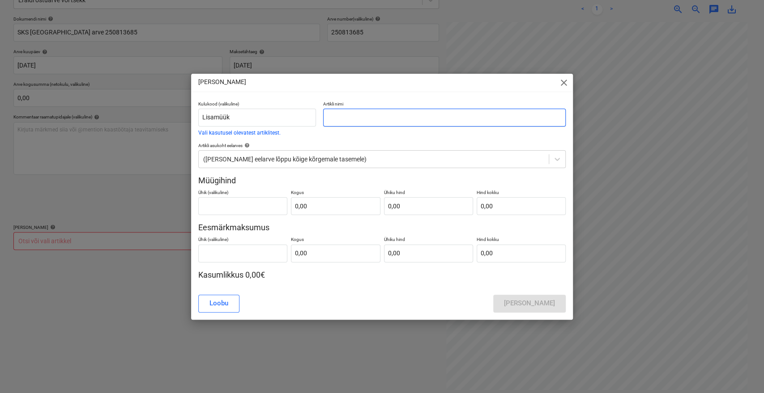
click at [380, 113] on input "text" at bounding box center [444, 118] width 243 height 18
type input "ventilaatori sisselaskefiltrid,sks"
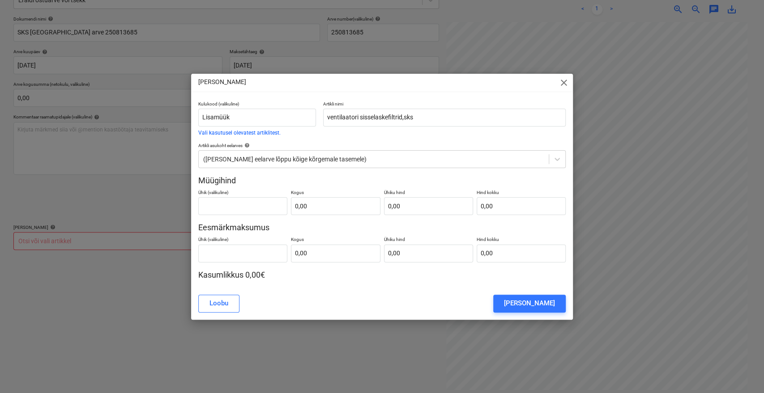
click at [545, 303] on div "[PERSON_NAME]" at bounding box center [529, 304] width 51 height 12
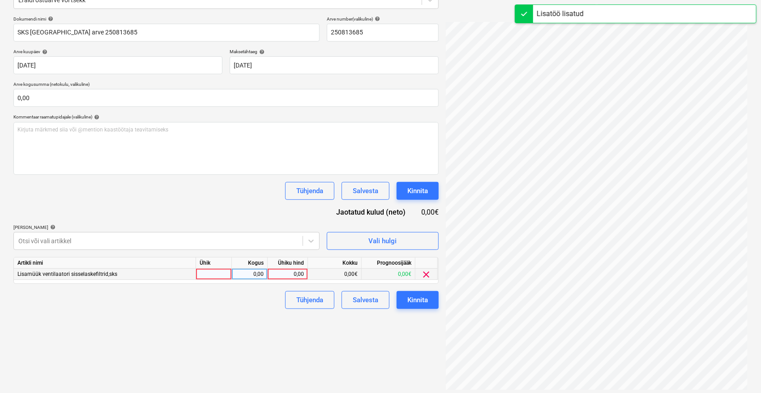
scroll to position [13, 36]
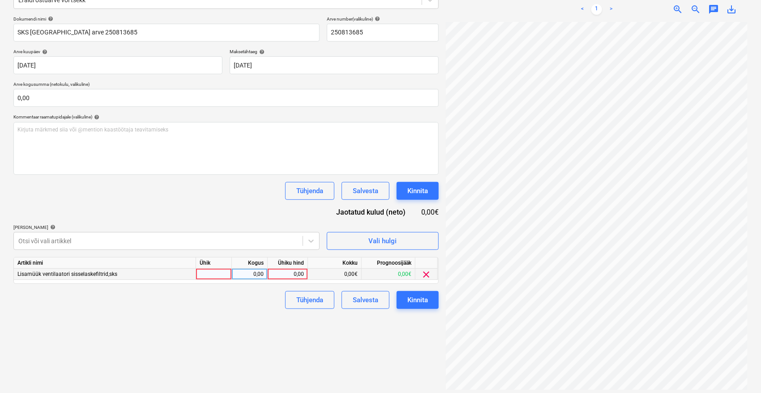
click at [297, 274] on div "0,00" at bounding box center [287, 274] width 33 height 11
type input "1197"
click at [238, 332] on div "Failide konteerimine Vali ettevõte SKS Võru OÜ [PERSON_NAME] uus ettevõte Vali …" at bounding box center [226, 158] width 432 height 473
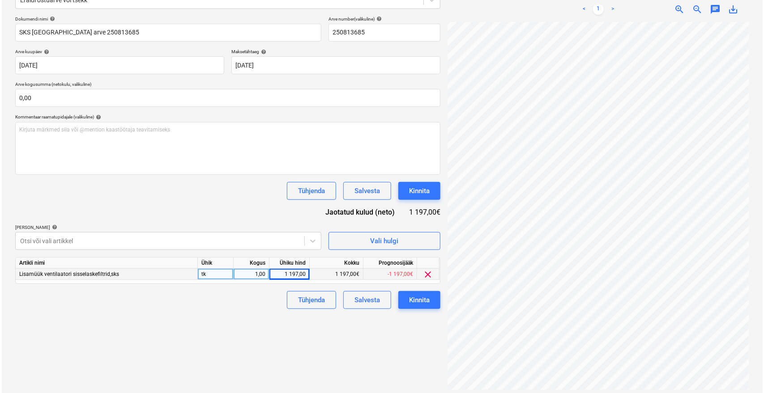
scroll to position [63, 36]
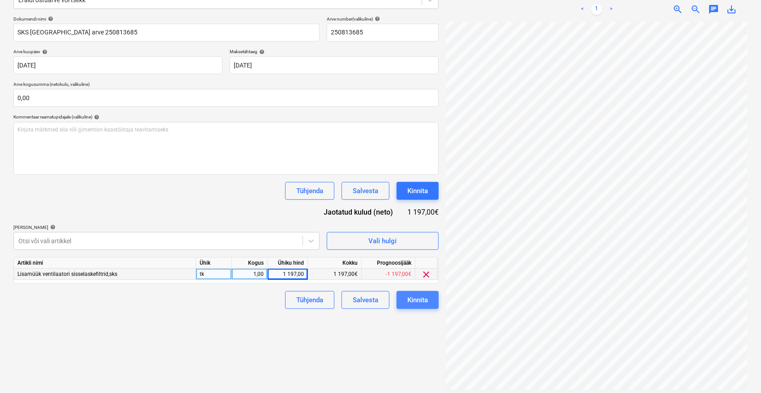
click at [426, 299] on div "Kinnita" at bounding box center [417, 300] width 21 height 12
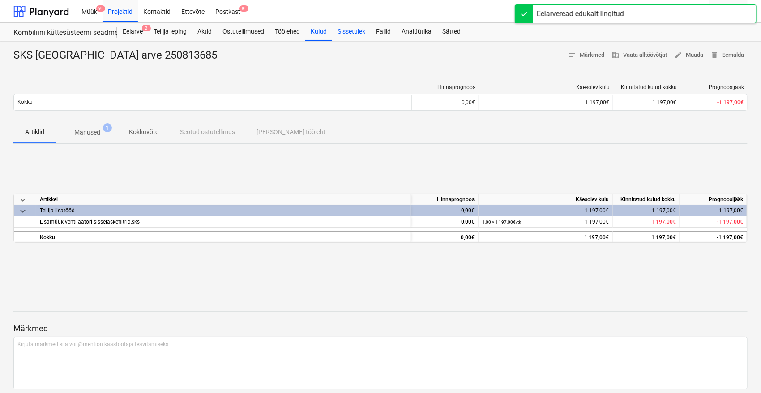
click at [349, 31] on div "Sissetulek" at bounding box center [351, 32] width 38 height 18
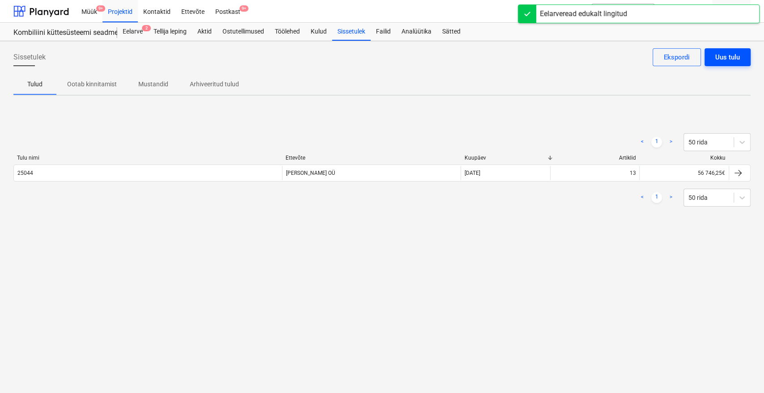
click at [738, 60] on div "Uus tulu" at bounding box center [727, 57] width 25 height 12
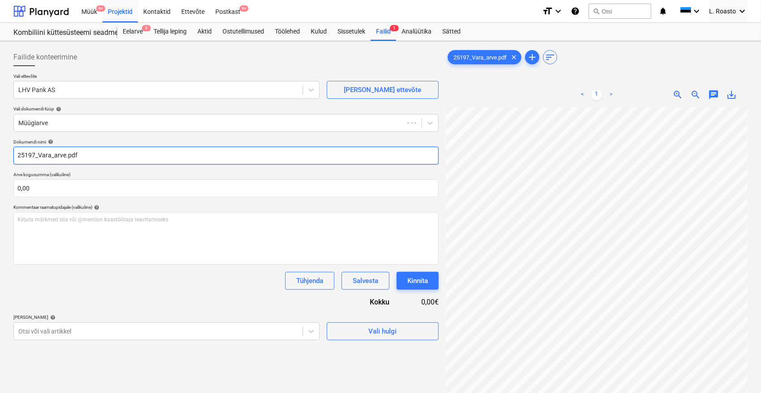
type input "25197"
click at [107, 89] on div at bounding box center [158, 89] width 280 height 9
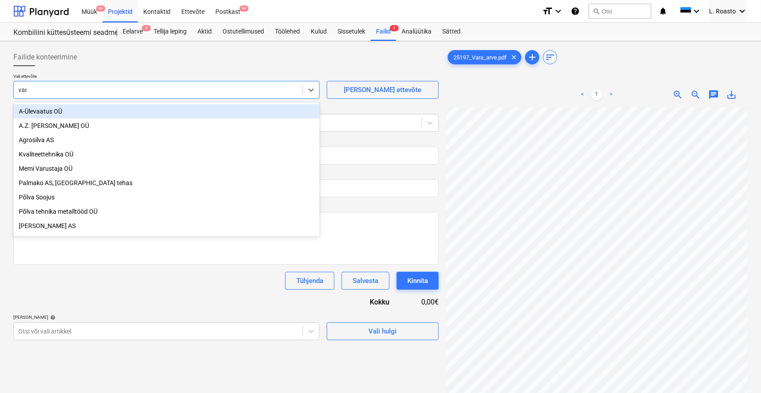
type input "vara"
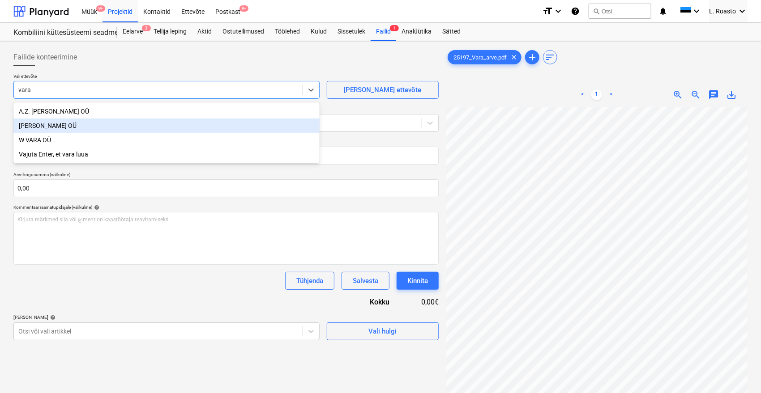
click at [57, 119] on div "[PERSON_NAME] OÜ" at bounding box center [166, 126] width 306 height 14
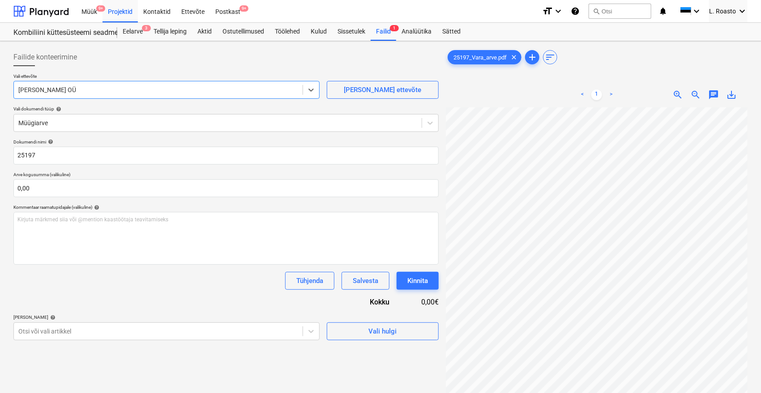
click at [64, 308] on div "Dokumendi nimi help 25197 Arve kogusumma (valikuline) 0,00 Kommentaar raamatupi…" at bounding box center [225, 239] width 425 height 201
click at [63, 328] on body "Müük 9+ Projektid Kontaktid Ettevõte Postkast 9+ format_size keyboard_arrow_dow…" at bounding box center [380, 196] width 761 height 393
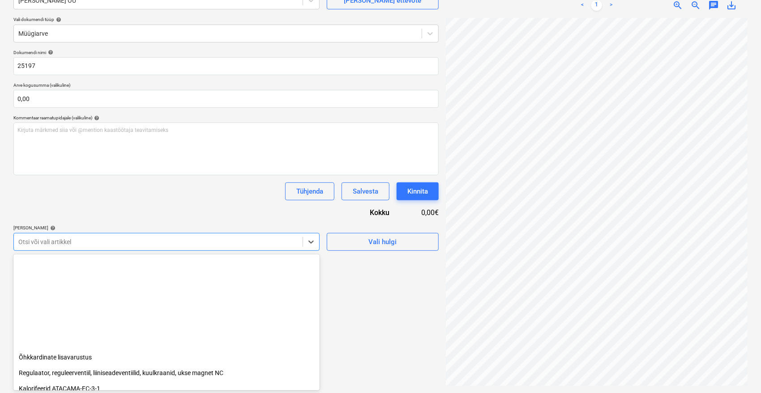
scroll to position [194, 0]
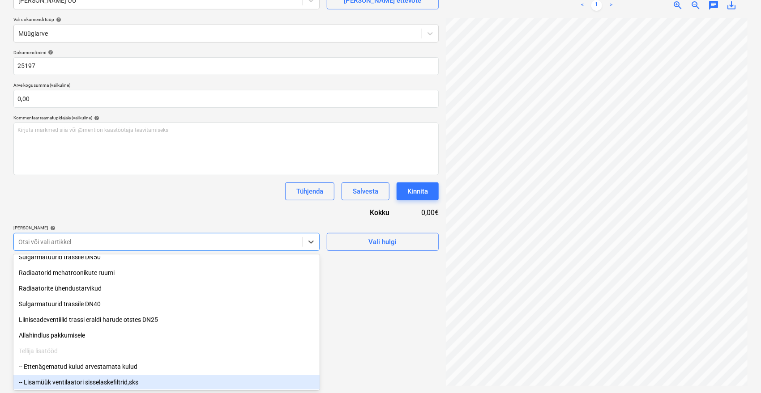
click at [88, 384] on div "-- Lisamüük ventilaatori sisselaskefiltrid,sks" at bounding box center [166, 382] width 306 height 14
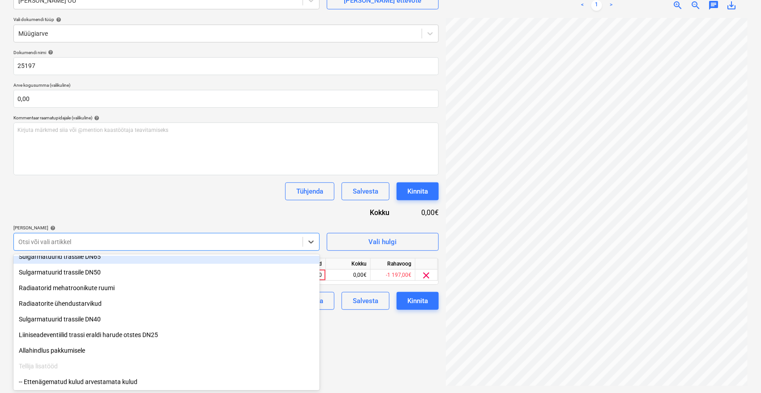
drag, startPoint x: 186, startPoint y: 217, endPoint x: 212, endPoint y: 239, distance: 34.0
click at [186, 216] on div "Dokumendi nimi help 25197 Arve kogusumma (valikuline) 0,00 Kommentaar raamatupi…" at bounding box center [225, 180] width 425 height 260
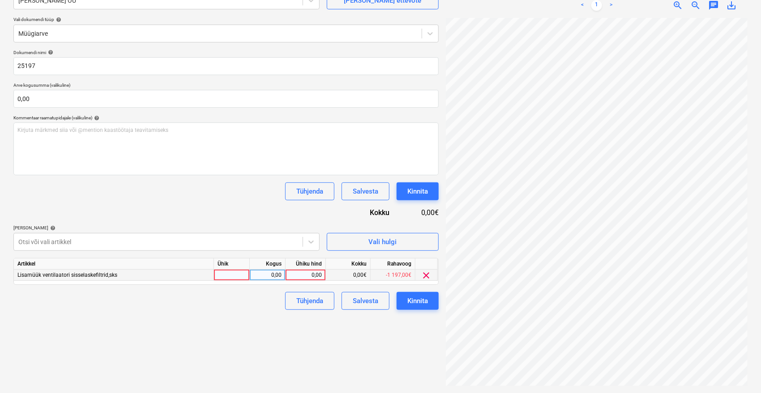
click at [307, 277] on div "0,00" at bounding box center [305, 275] width 33 height 11
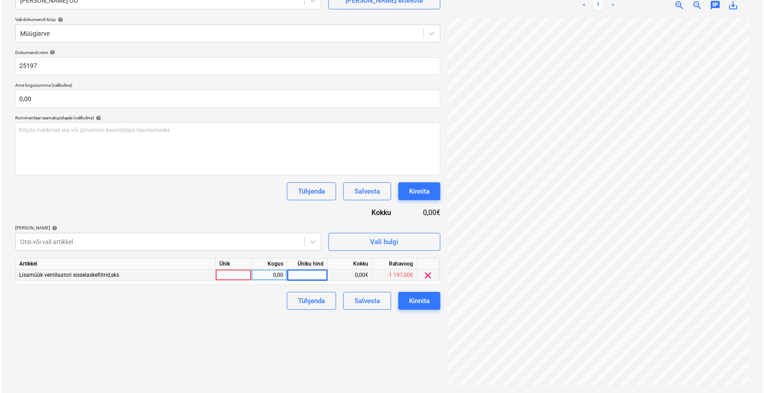
scroll to position [0, 36]
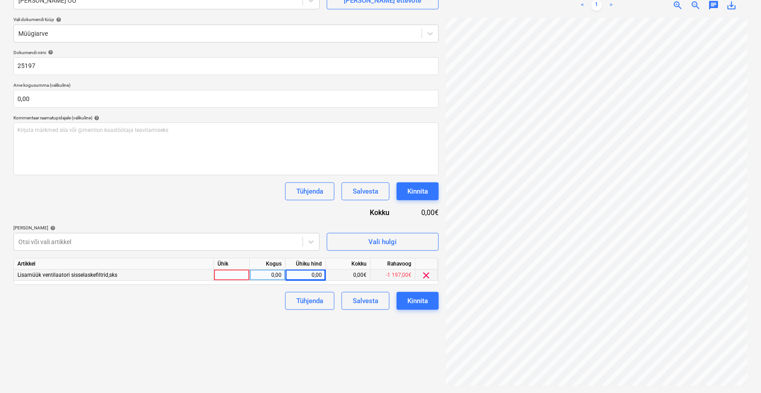
click at [311, 280] on div "0,00" at bounding box center [305, 275] width 33 height 11
type input "1472,50"
click at [256, 357] on div "Failide konteerimine Vali ettevõte Vara Saeveski OÜ [PERSON_NAME] uus ettevõte …" at bounding box center [226, 172] width 432 height 435
click at [408, 296] on div "Kinnita" at bounding box center [417, 301] width 21 height 12
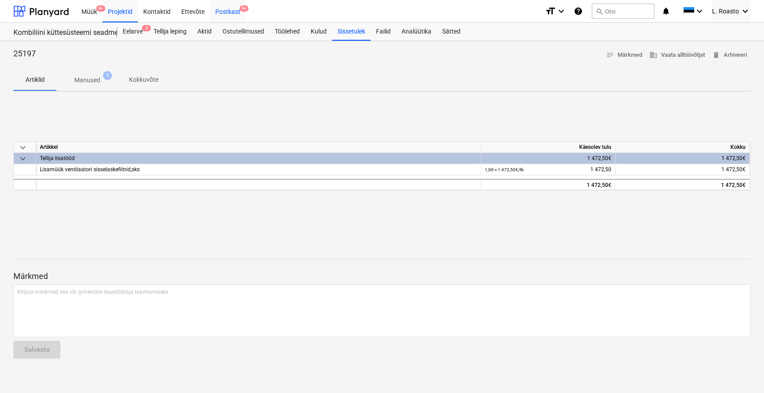
click at [230, 13] on div "Postkast 9+" at bounding box center [228, 11] width 36 height 23
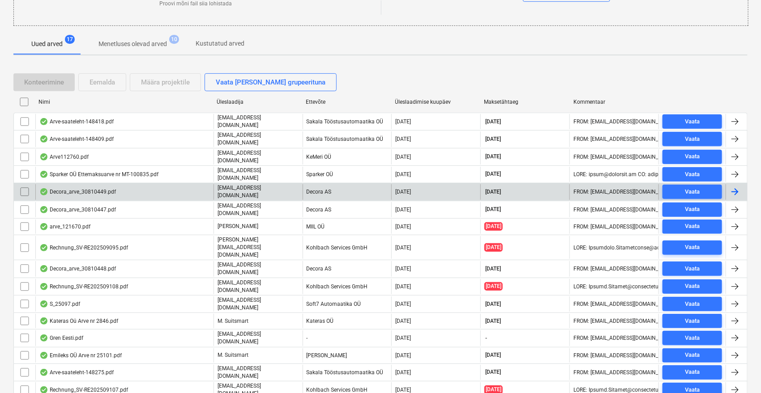
scroll to position [168, 0]
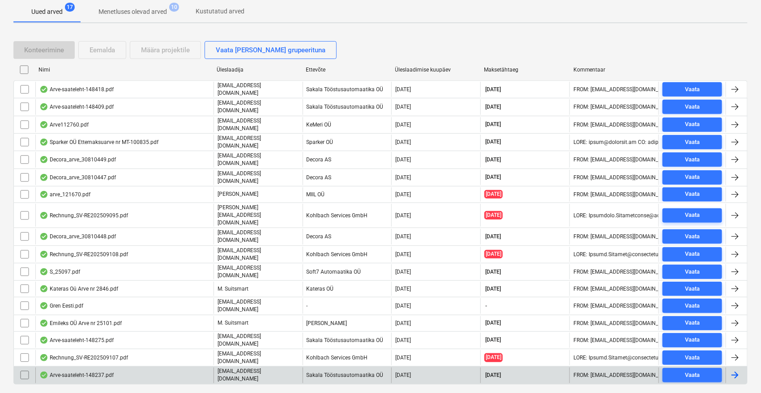
click at [125, 368] on div "Arve-saateleht-148237.pdf" at bounding box center [124, 375] width 178 height 15
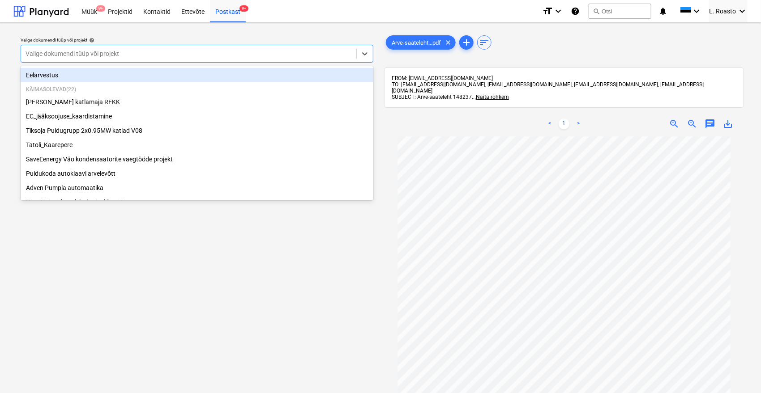
click at [179, 55] on div at bounding box center [189, 53] width 326 height 9
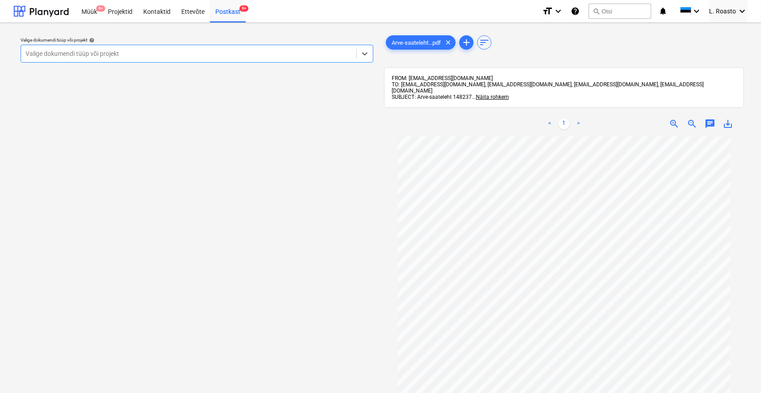
click at [115, 50] on div at bounding box center [189, 53] width 326 height 9
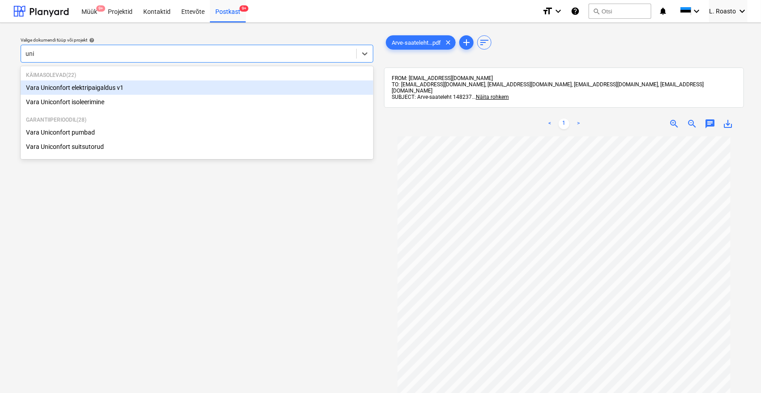
type input "unic"
click at [121, 91] on div "Vara Uniconfort elektripaigaldus v1" at bounding box center [197, 88] width 353 height 14
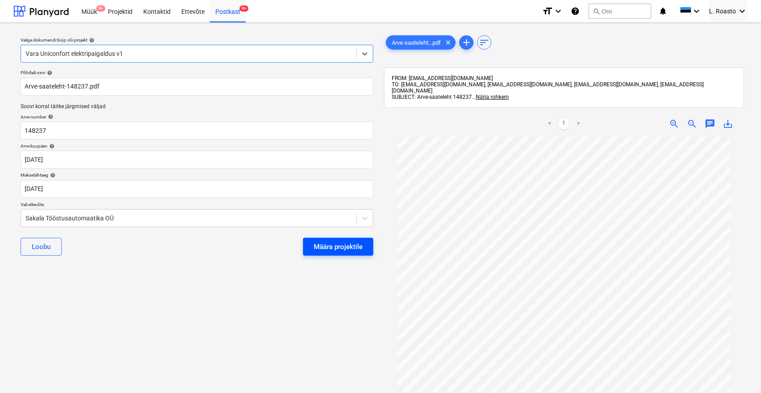
click at [363, 249] on button "Määra projektile" at bounding box center [338, 247] width 70 height 18
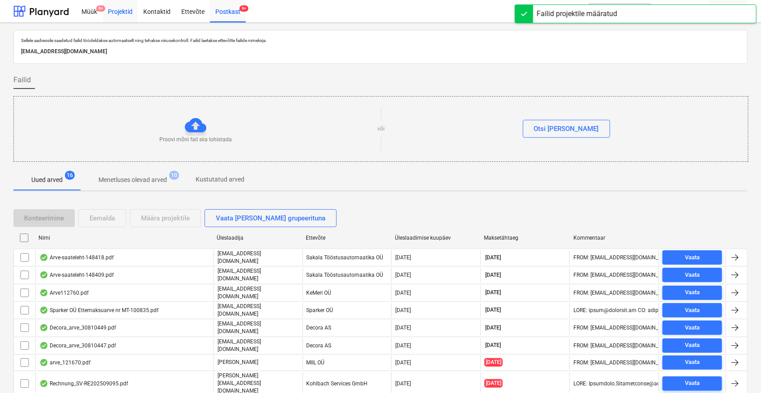
click at [121, 8] on div "Projektid" at bounding box center [119, 11] width 35 height 23
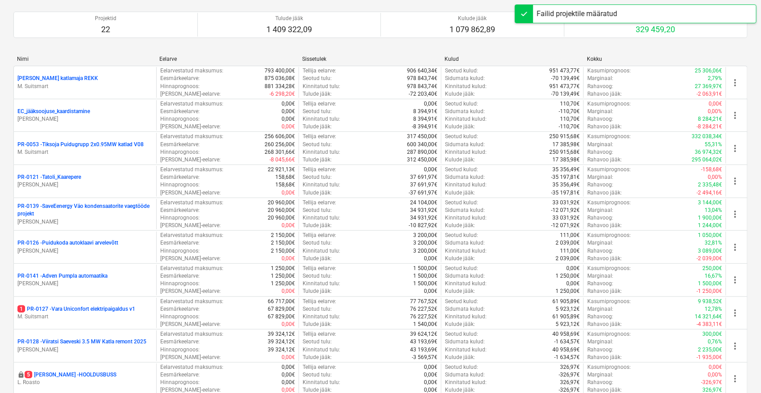
scroll to position [199, 0]
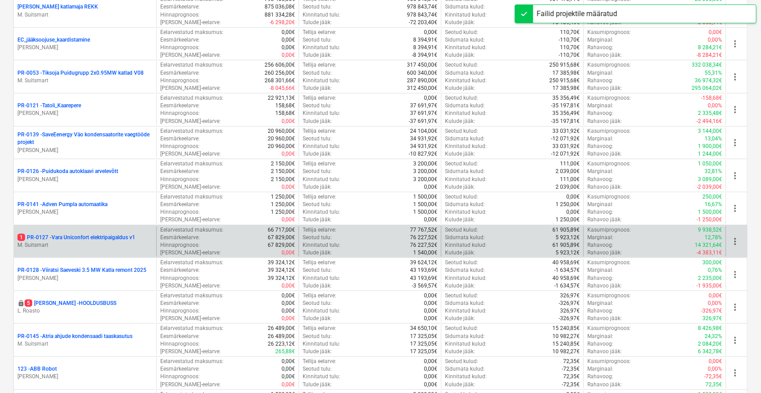
click at [115, 225] on div "1 PR-0127 - Vara Uniconfort elektripaigaldus v1 M. Suitsmart Eelarvestatud maks…" at bounding box center [380, 241] width 734 height 33
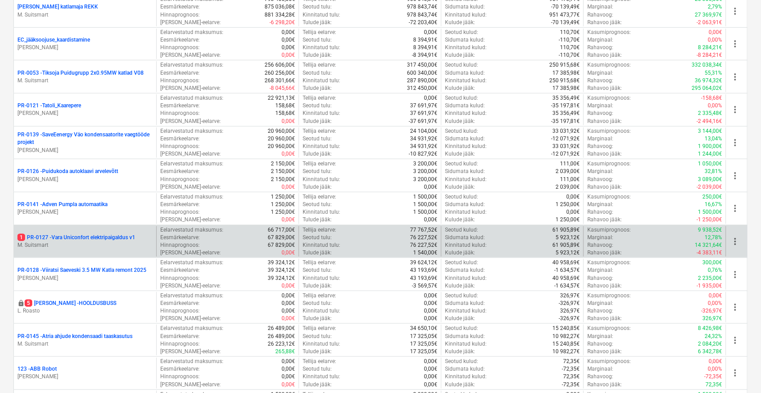
click at [108, 231] on div "1 PR-0127 - Vara Uniconfort elektripaigaldus v1 M. Suitsmart" at bounding box center [85, 241] width 142 height 31
click at [110, 237] on p "1 PR-0127 - Vara Uniconfort elektripaigaldus v1" at bounding box center [76, 238] width 118 height 8
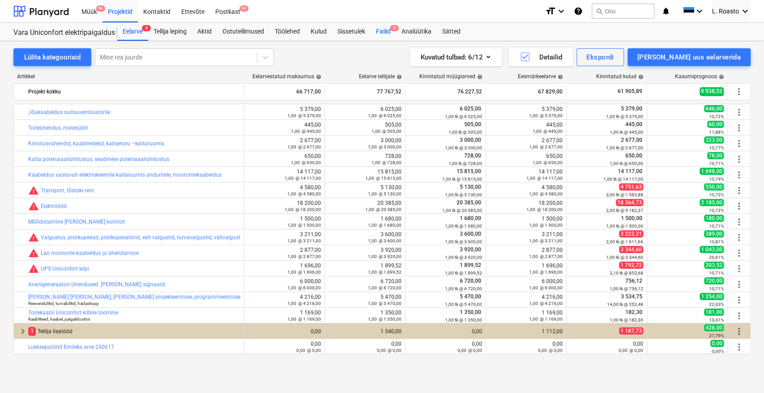
click at [387, 29] on div "Failid 1" at bounding box center [384, 32] width 26 height 18
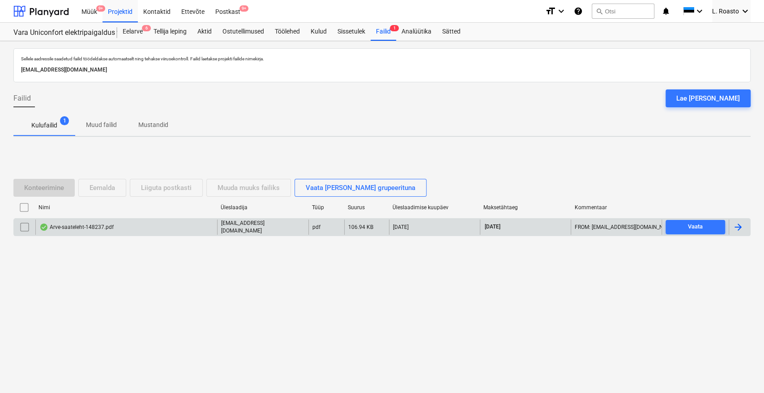
click at [736, 221] on div at bounding box center [739, 227] width 21 height 15
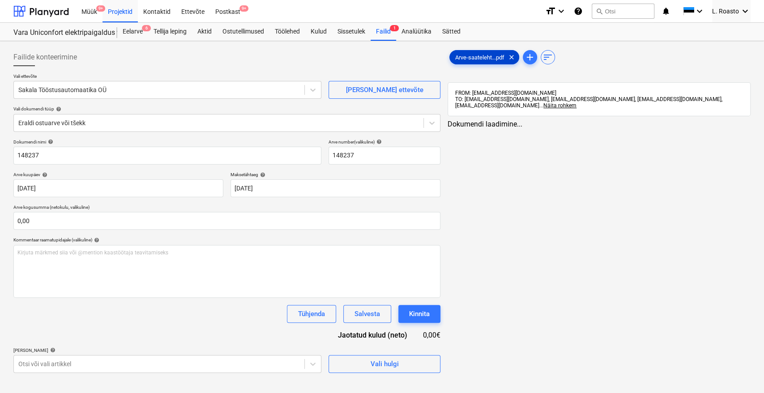
click at [483, 57] on span "Arve-saateleht...pdf" at bounding box center [480, 57] width 60 height 7
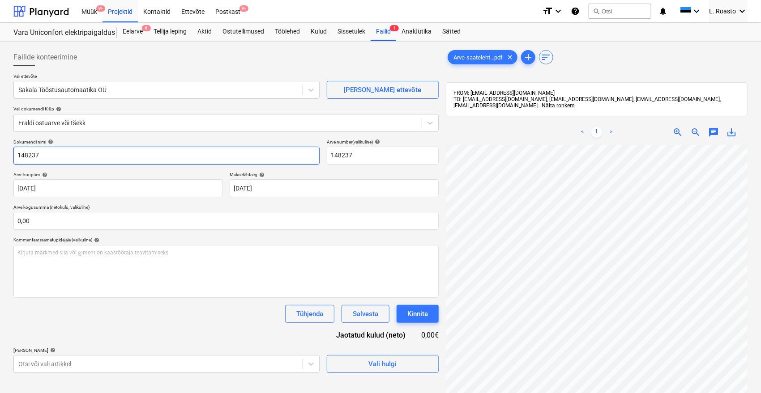
click at [14, 158] on input "148237" at bounding box center [166, 156] width 306 height 18
type input "Sakala Tööstusautomaatika arve 148237"
click at [143, 333] on div "Dokumendi nimi help Sakala Tööstusautomaatika arve 148237 Arve number (valikuli…" at bounding box center [225, 256] width 425 height 234
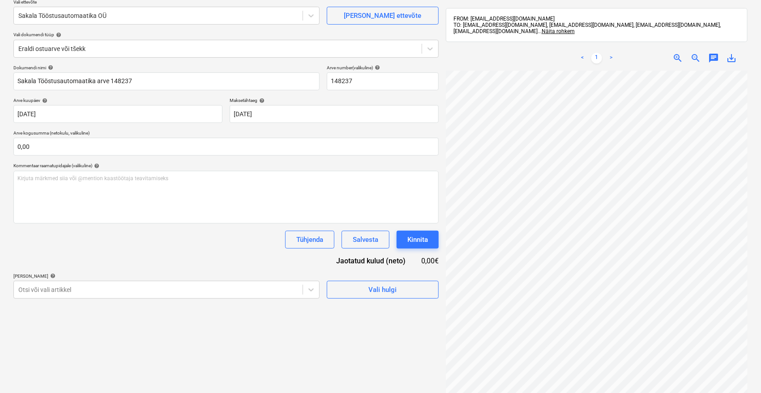
scroll to position [127, 0]
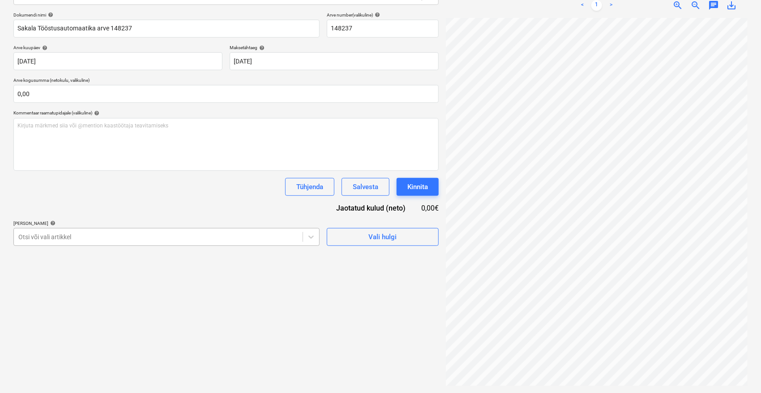
click at [101, 236] on div at bounding box center [158, 237] width 280 height 9
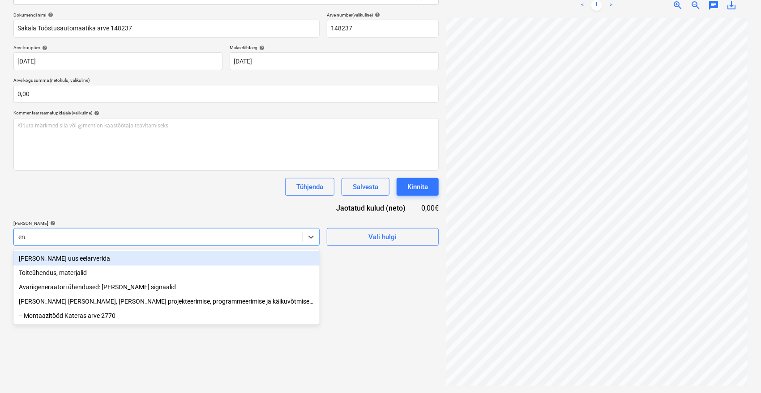
type input "eral"
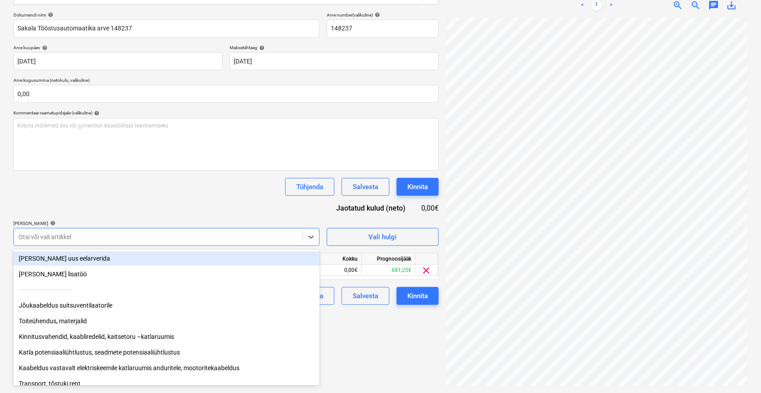
click at [176, 204] on div "Dokumendi nimi help Sakala Tööstusautomaatika arve 148237 Arve number (valikuli…" at bounding box center [225, 158] width 425 height 293
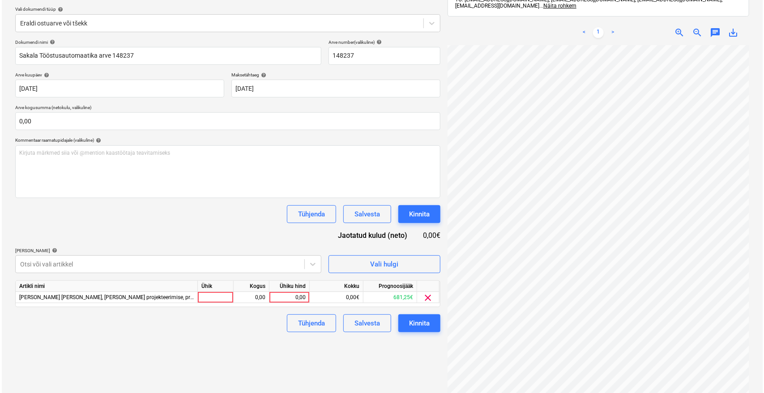
scroll to position [77, 0]
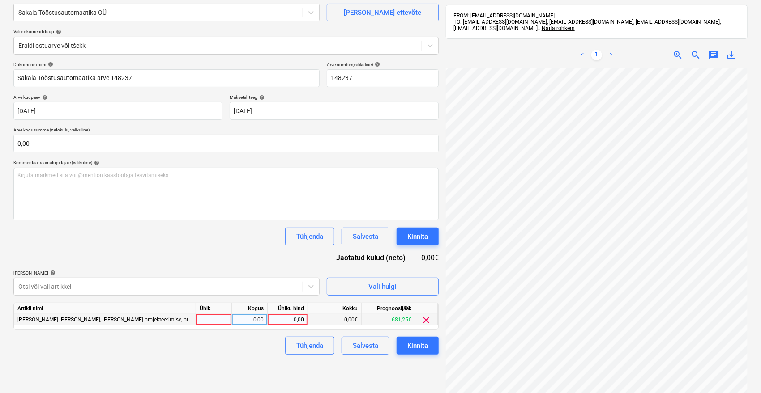
click at [302, 315] on div "0,00" at bounding box center [287, 320] width 33 height 11
type input "32,68"
click at [207, 232] on div "Tühjenda Salvesta Kinnita" at bounding box center [225, 237] width 425 height 18
click at [415, 343] on div "Kinnita" at bounding box center [417, 346] width 21 height 12
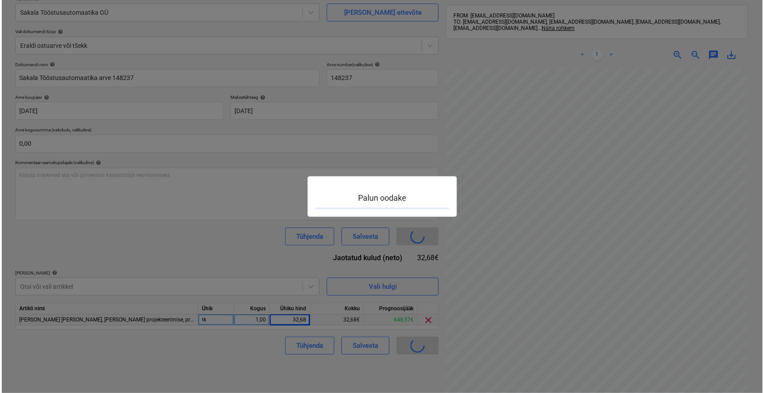
scroll to position [10, 36]
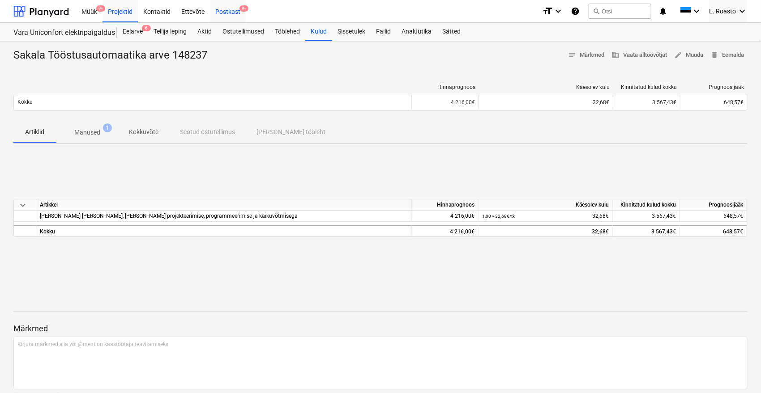
click at [221, 11] on div "Postkast 9+" at bounding box center [228, 11] width 36 height 23
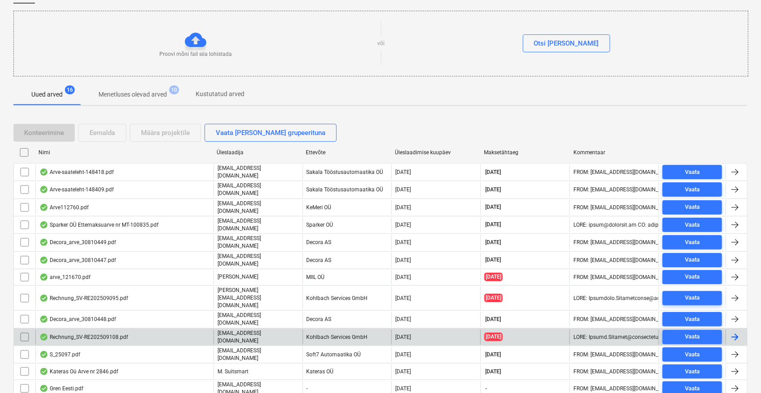
scroll to position [152, 0]
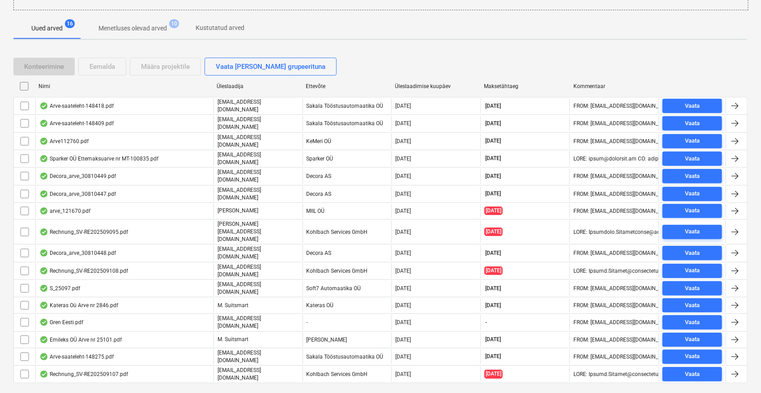
click at [416, 85] on div "Üleslaadimise kuupäev" at bounding box center [436, 86] width 82 height 6
checkbox input "false"
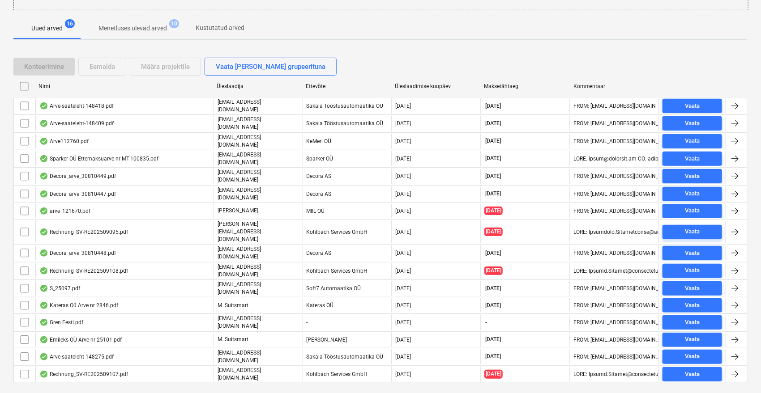
checkbox input "false"
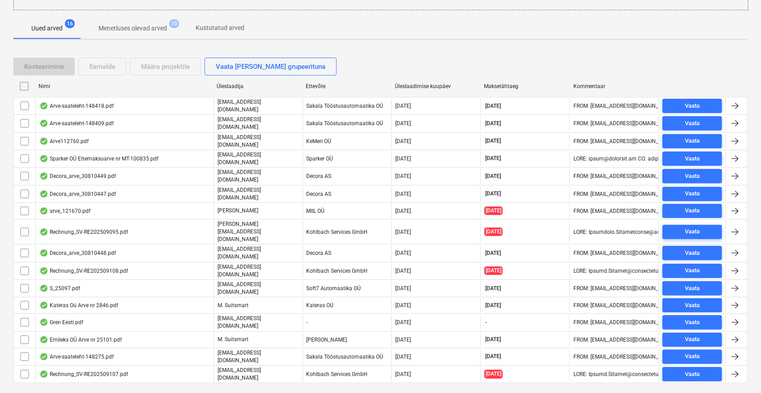
checkbox input "false"
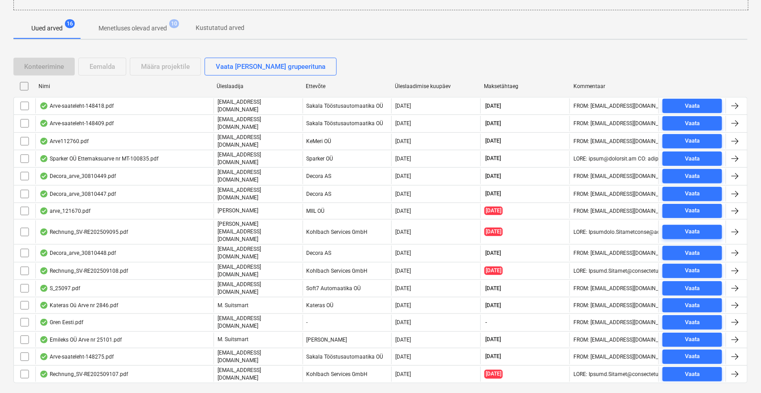
checkbox input "false"
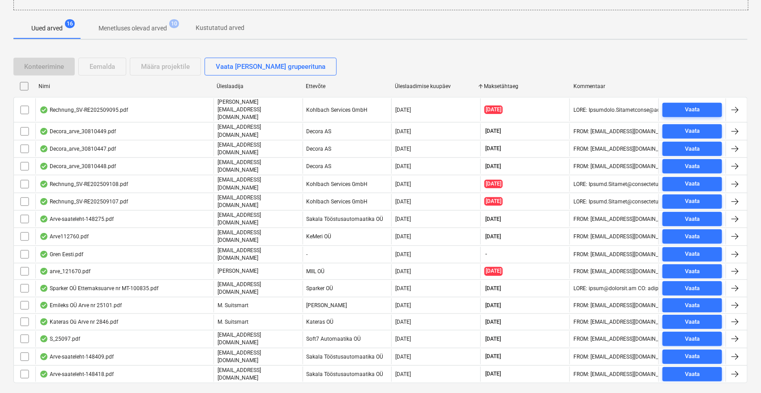
click at [416, 85] on div "Üleslaadimise kuupäev" at bounding box center [436, 86] width 82 height 6
checkbox input "false"
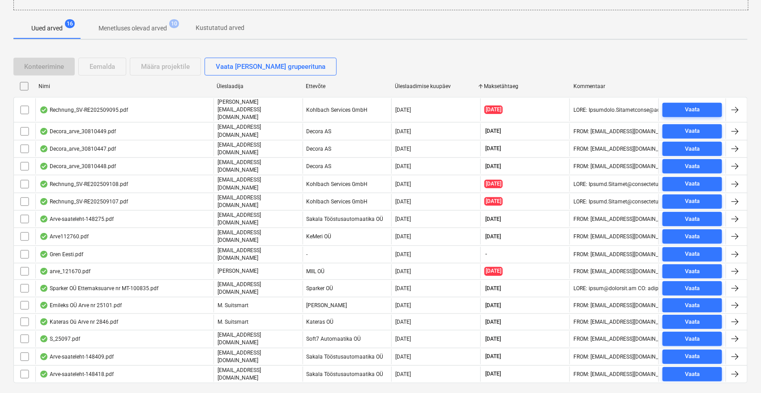
checkbox input "false"
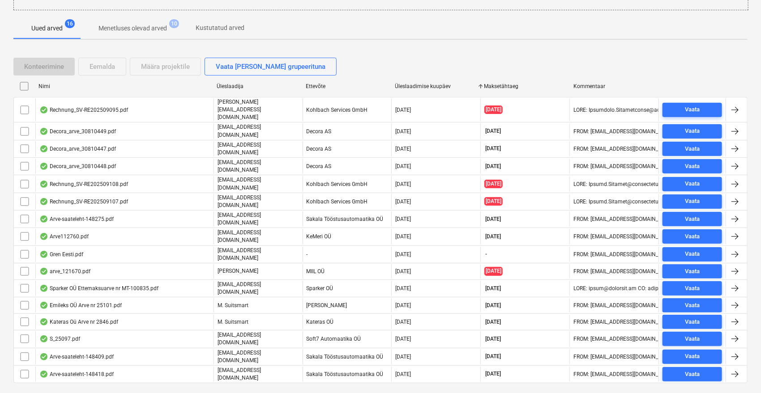
checkbox input "false"
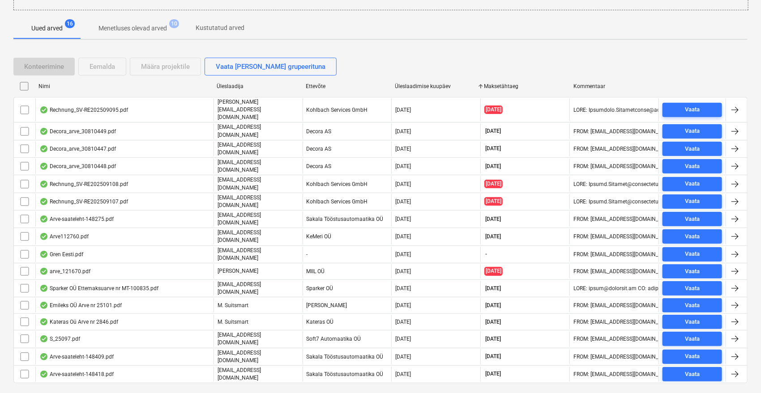
checkbox input "false"
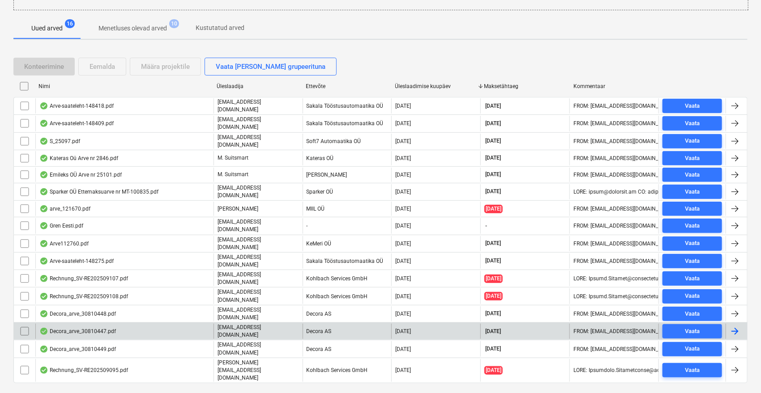
click at [104, 328] on div "Decora_arve_30810447.pdf" at bounding box center [77, 331] width 77 height 7
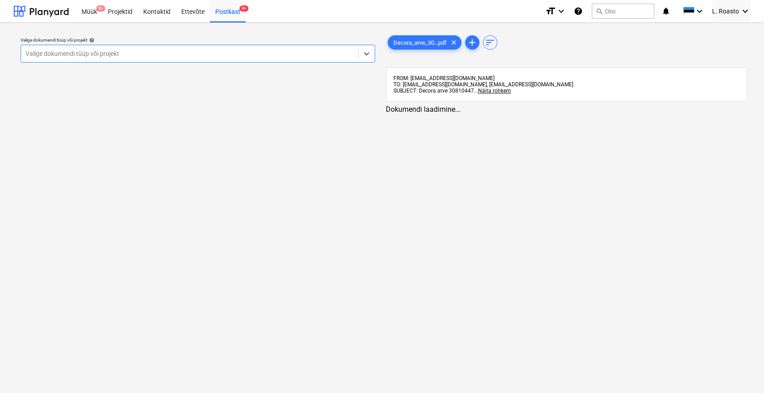
click at [218, 47] on div "Valige dokumendi tüüp või projekt" at bounding box center [189, 53] width 337 height 13
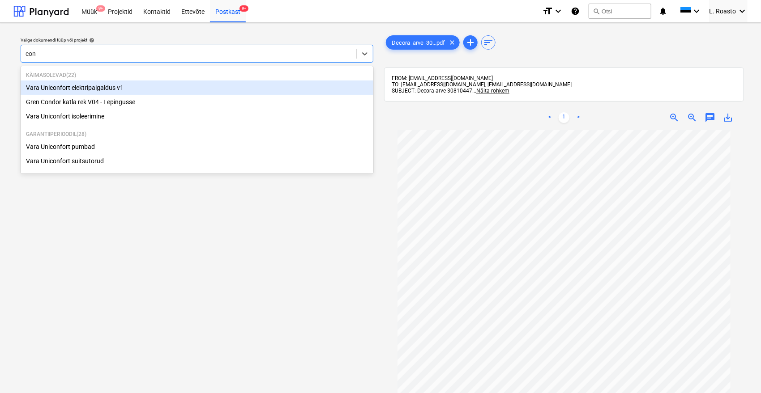
type input "cond"
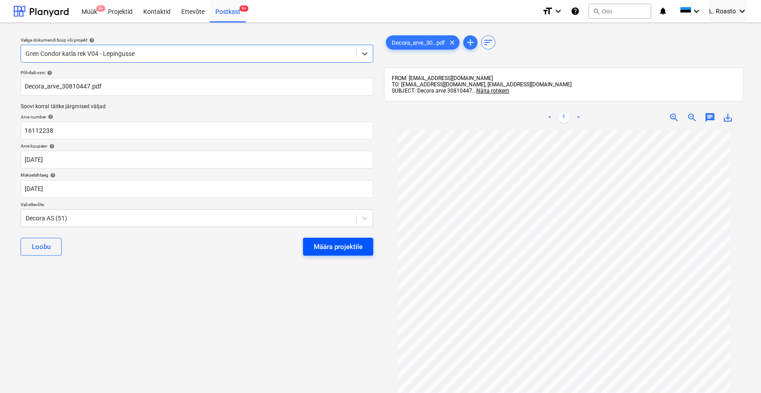
click at [333, 247] on div "Määra projektile" at bounding box center [338, 247] width 49 height 12
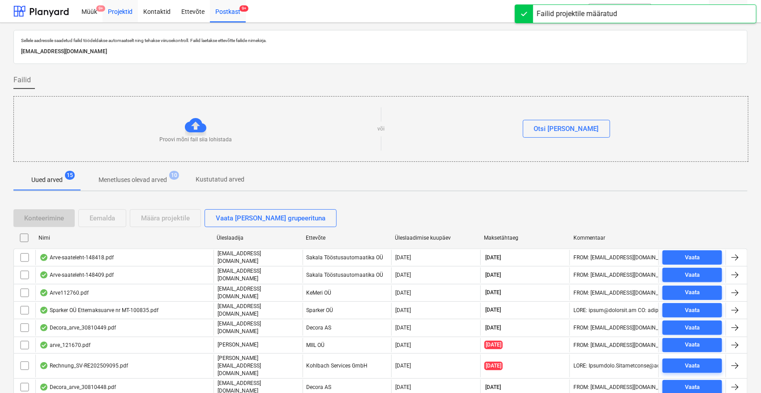
click at [119, 4] on div "Projektid" at bounding box center [119, 11] width 35 height 23
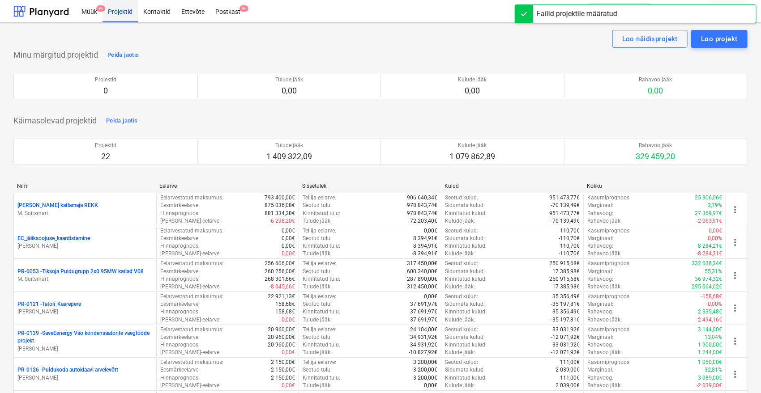
scroll to position [469, 0]
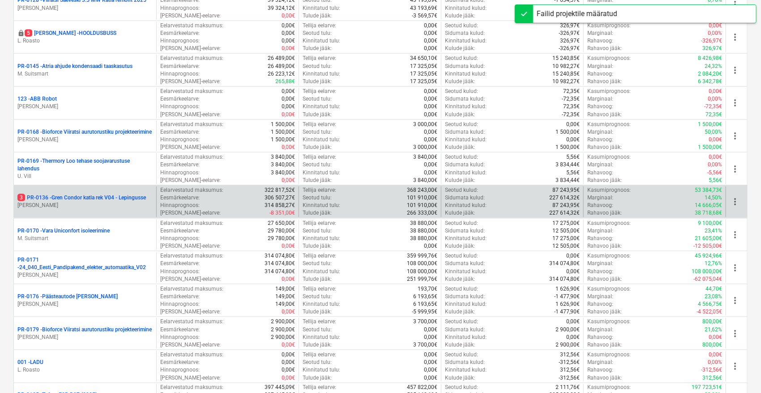
click at [108, 202] on p "[PERSON_NAME]" at bounding box center [84, 206] width 135 height 8
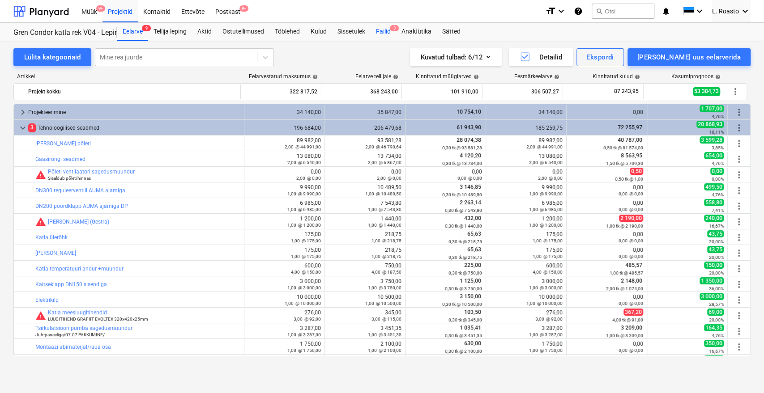
click at [386, 30] on div "Failid 3" at bounding box center [384, 32] width 26 height 18
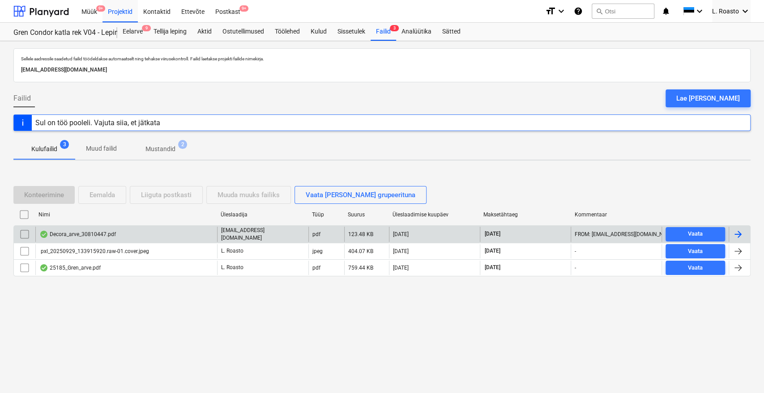
click at [734, 234] on div at bounding box center [738, 234] width 11 height 11
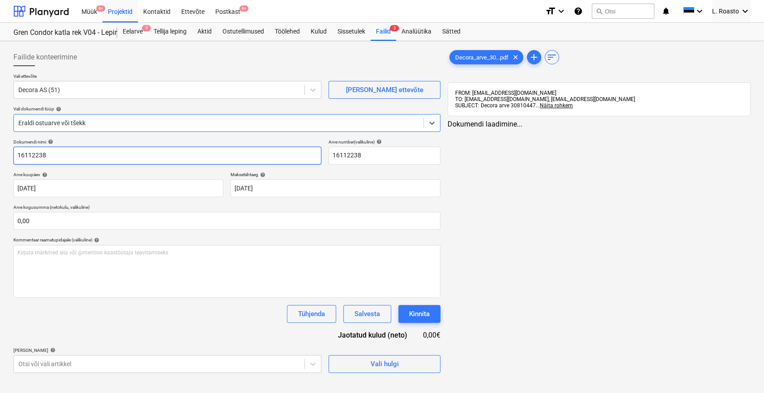
click at [16, 154] on input "16112238" at bounding box center [167, 156] width 308 height 18
type input "Decora arve 16112238"
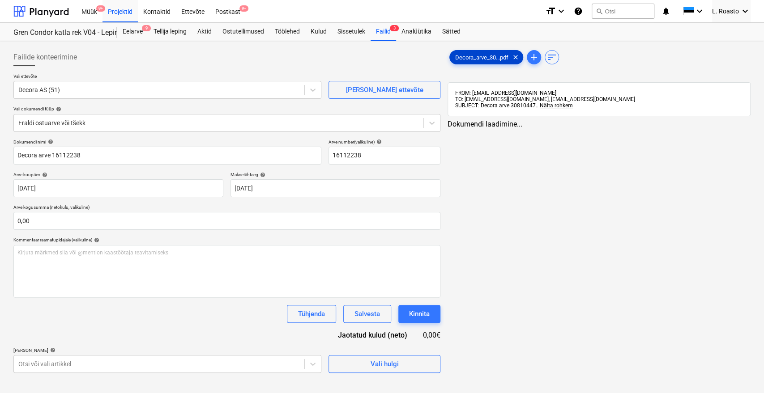
click at [482, 62] on div "Decora_arve_30...pdf clear" at bounding box center [486, 57] width 74 height 14
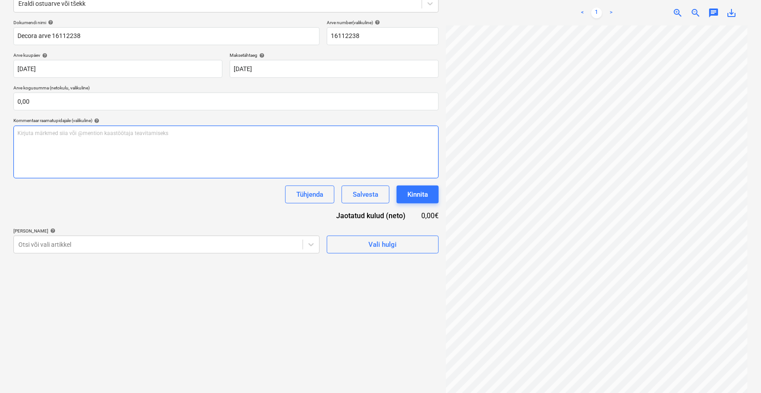
scroll to position [127, 0]
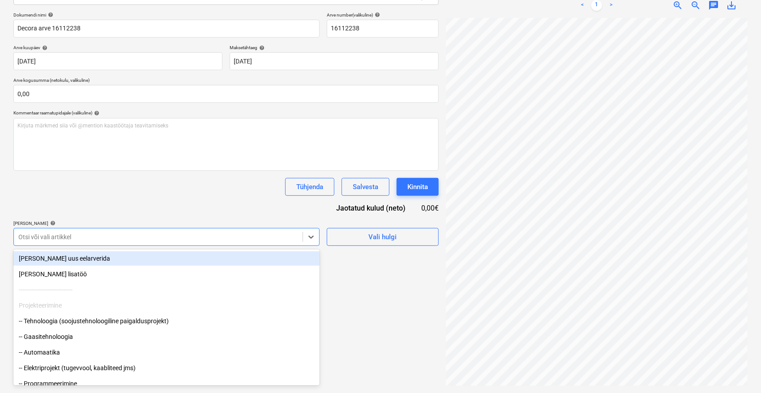
click at [76, 238] on div at bounding box center [158, 237] width 280 height 9
click at [36, 237] on div at bounding box center [158, 237] width 280 height 9
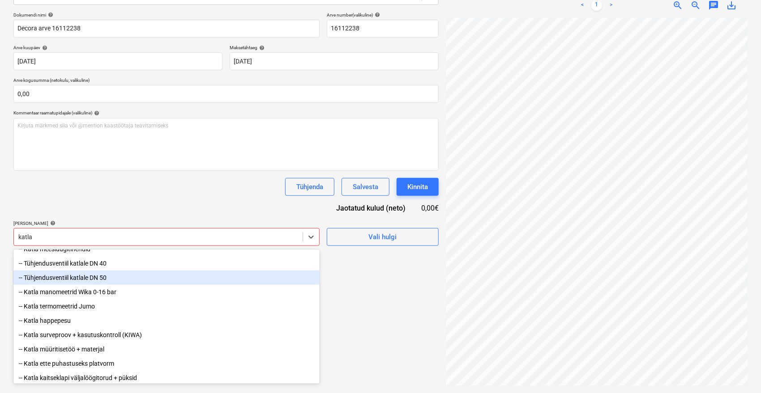
scroll to position [75, 0]
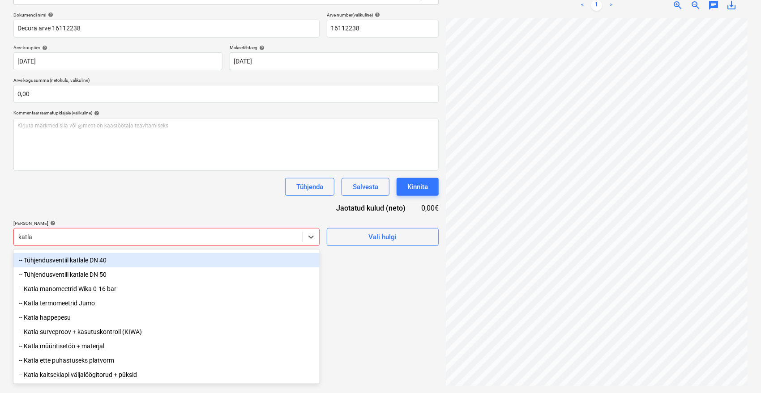
type input "katla"
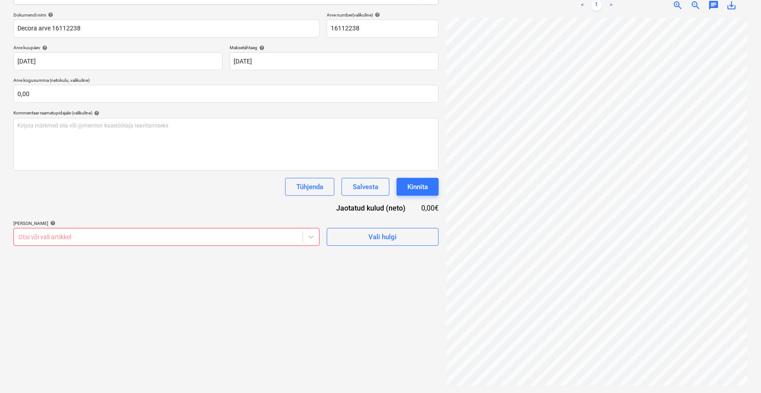
click at [127, 187] on div "Tühjenda Salvesta Kinnita" at bounding box center [225, 187] width 425 height 18
click at [93, 246] on div "Failide konteerimine Vali ettevõte Decora AS (51) [PERSON_NAME] uus ettevõte Va…" at bounding box center [226, 154] width 432 height 473
click at [92, 239] on div at bounding box center [158, 237] width 280 height 9
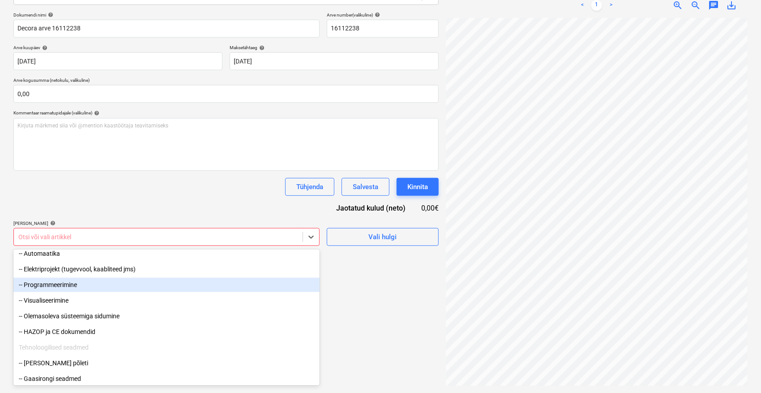
scroll to position [99, 0]
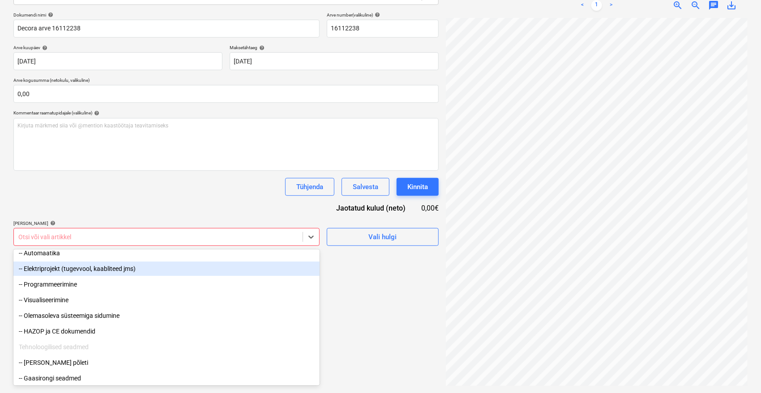
click at [150, 213] on div "Dokumendi nimi help [PERSON_NAME] arve 16112238 Arve number (valikuline) help 1…" at bounding box center [225, 129] width 425 height 234
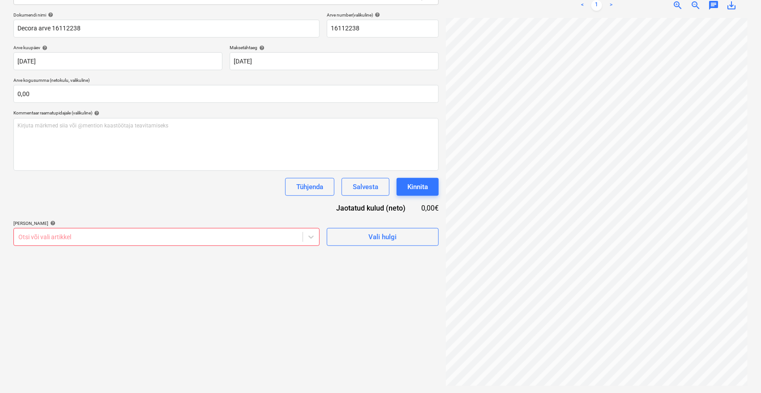
click at [158, 234] on div at bounding box center [158, 237] width 280 height 9
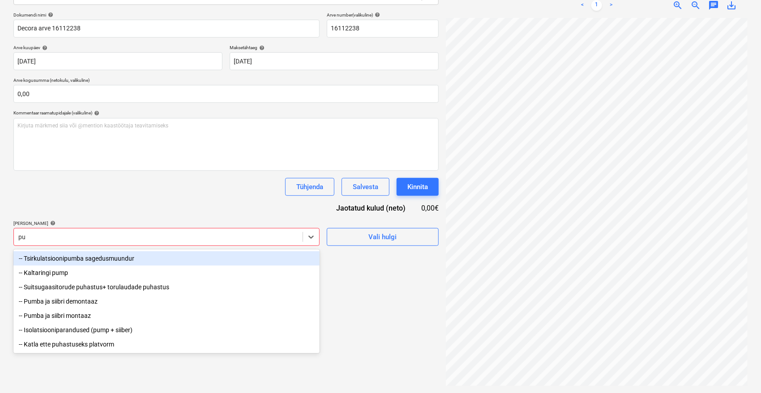
type input "puh"
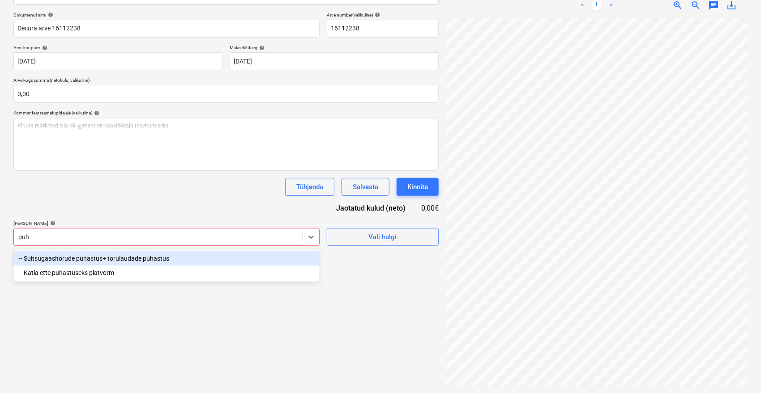
click at [138, 260] on div "-- Suitsugaasitorude puhastus+ torulaudade puhastus" at bounding box center [166, 258] width 306 height 14
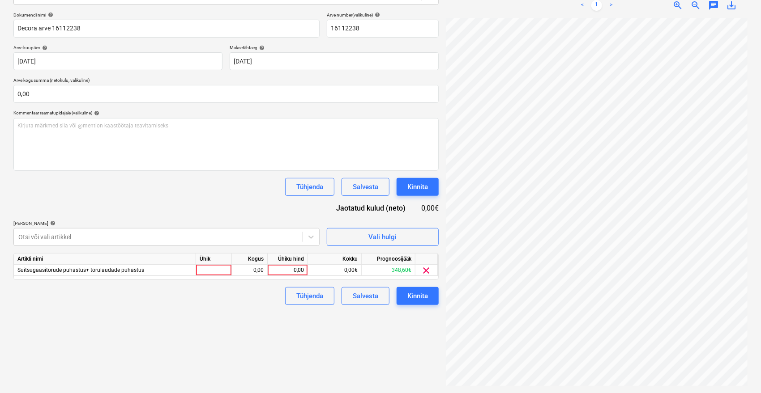
click at [144, 188] on div "Tühjenda Salvesta Kinnita" at bounding box center [225, 187] width 425 height 18
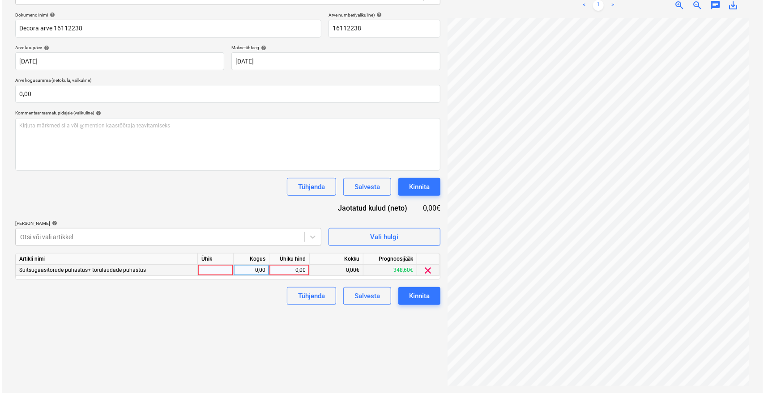
scroll to position [18, 36]
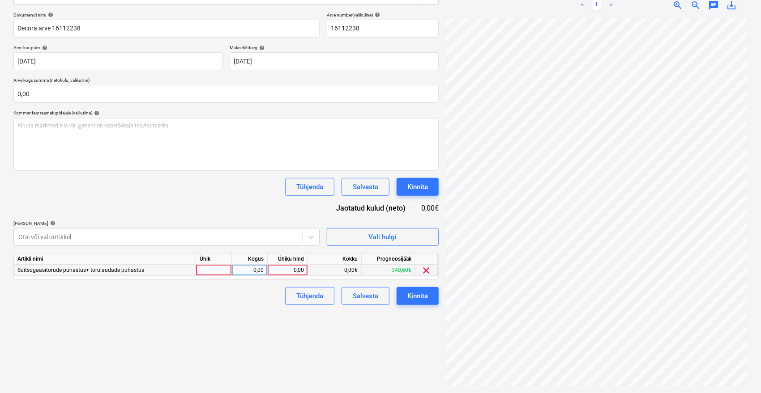
click at [297, 269] on div "0,00" at bounding box center [287, 270] width 33 height 11
type input "29,23"
click at [258, 332] on div "Failide konteerimine Vali ettevõte Decora AS (51) [PERSON_NAME] uus ettevõte Va…" at bounding box center [226, 154] width 432 height 473
click at [429, 297] on button "Kinnita" at bounding box center [417, 296] width 42 height 18
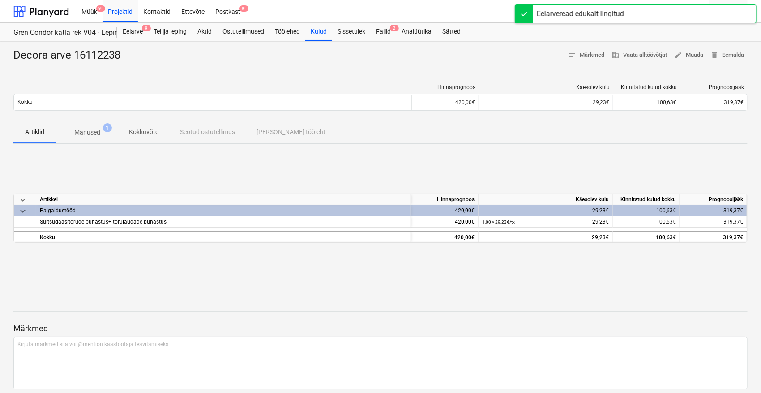
click at [176, 62] on div "Decora arve 16112238 notes Märkmed business Vaata alltöövõtjat edit Muuda delet…" at bounding box center [380, 233] width 761 height 384
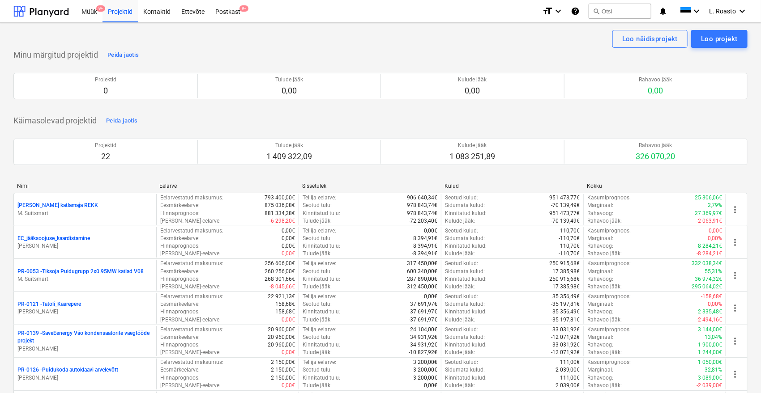
click at [662, 14] on icon "notifications" at bounding box center [662, 11] width 9 height 11
click at [736, 12] on div "L. Roasto keyboard_arrow_down" at bounding box center [728, 11] width 38 height 22
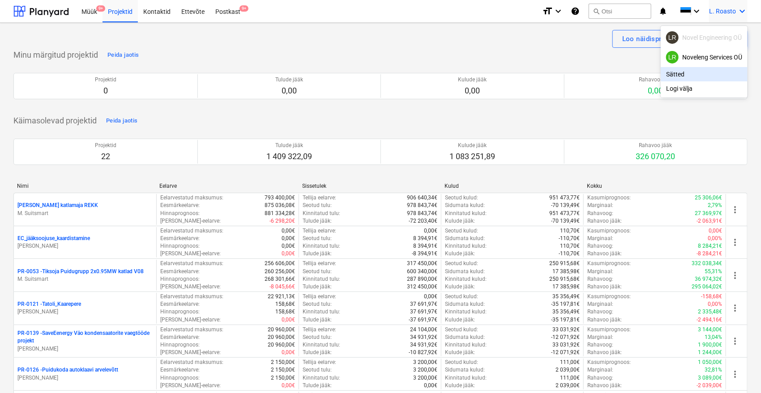
click at [682, 76] on div "Sätted" at bounding box center [704, 74] width 87 height 14
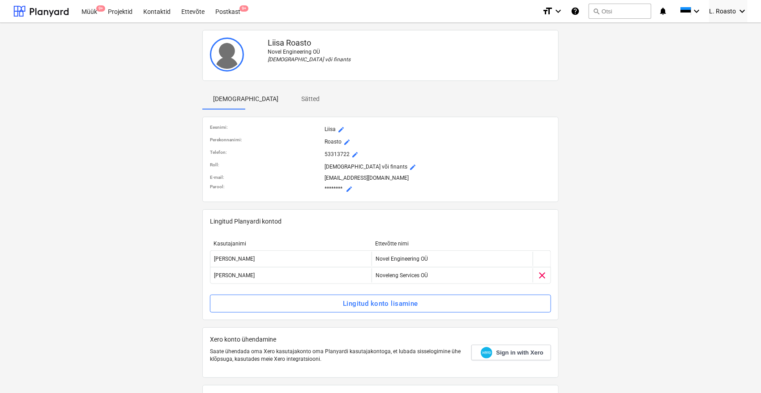
click at [300, 97] on p "Sätted" at bounding box center [310, 98] width 21 height 9
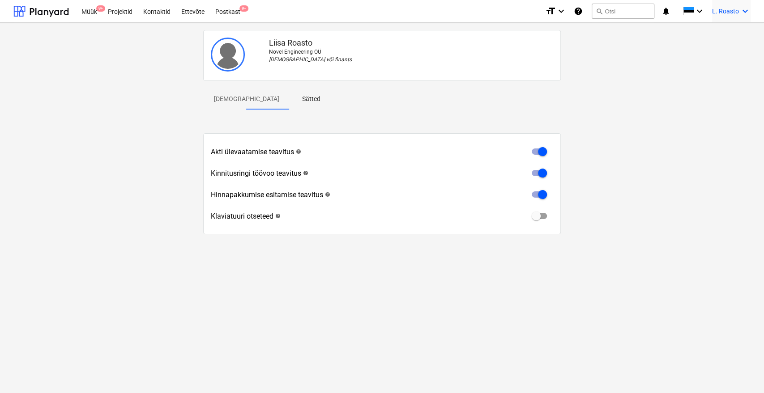
click at [735, 8] on span "L. Roasto" at bounding box center [725, 11] width 27 height 7
click at [533, 6] on div at bounding box center [382, 196] width 764 height 393
click at [237, 13] on div "Postkast 9+" at bounding box center [228, 11] width 36 height 23
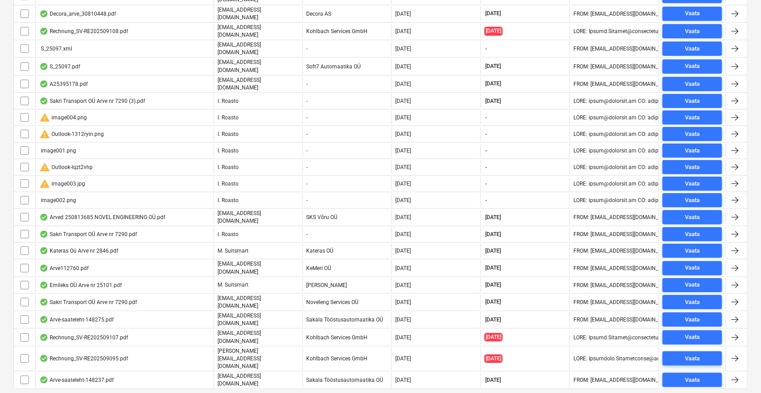
scroll to position [350, 0]
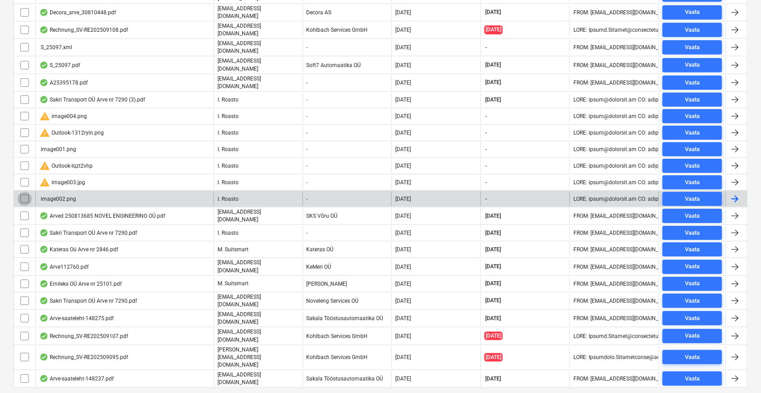
click at [27, 192] on input "checkbox" at bounding box center [24, 199] width 14 height 14
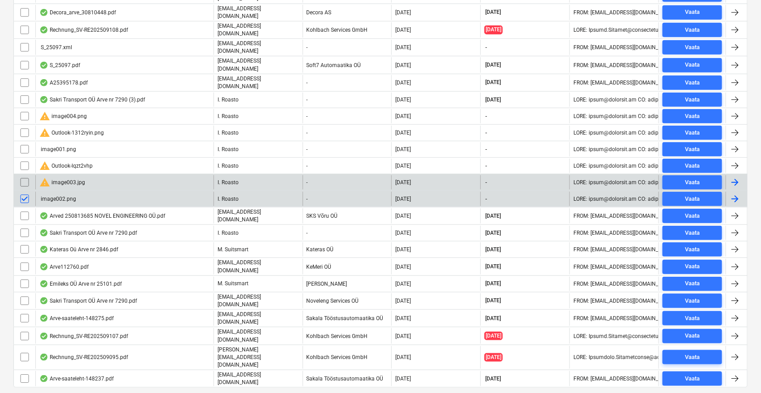
click at [22, 175] on input "checkbox" at bounding box center [24, 182] width 14 height 14
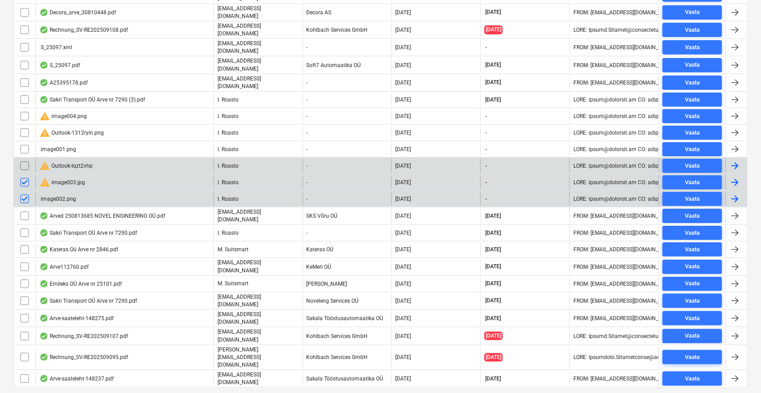
click at [25, 159] on input "checkbox" at bounding box center [24, 166] width 14 height 14
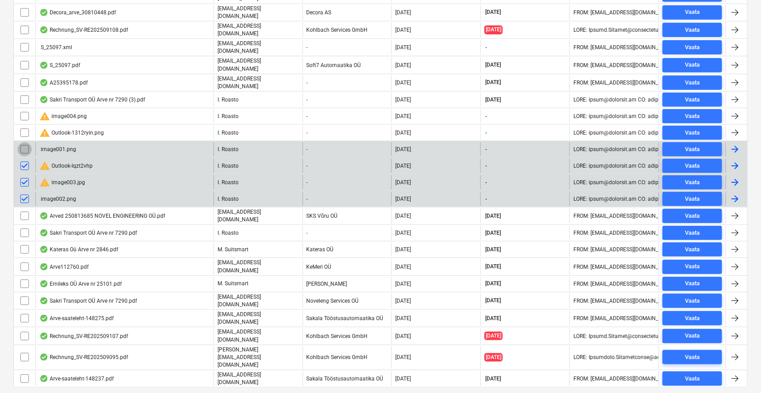
click at [24, 142] on input "checkbox" at bounding box center [24, 149] width 14 height 14
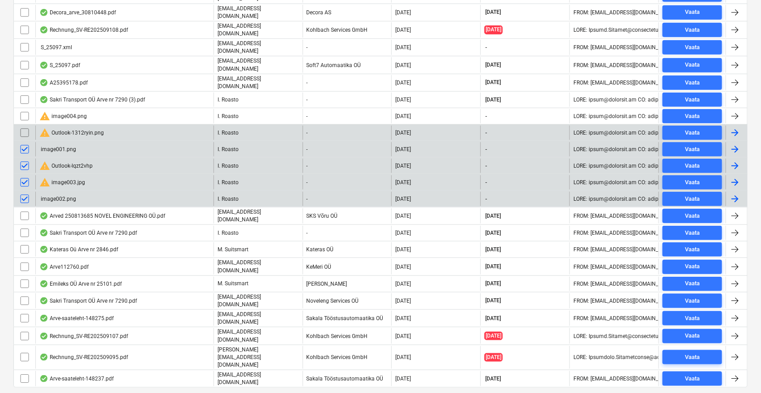
click at [26, 126] on input "checkbox" at bounding box center [24, 133] width 14 height 14
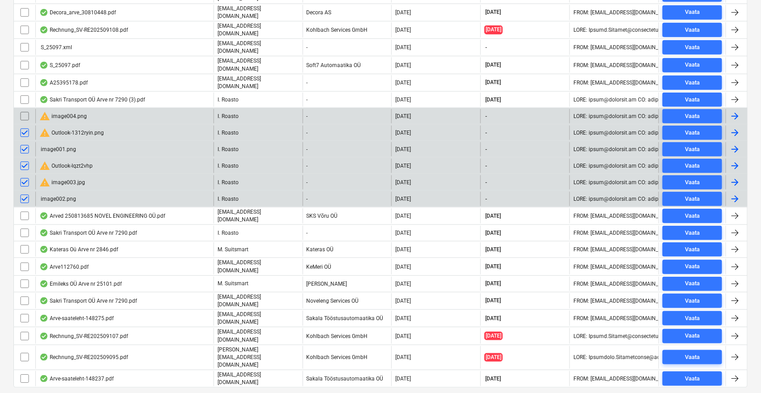
click at [27, 109] on input "checkbox" at bounding box center [24, 116] width 14 height 14
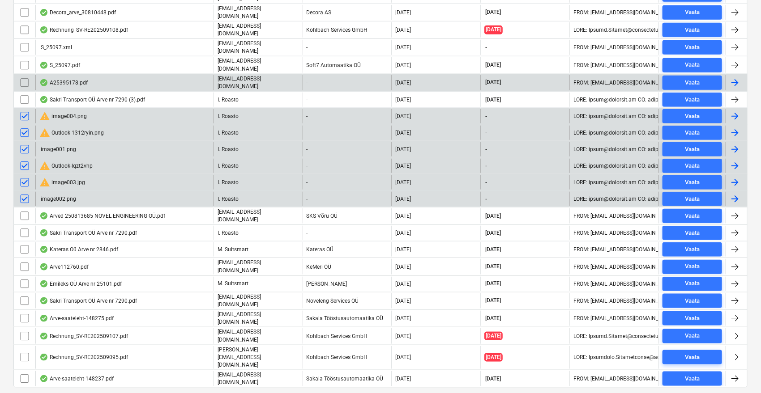
click at [21, 76] on input "checkbox" at bounding box center [24, 83] width 14 height 14
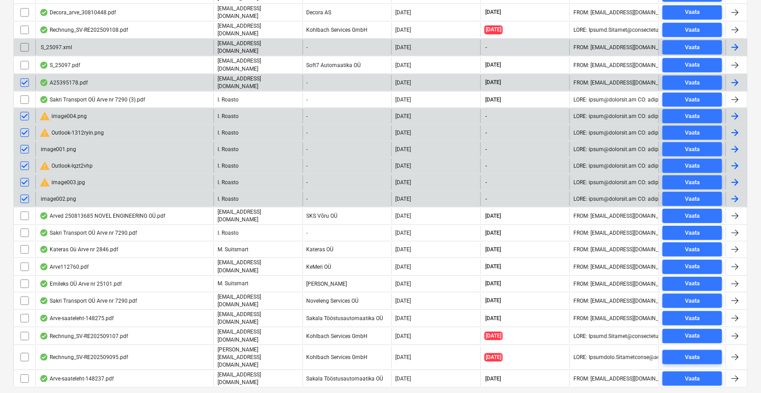
click at [28, 40] on input "checkbox" at bounding box center [24, 47] width 14 height 14
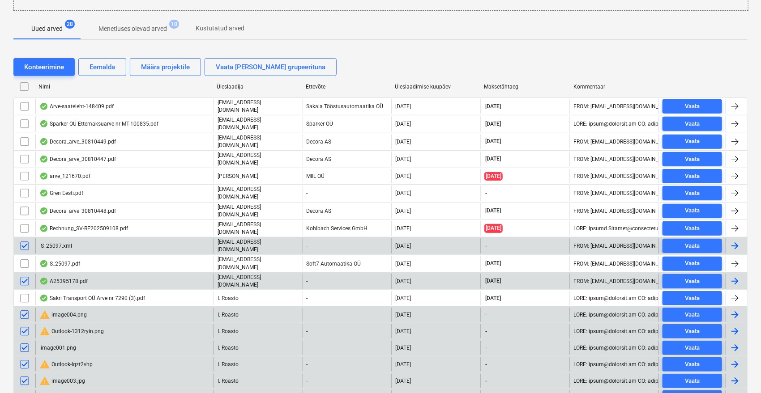
scroll to position [151, 0]
click at [101, 64] on div "Eemalda" at bounding box center [103, 68] width 26 height 12
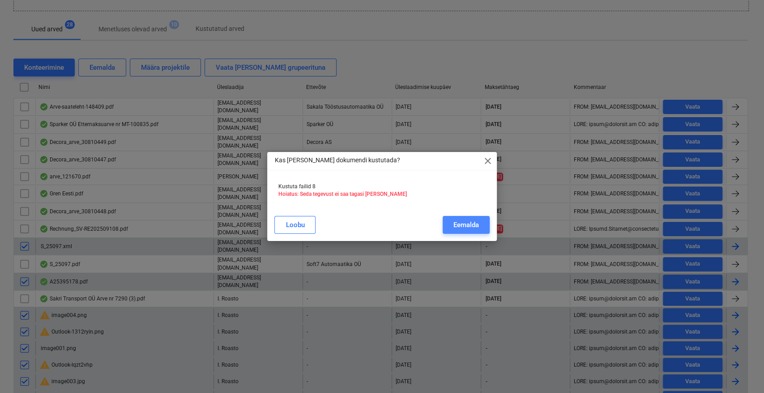
click at [468, 226] on div "Eemalda" at bounding box center [466, 225] width 26 height 12
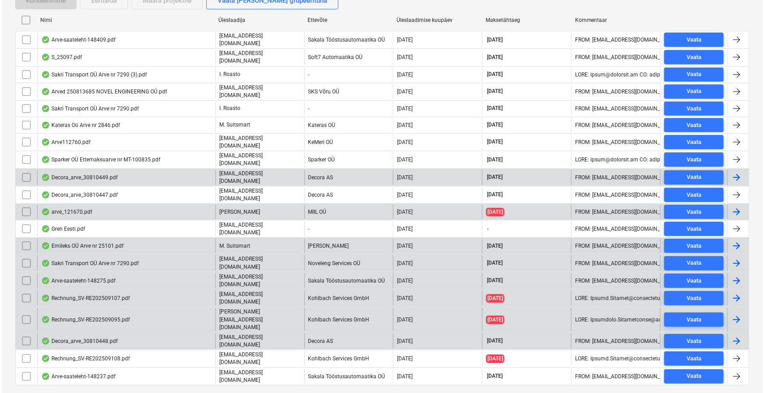
scroll to position [0, 0]
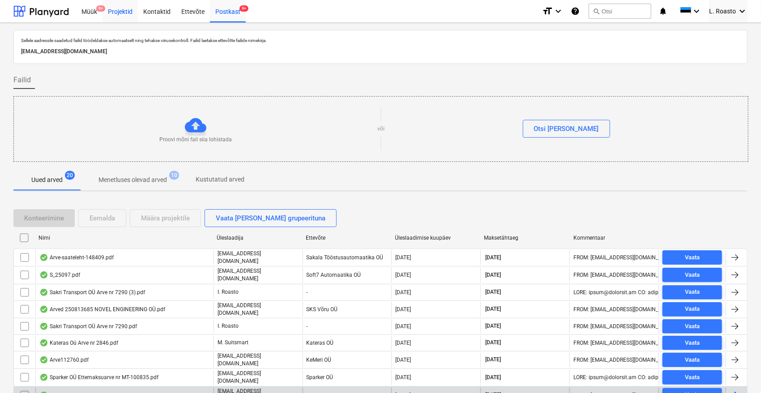
click at [119, 13] on div "Projektid" at bounding box center [119, 11] width 35 height 23
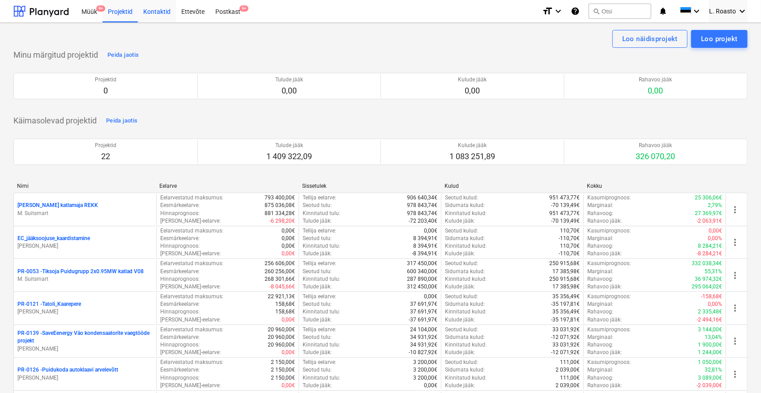
click at [166, 9] on div "Kontaktid" at bounding box center [157, 11] width 38 height 23
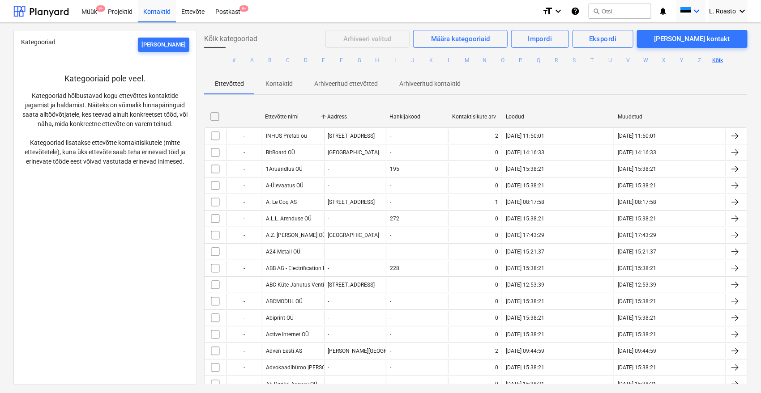
click at [695, 10] on icon "keyboard_arrow_down" at bounding box center [696, 11] width 11 height 11
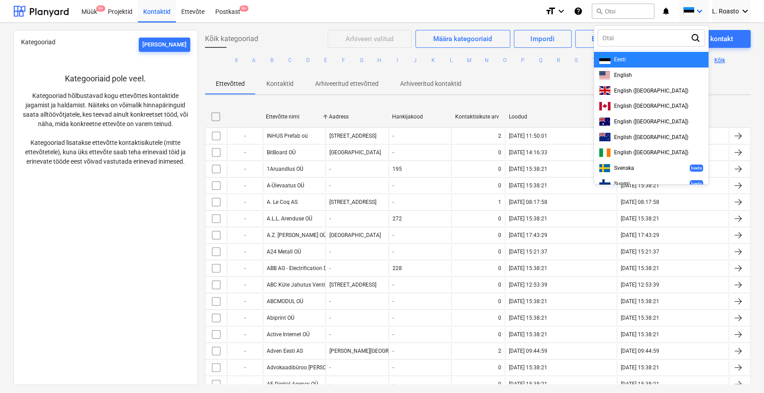
click at [47, 53] on div at bounding box center [382, 196] width 764 height 393
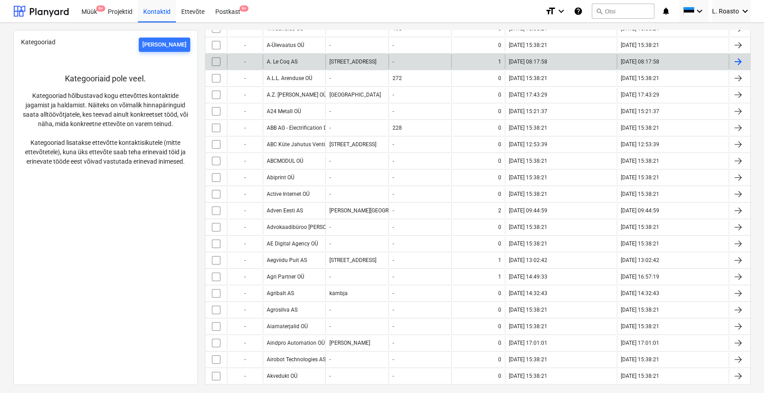
scroll to position [248, 0]
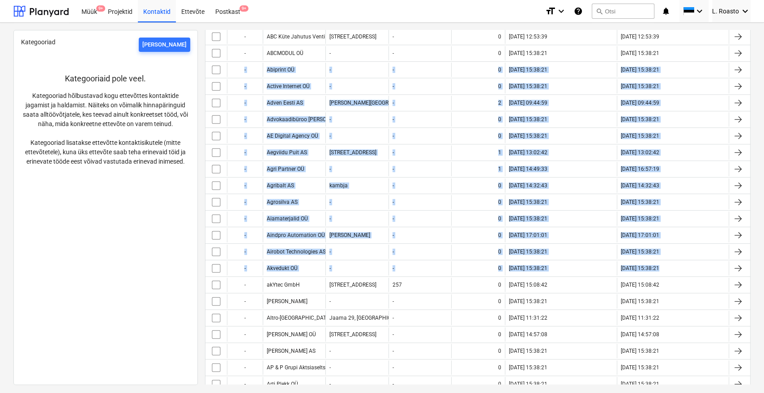
drag, startPoint x: 763, startPoint y: 46, endPoint x: 753, endPoint y: 234, distance: 188.2
click at [763, 262] on div "Kategooriad Lisa uus Kategooriaid pole veel. Kategooriad hõlbustavad kogu ettev…" at bounding box center [382, 208] width 764 height 371
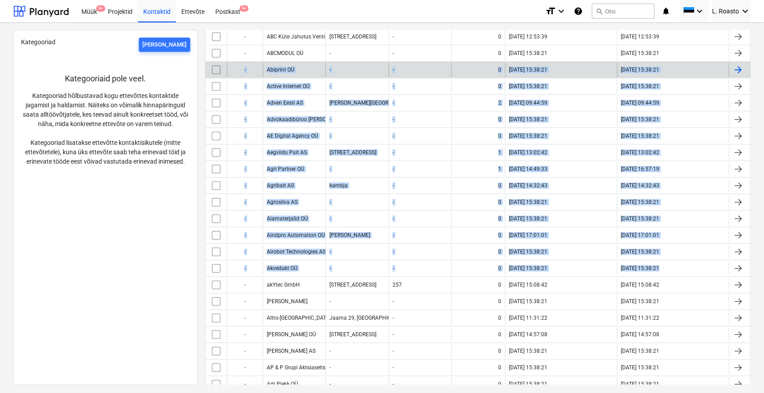
click at [746, 74] on div at bounding box center [739, 70] width 21 height 14
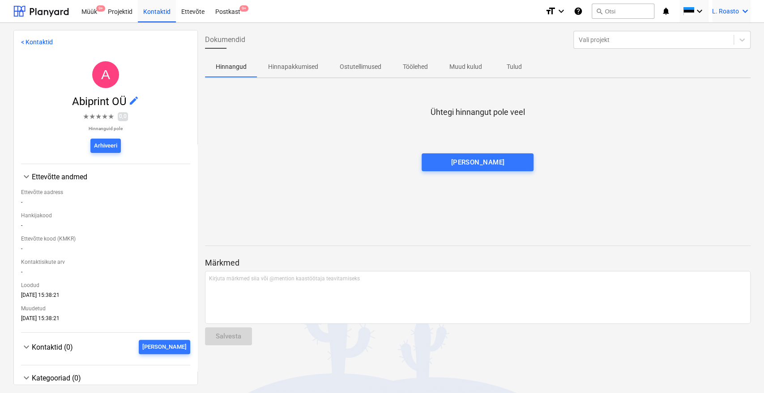
click at [741, 9] on icon "keyboard_arrow_down" at bounding box center [745, 11] width 11 height 11
